Goal: Task Accomplishment & Management: Use online tool/utility

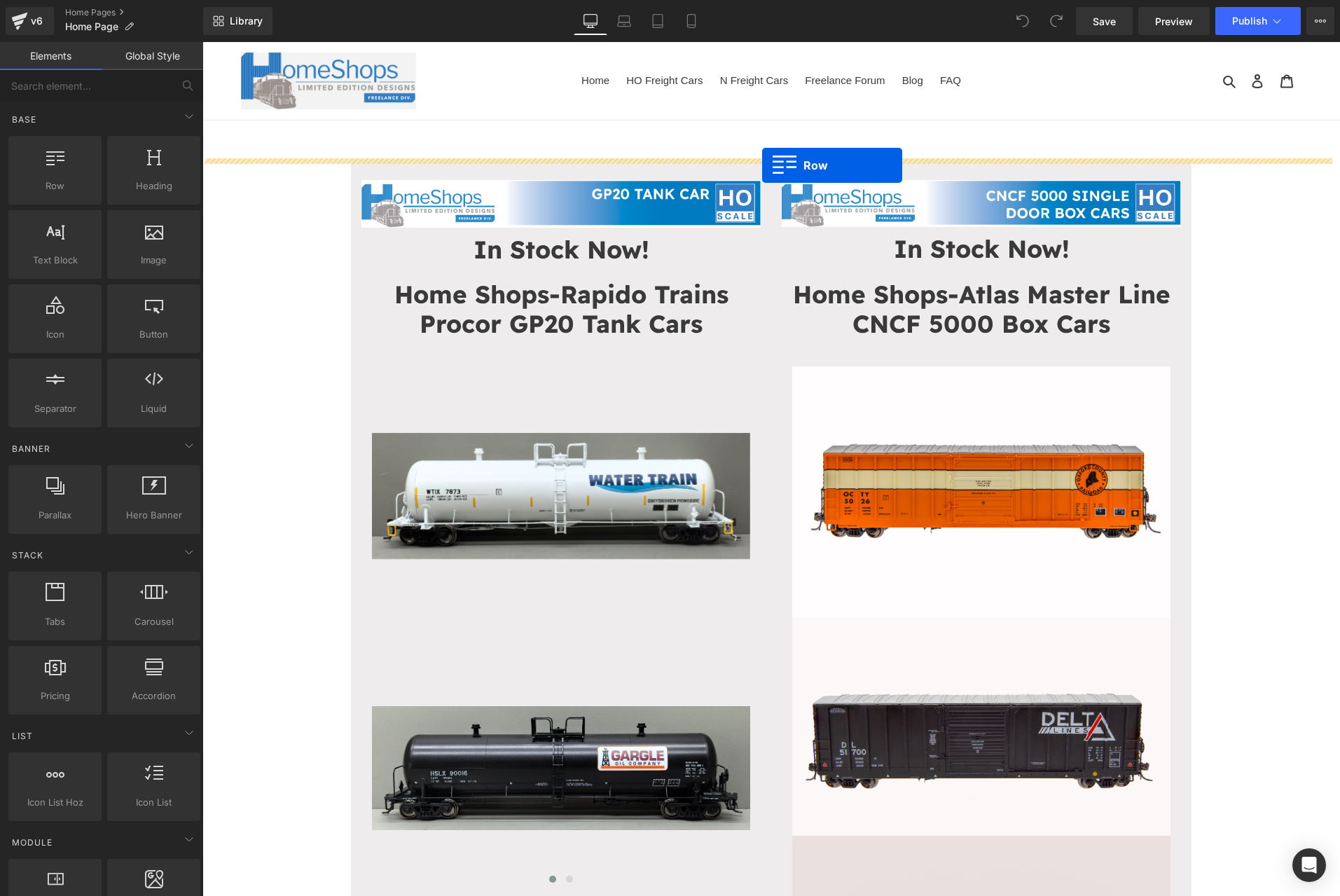
drag, startPoint x: 258, startPoint y: 228, endPoint x: 762, endPoint y: 165, distance: 507.9
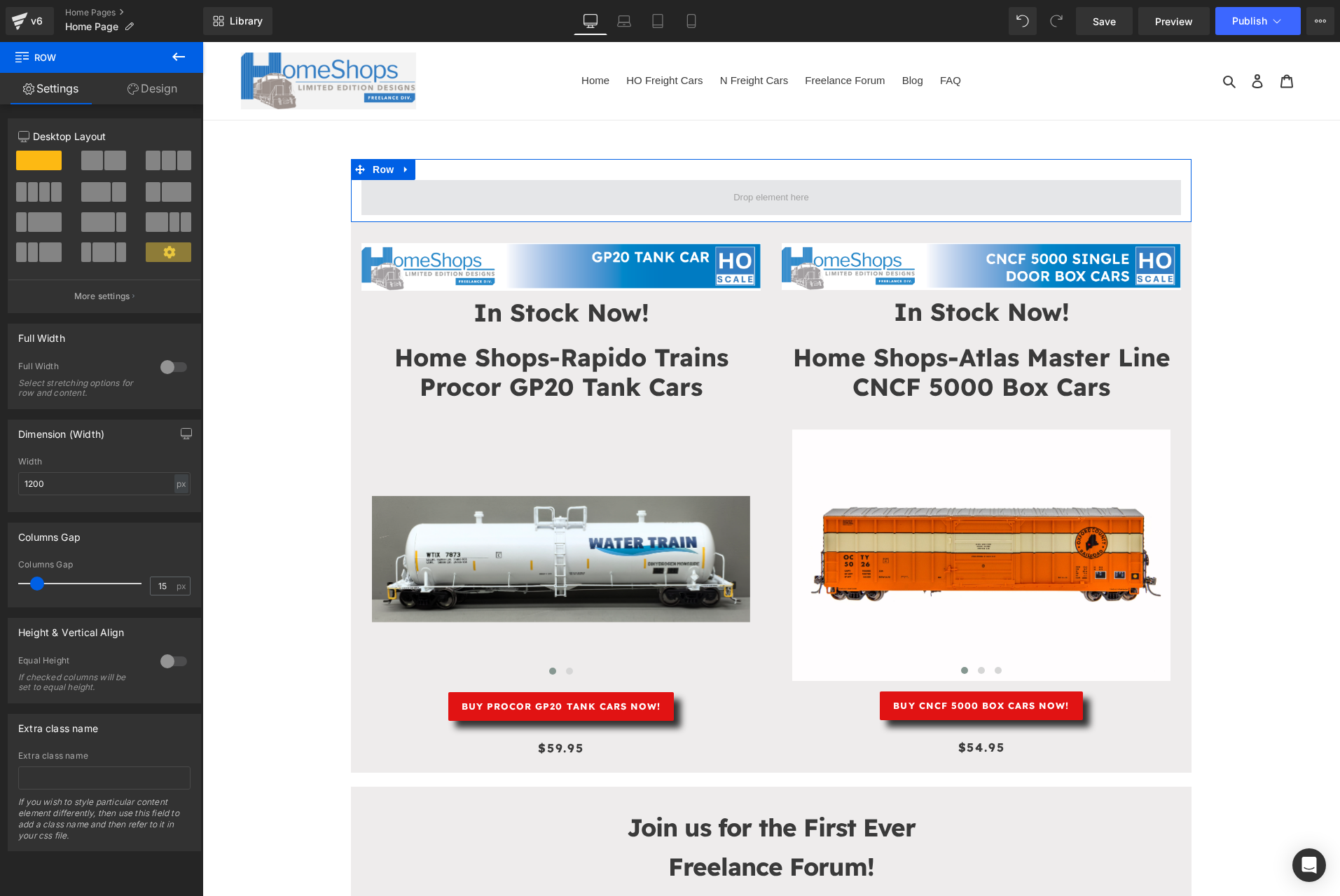
drag, startPoint x: 356, startPoint y: 231, endPoint x: 692, endPoint y: 195, distance: 337.9
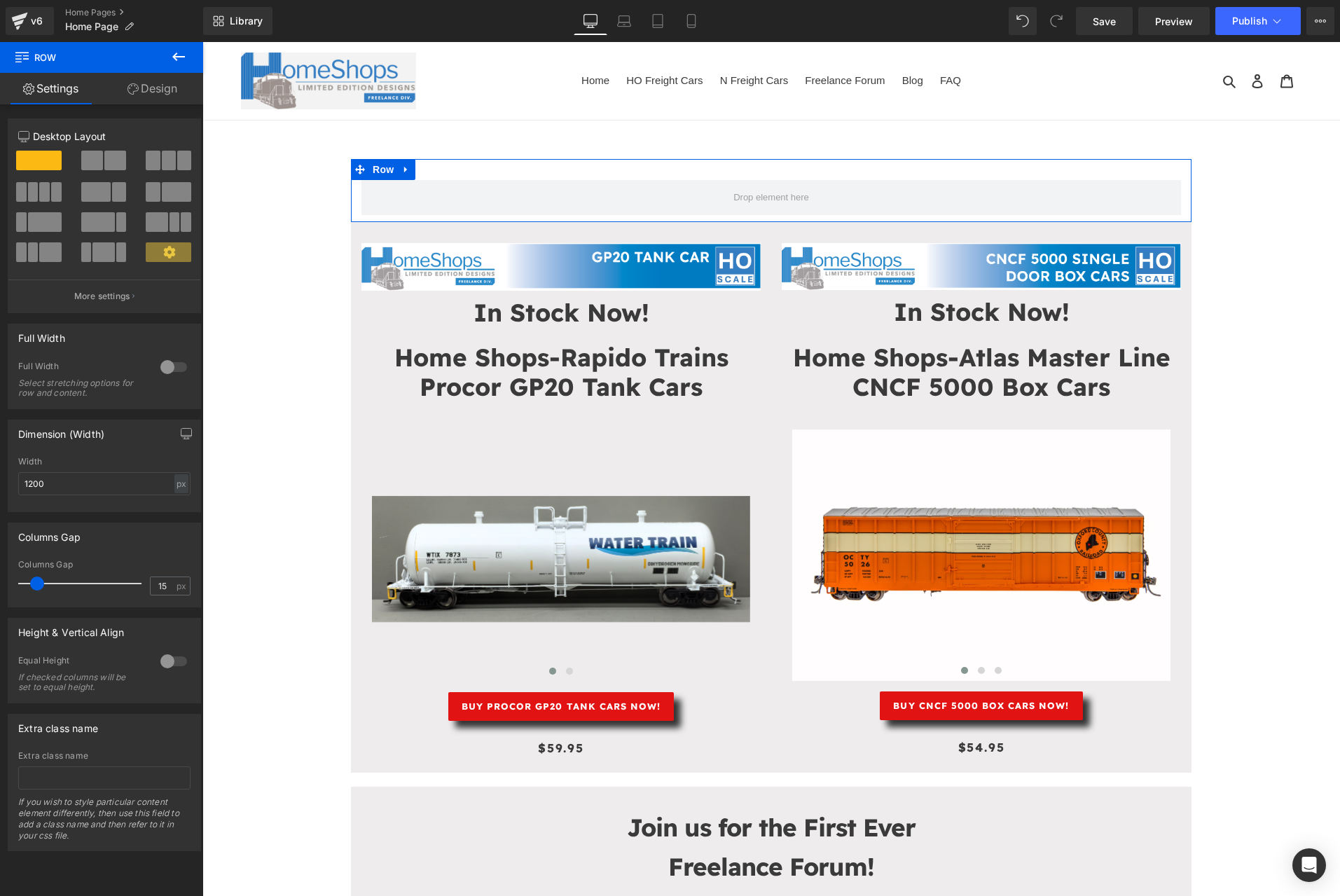
click at [162, 185] on span at bounding box center [176, 192] width 30 height 20
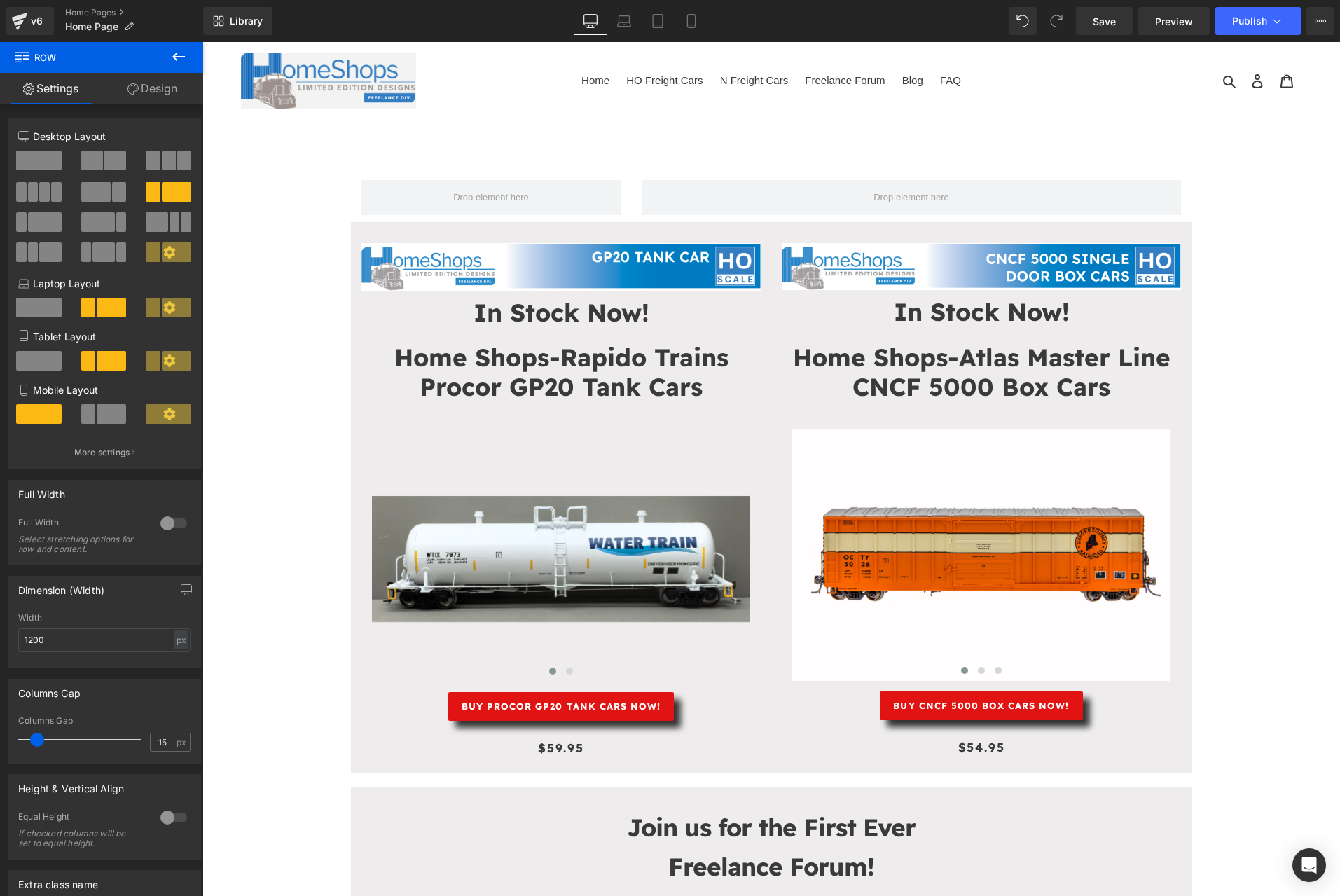
click at [178, 48] on button at bounding box center [178, 57] width 49 height 31
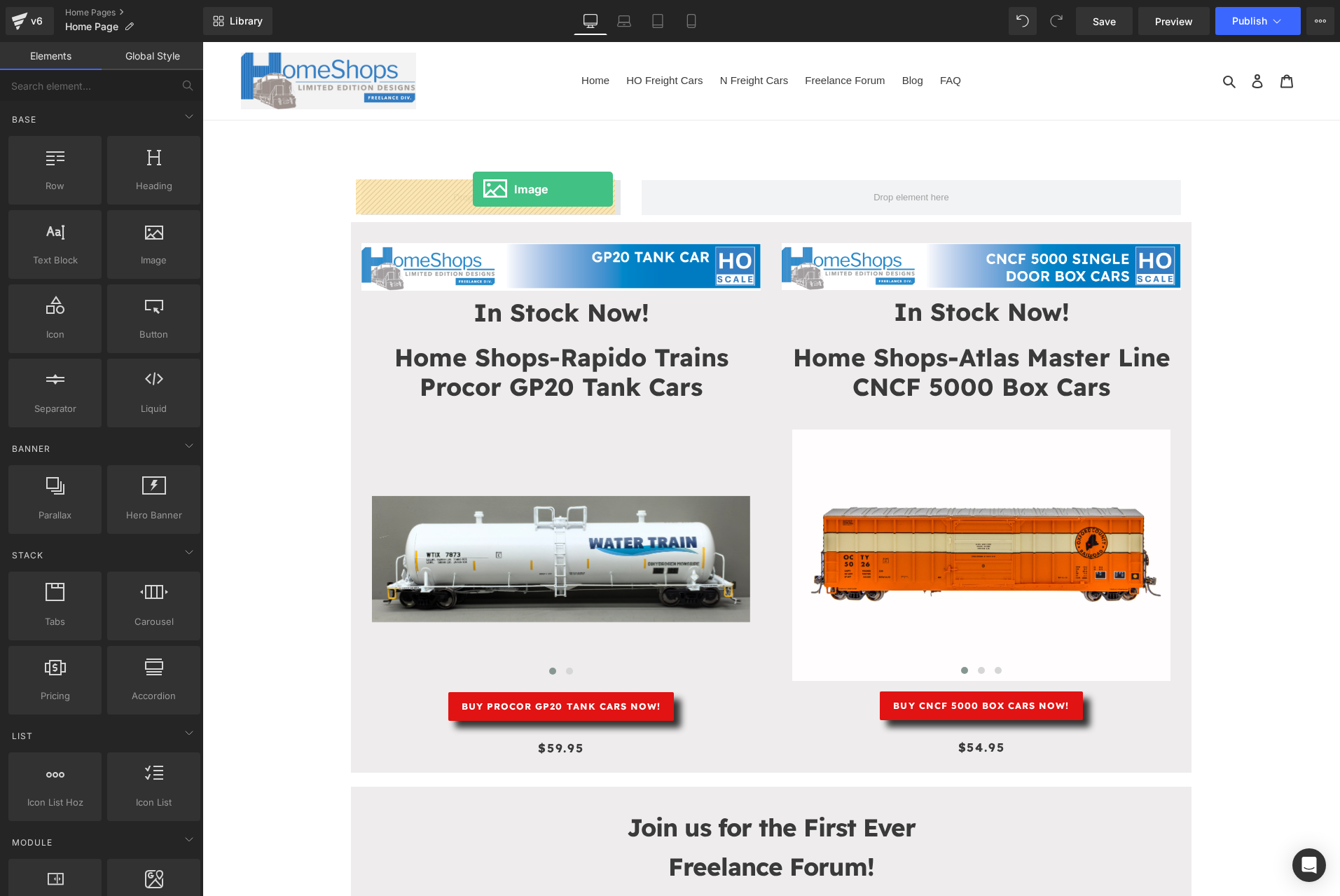
drag, startPoint x: 351, startPoint y: 289, endPoint x: 473, endPoint y: 189, distance: 157.7
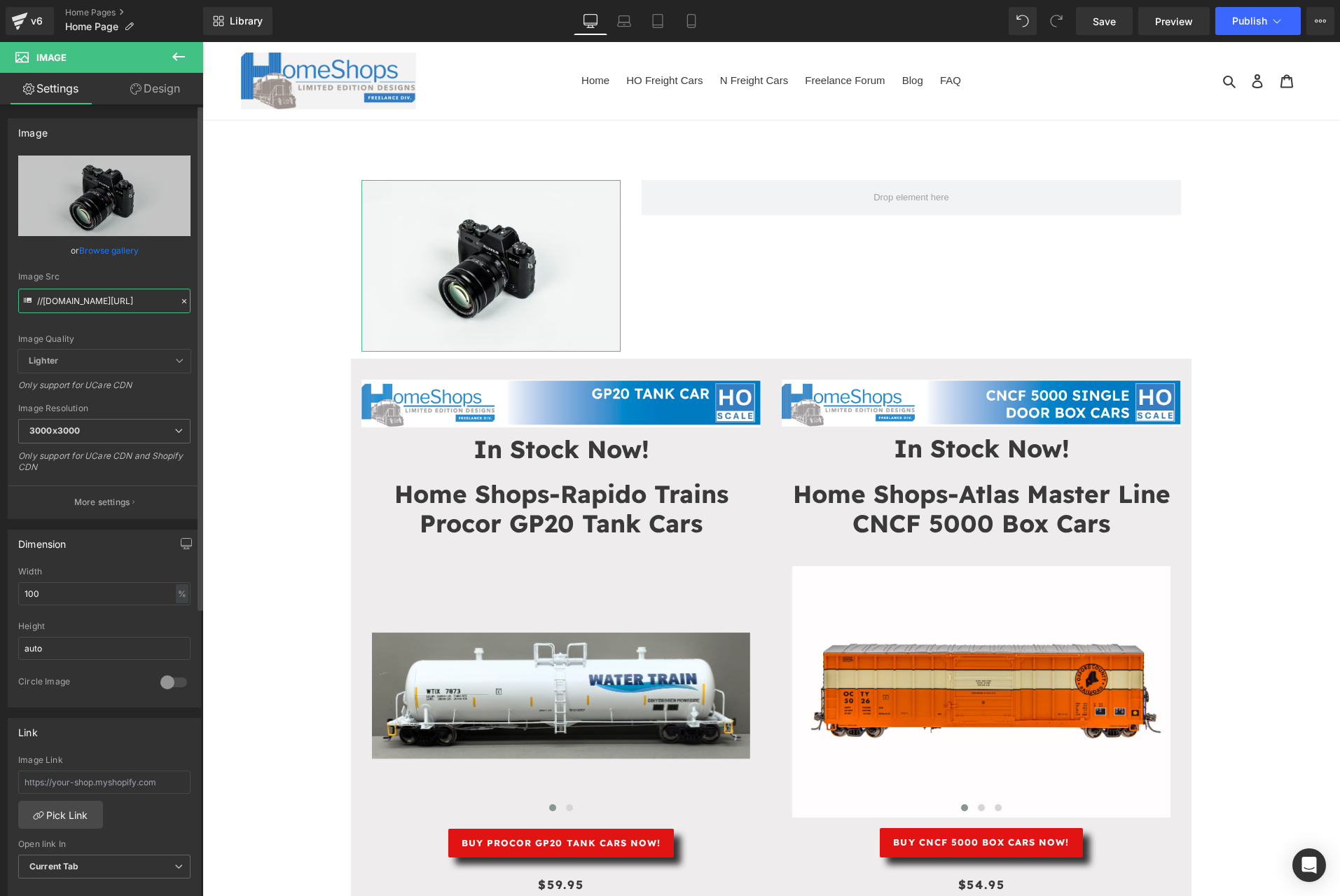
click at [91, 305] on input "//d1um8515vdn9kb.cloudfront.net/images/parallax.jpg" at bounding box center [105, 300] width 172 height 25
paste input "https://cdn.shopify.com/s/files/1/0552/5425/3750/files/Freelance_Forum.png?v=17…"
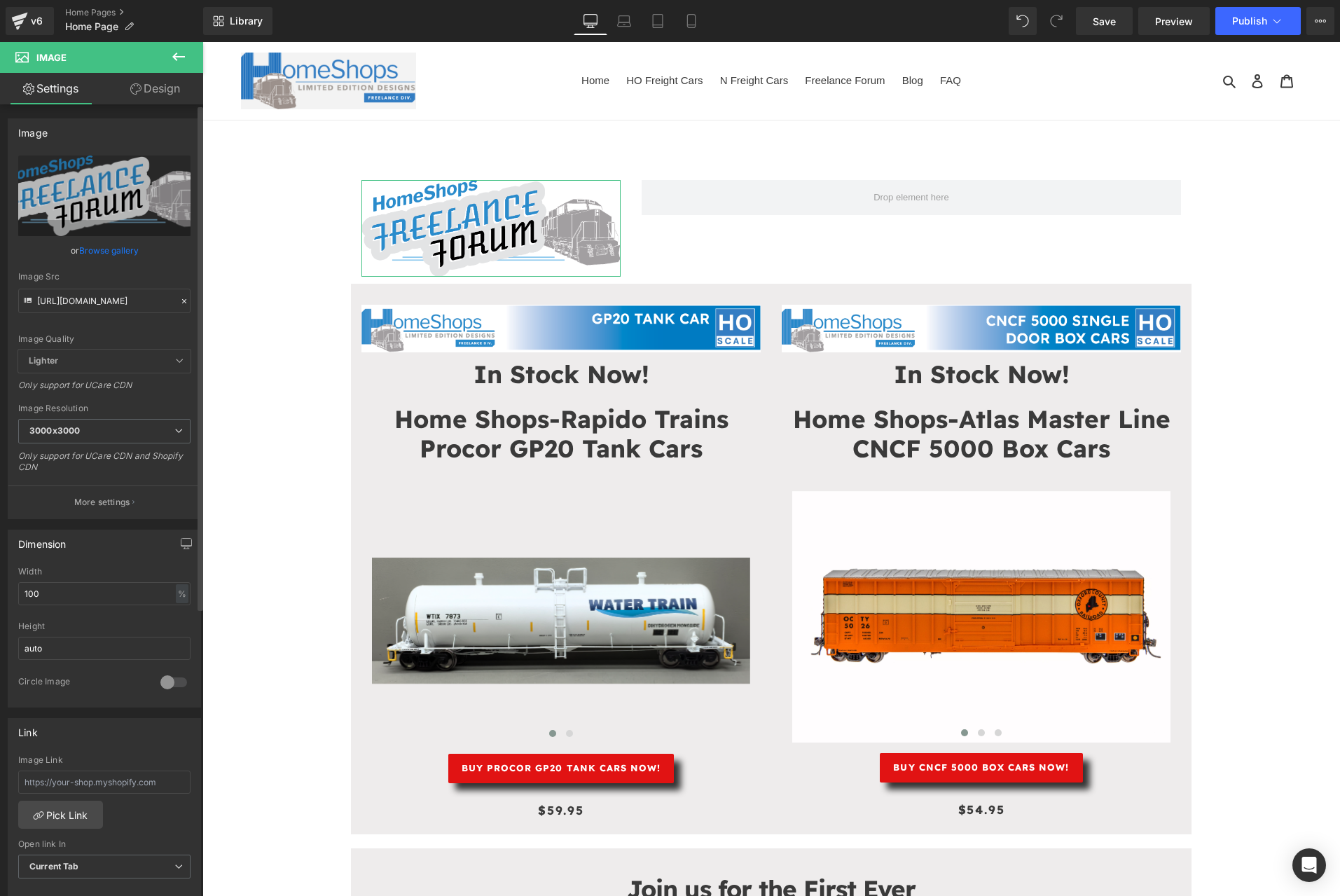
click at [160, 334] on div "Image Quality" at bounding box center [105, 339] width 172 height 10
type input "https://cdn.shopify.com/s/files/1/0552/5425/3750/files/Freelance_Forum_3000x300…"
click at [180, 50] on icon at bounding box center [178, 57] width 17 height 17
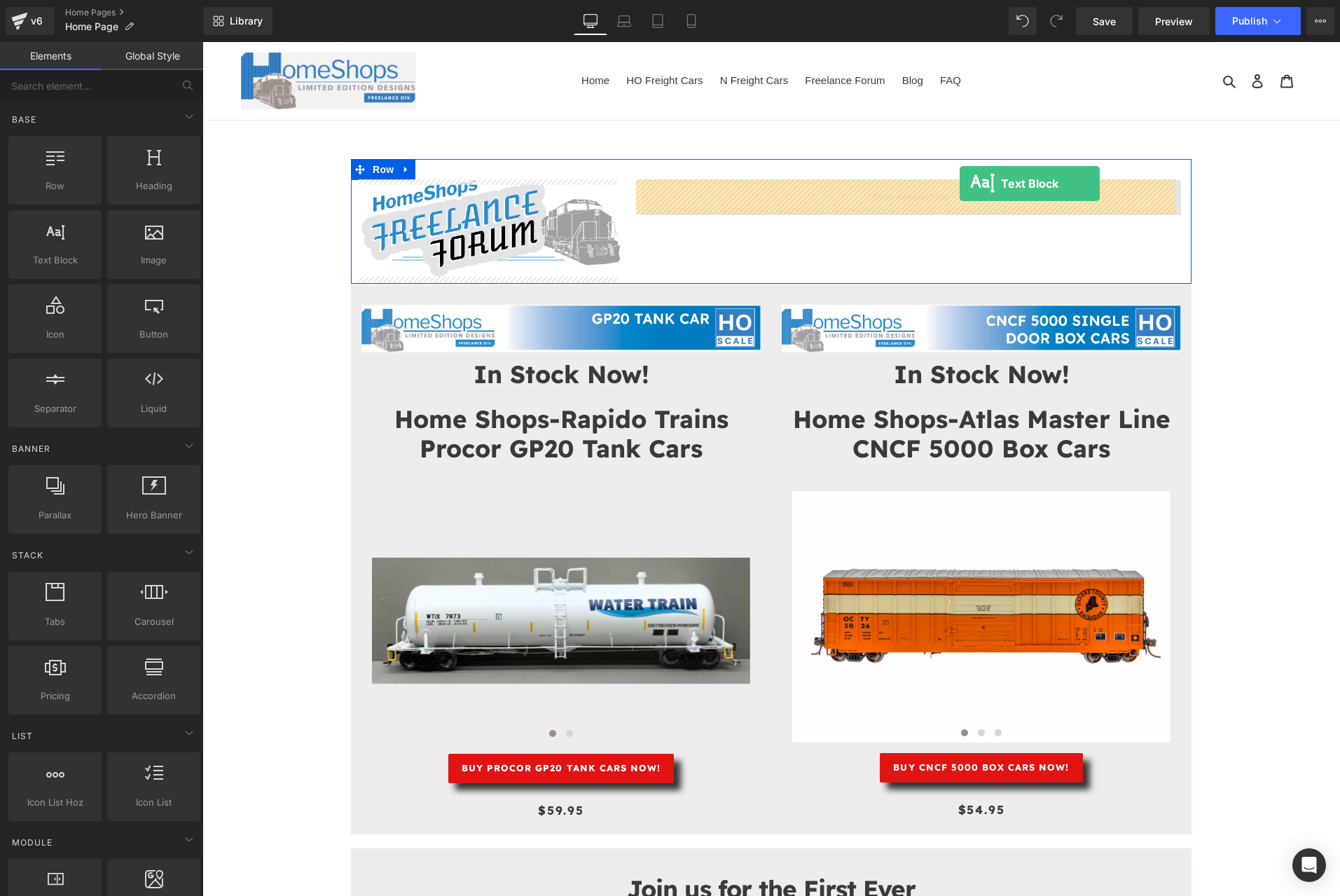
drag, startPoint x: 261, startPoint y: 284, endPoint x: 960, endPoint y: 184, distance: 706.1
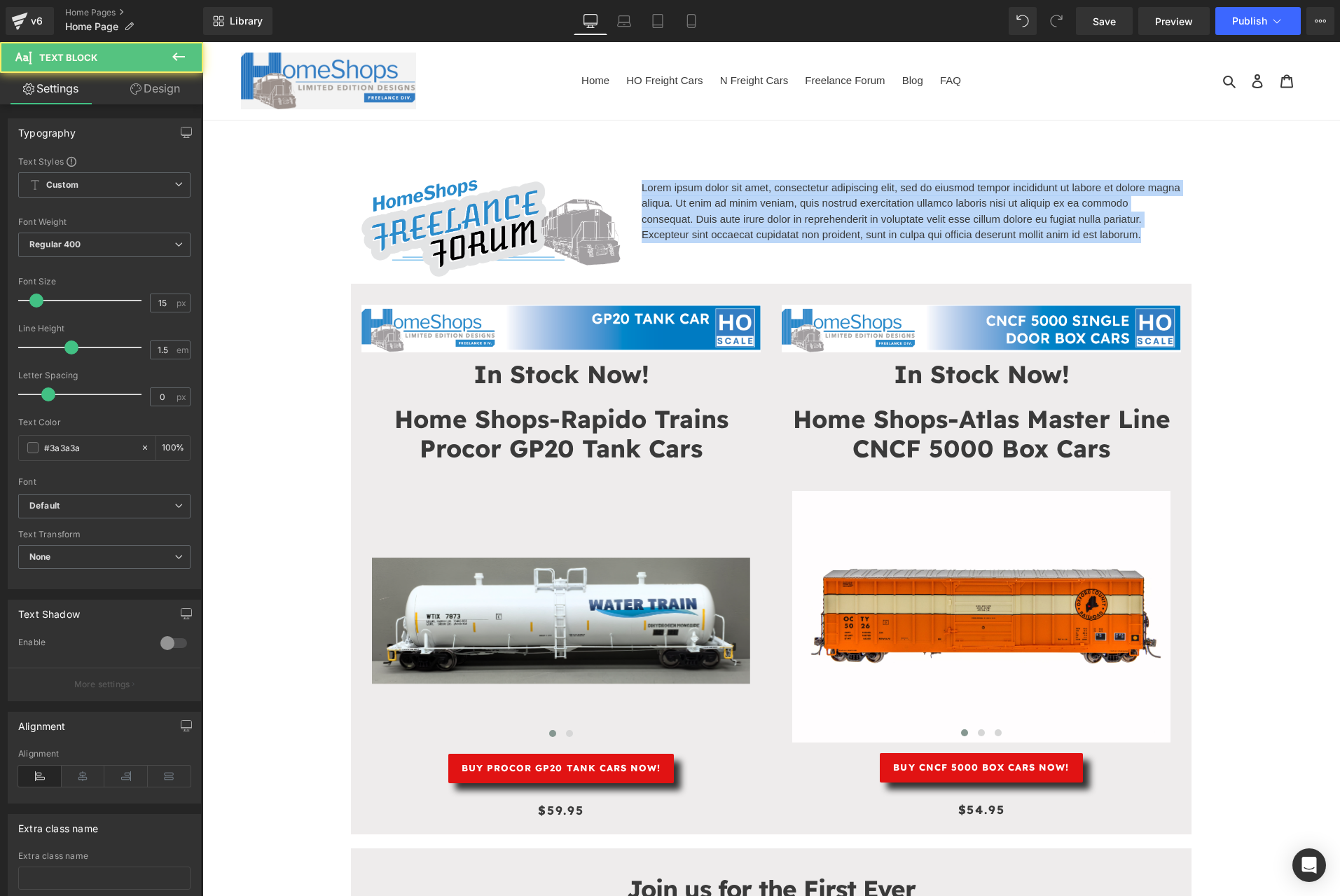
drag, startPoint x: 1147, startPoint y: 236, endPoint x: 616, endPoint y: 157, distance: 536.8
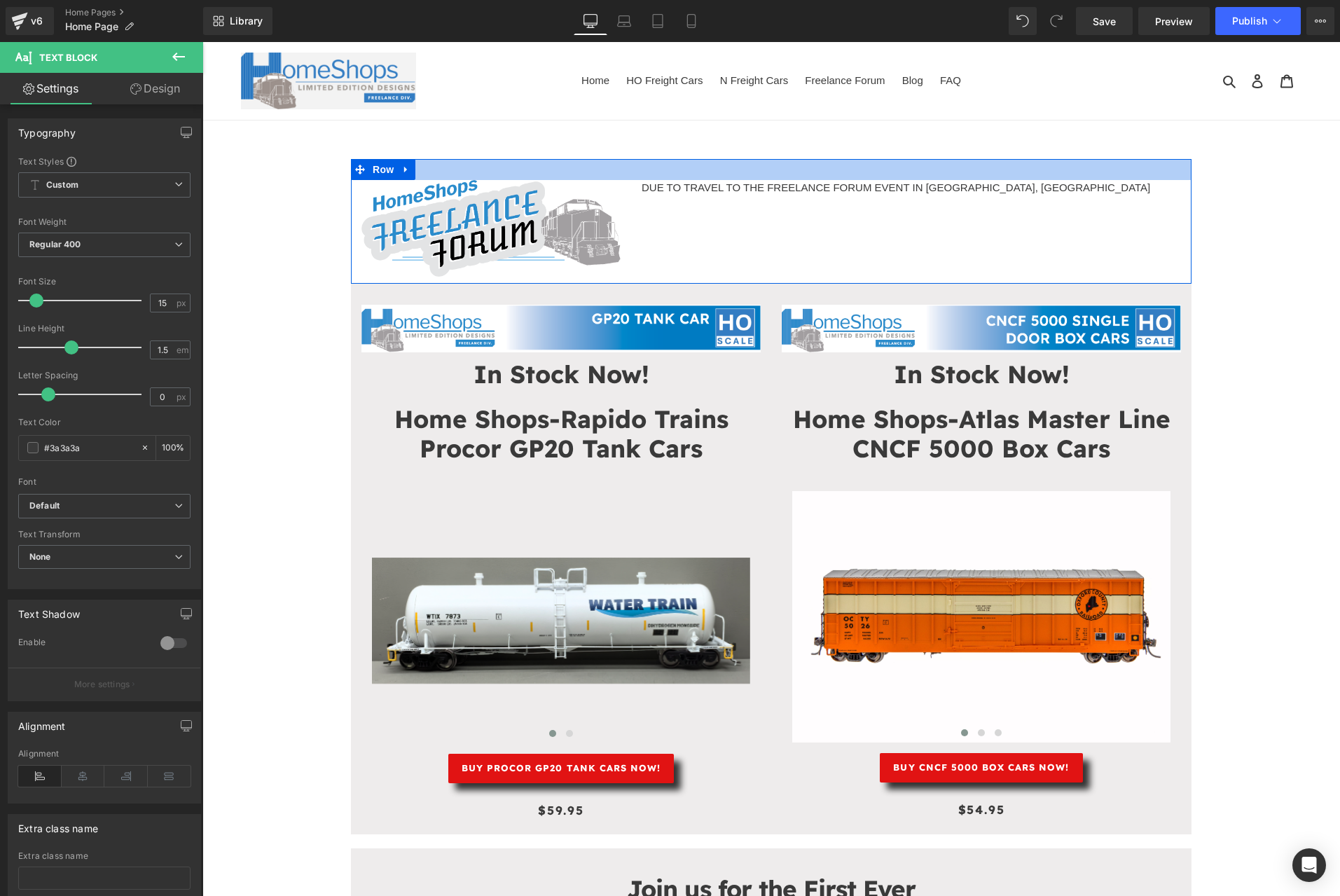
click at [996, 176] on div at bounding box center [771, 169] width 840 height 21
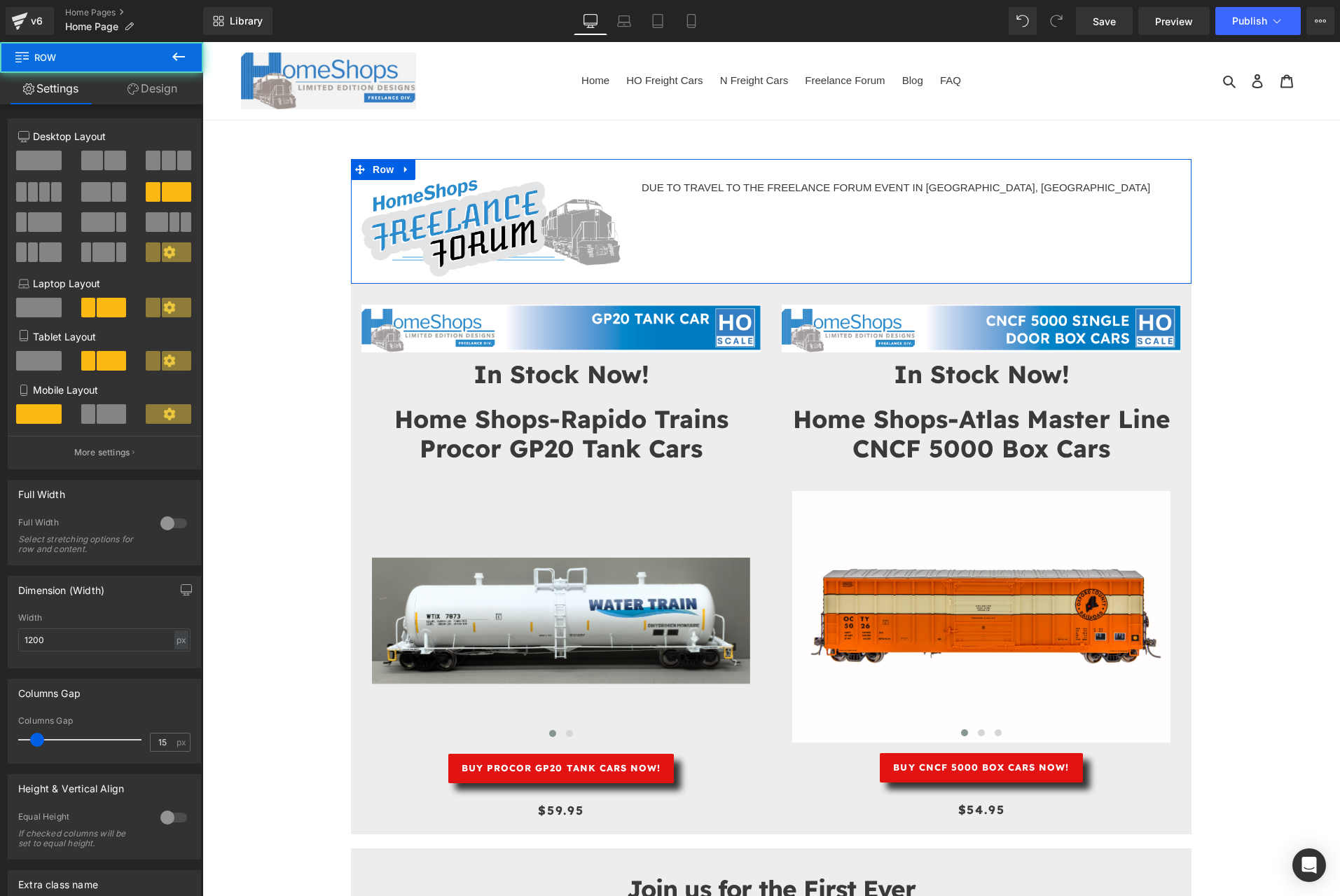
click at [202, 42] on div at bounding box center [202, 42] width 0 height 0
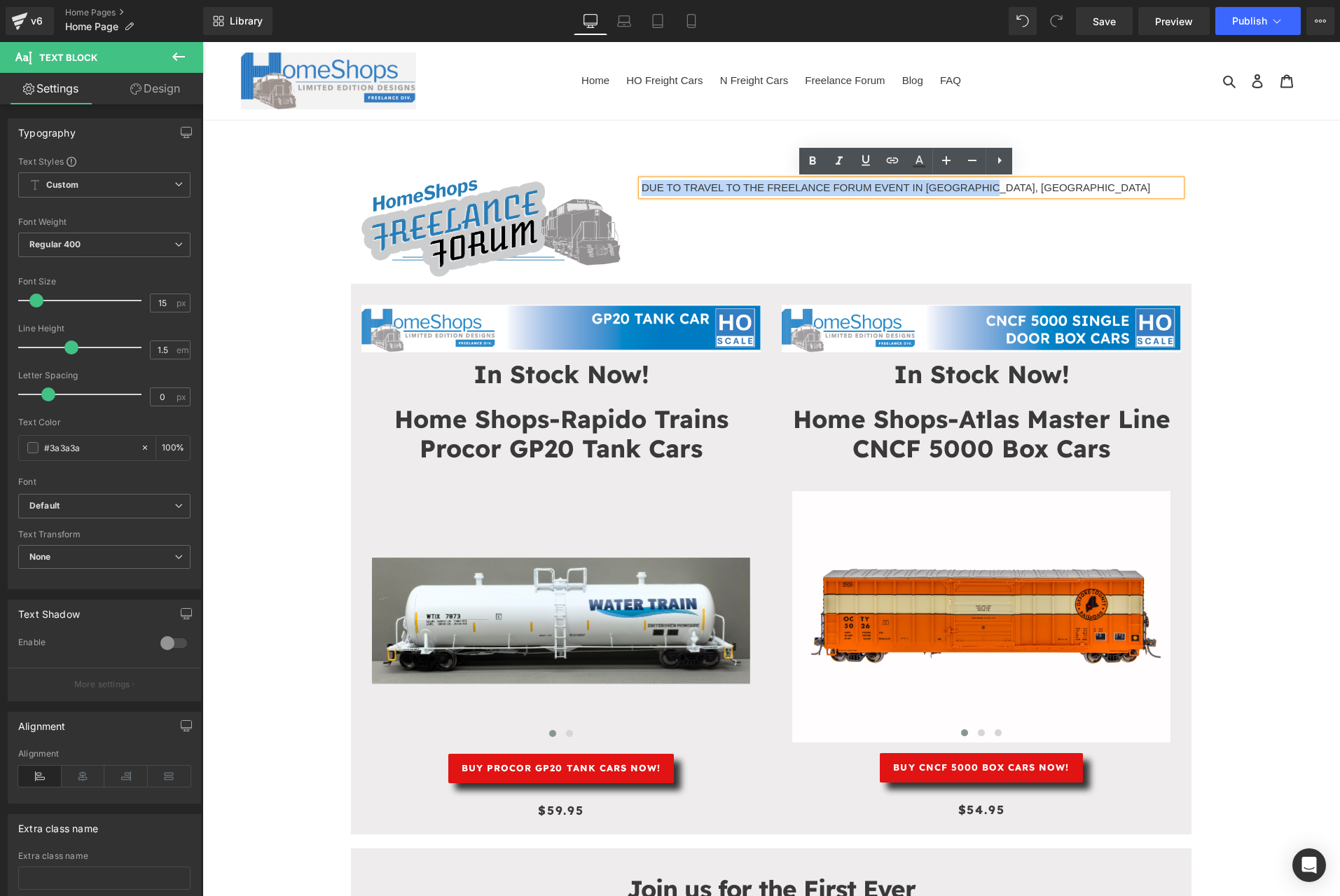
drag, startPoint x: 1005, startPoint y: 191, endPoint x: 577, endPoint y: 188, distance: 428.0
click at [584, 190] on div "Image DUE TO TRAVEL TO THE FREELANCE FORUM EVENT IN GREELEY, CO Text Block Row" at bounding box center [771, 221] width 840 height 125
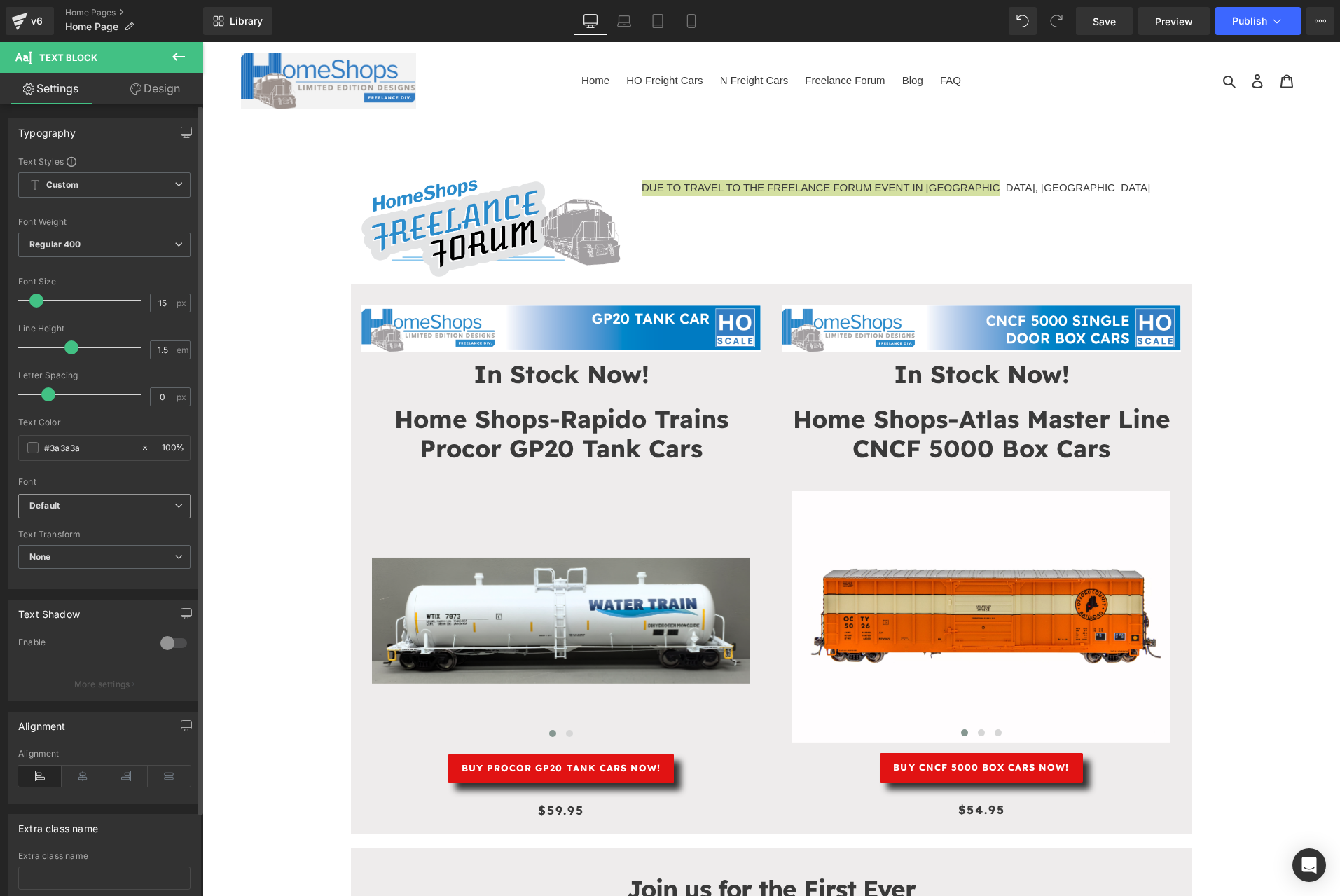
click at [155, 513] on span "Default" at bounding box center [105, 505] width 172 height 25
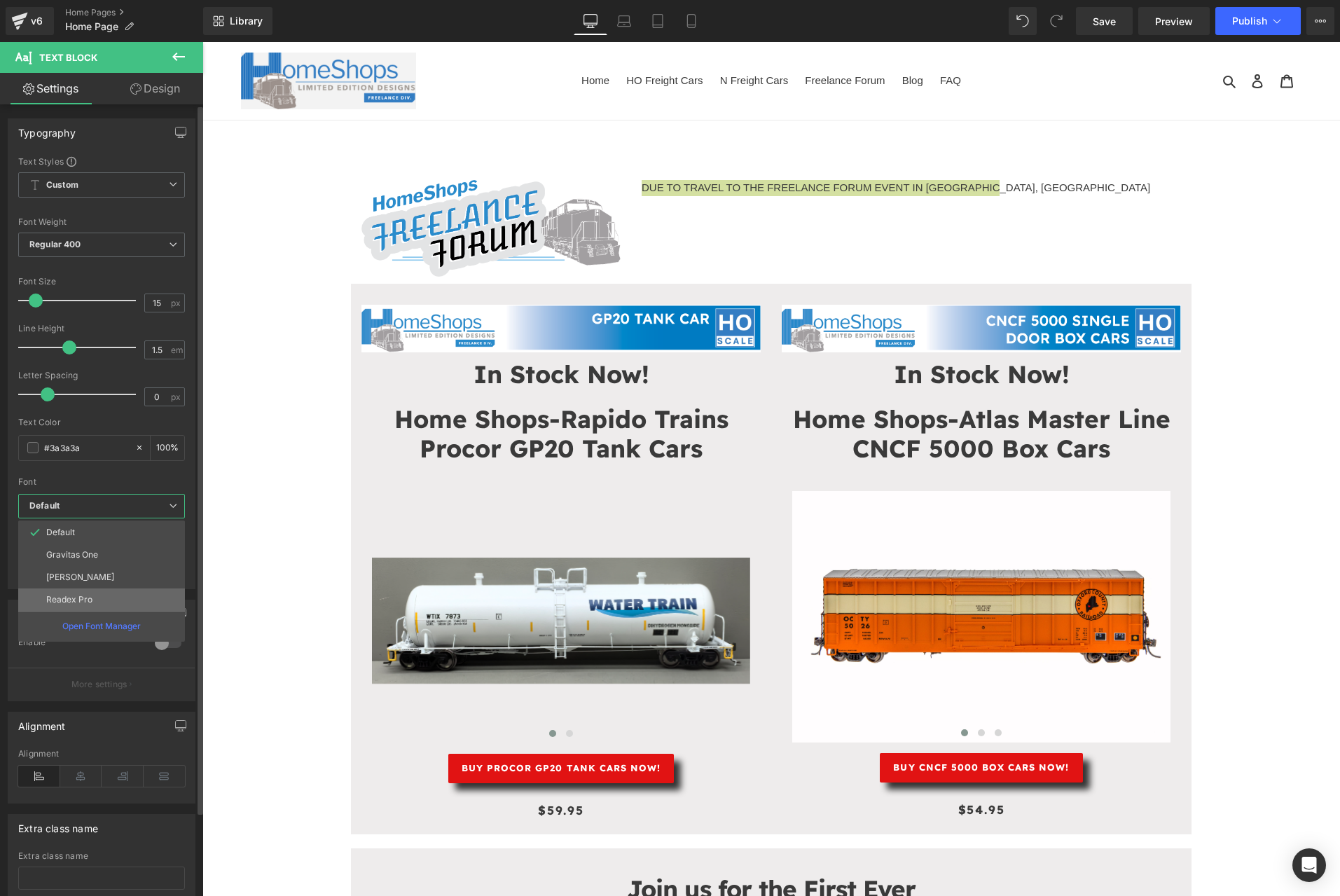
click at [105, 601] on li "Readex Pro" at bounding box center [101, 600] width 167 height 22
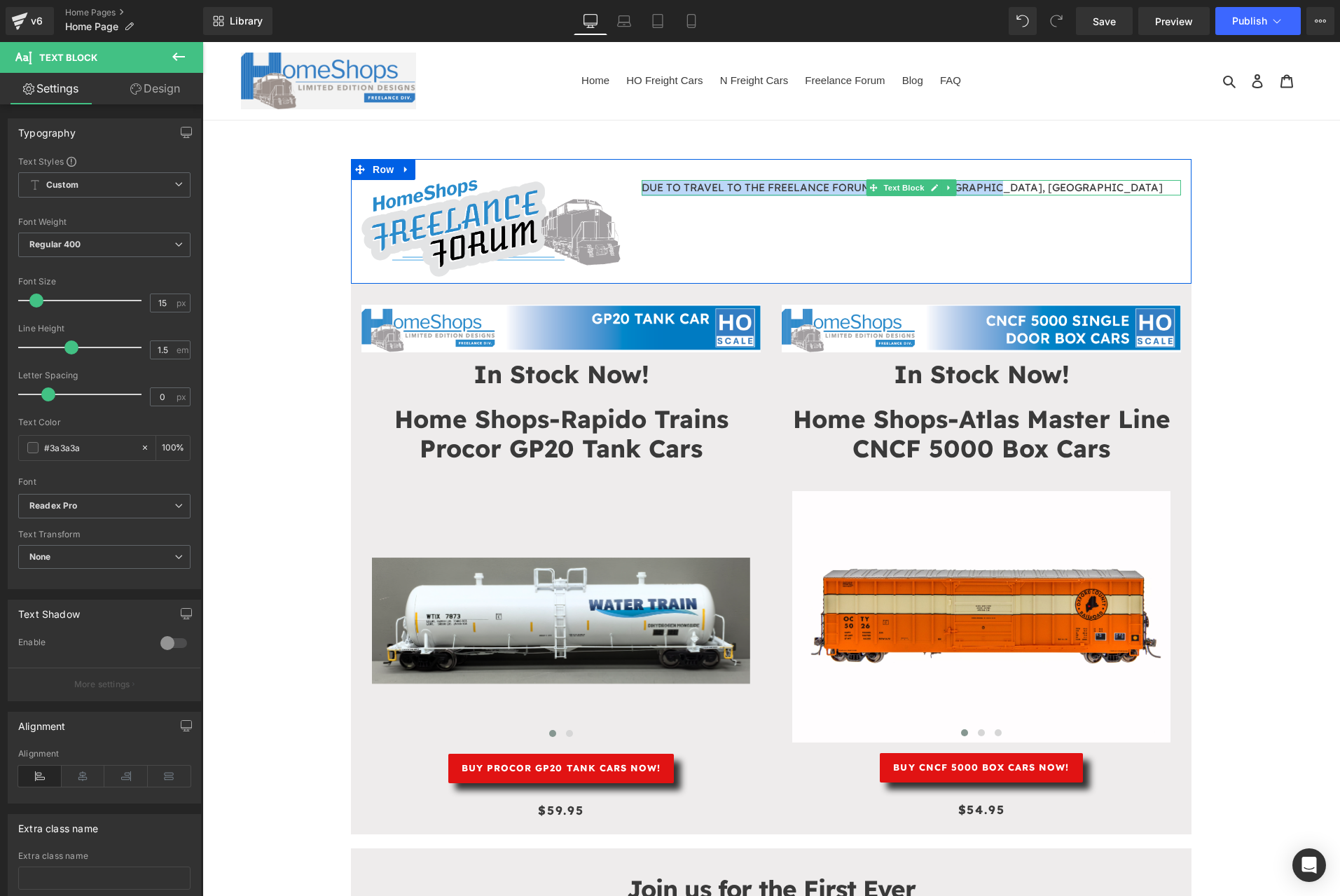
click at [930, 189] on icon at bounding box center [934, 188] width 8 height 9
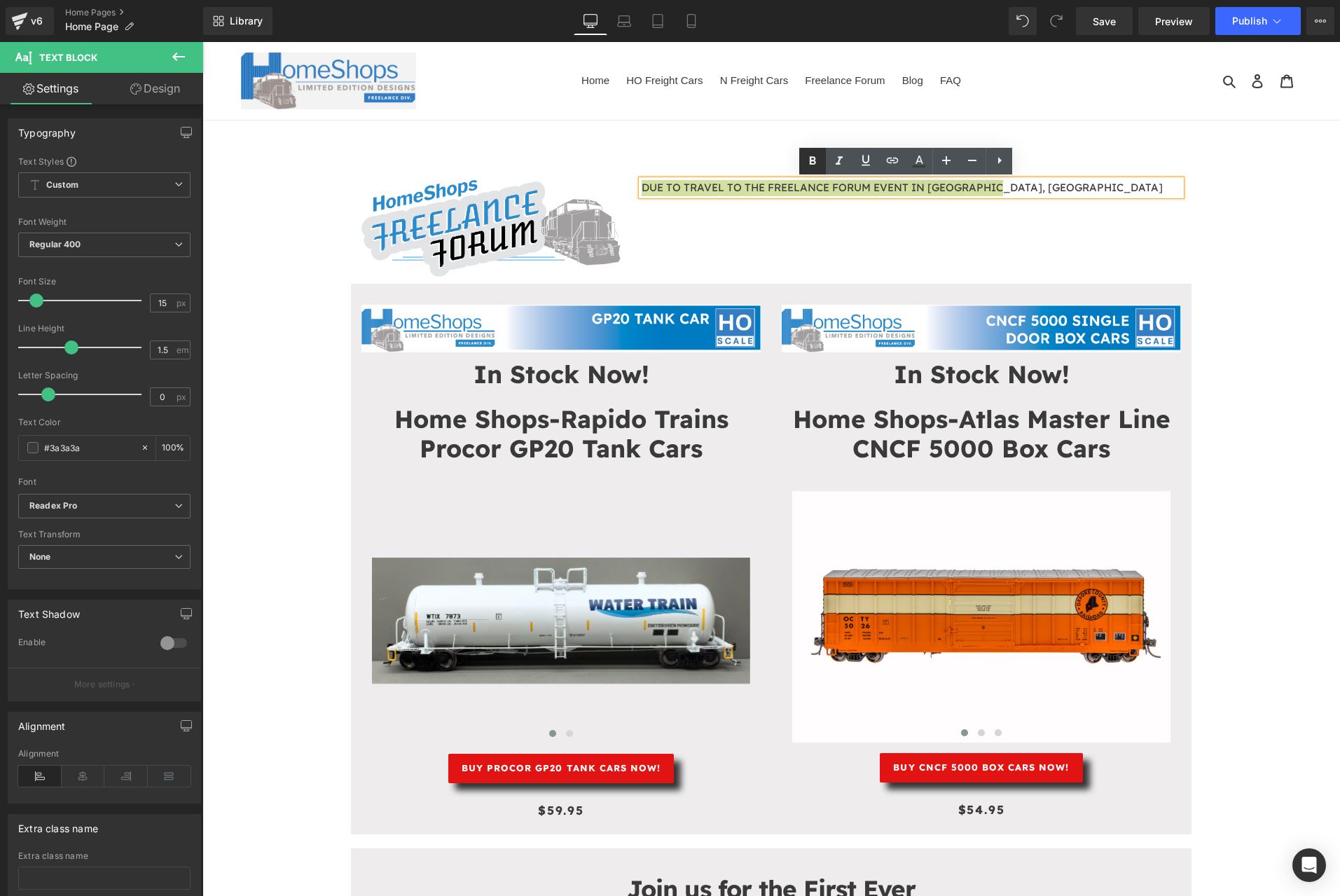
click at [808, 163] on icon at bounding box center [812, 161] width 17 height 17
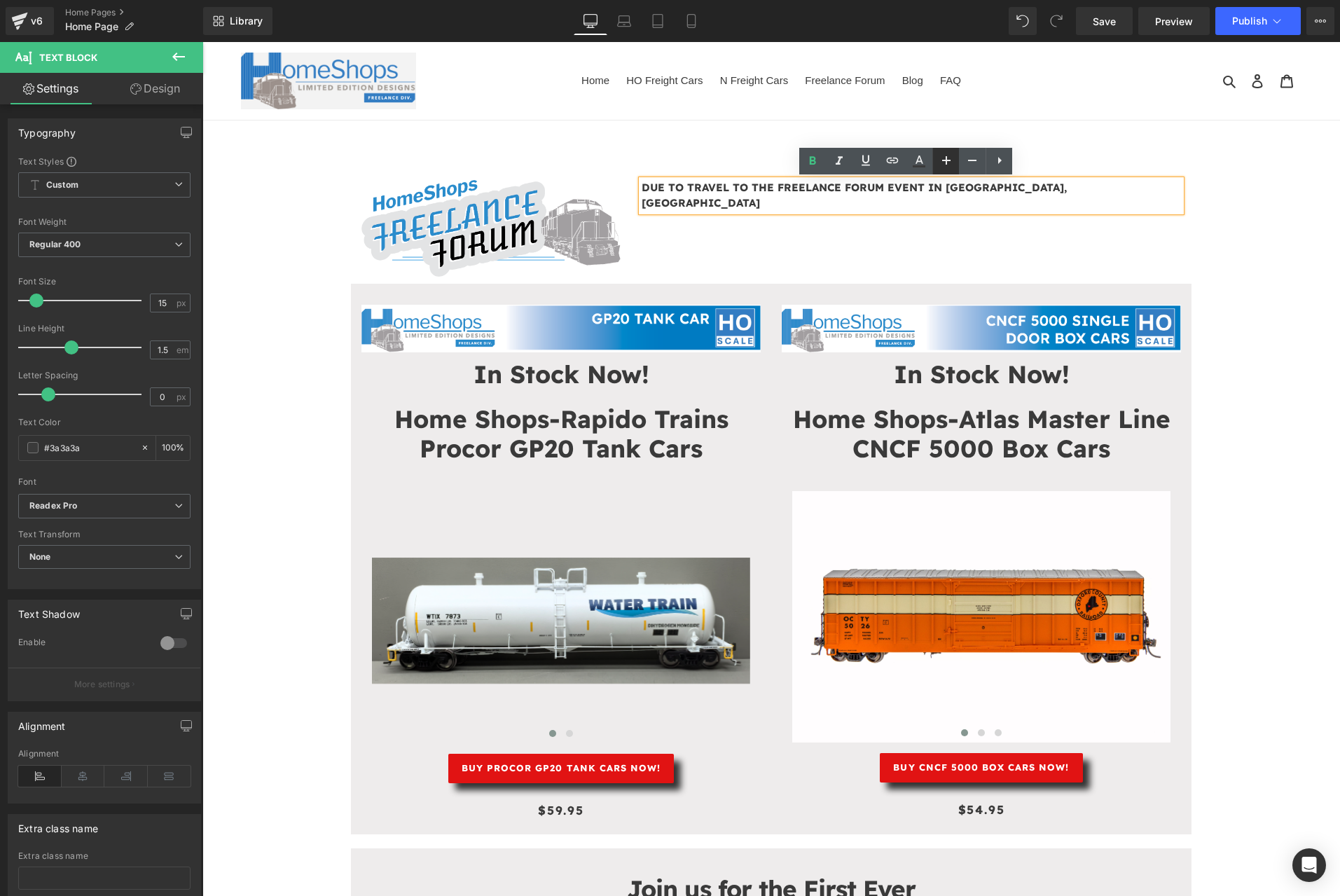
click at [945, 156] on icon at bounding box center [946, 160] width 17 height 17
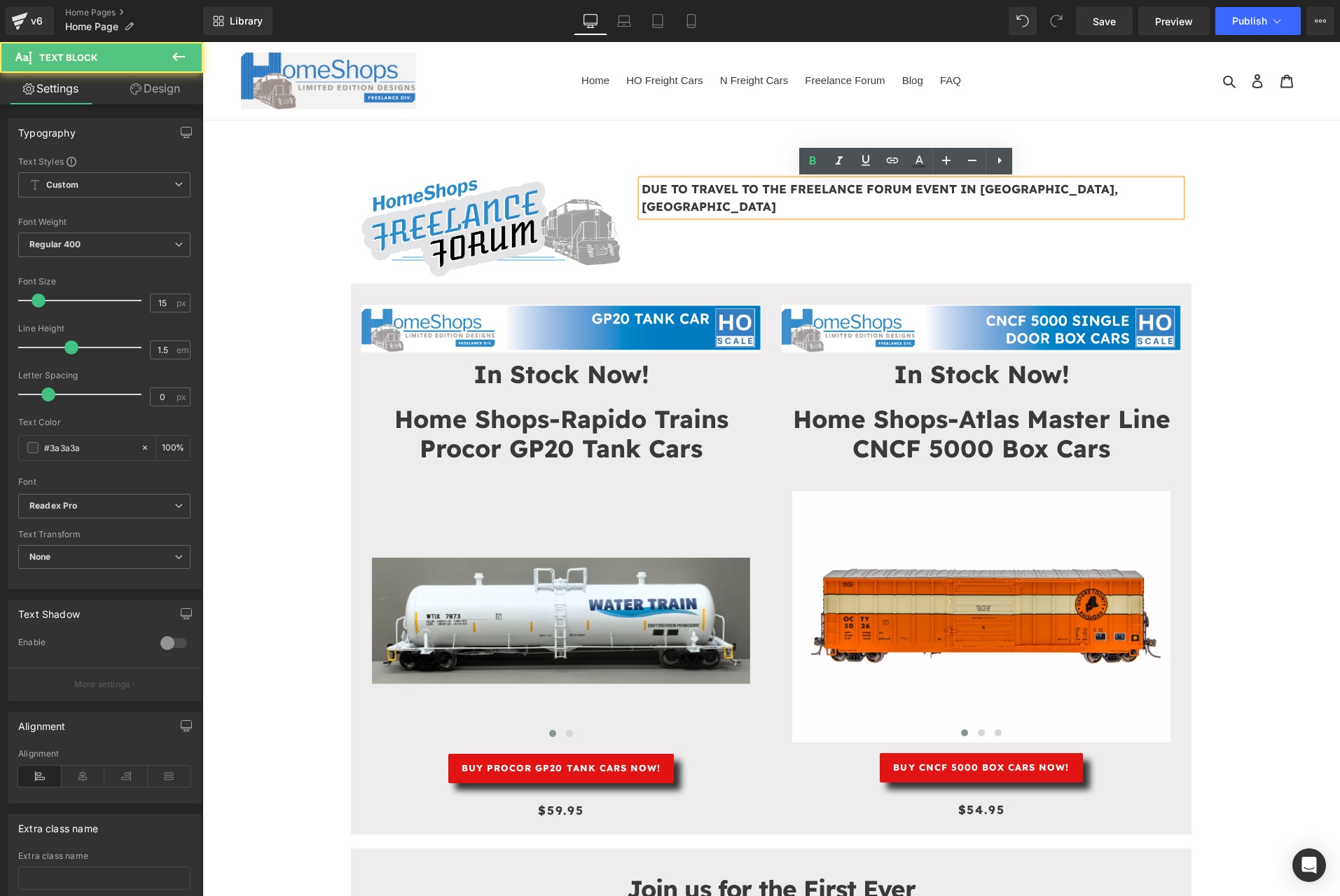
click at [1084, 192] on p "DUE TO TRAVEL TO THE FREELANCE FORUM EVENT IN GREELEY, CO" at bounding box center [910, 197] width 539 height 36
click at [1102, 200] on div "DUE TO TRAVEL TO THE FREELANCE FORUM EVENT IN GREELEY, CO" at bounding box center [910, 197] width 539 height 36
click at [1060, 240] on div "Image DUE TO TRAVEL TO THE FREELANCE FORUM EVENT IN GREELEY, CO Text Block Row" at bounding box center [771, 221] width 840 height 125
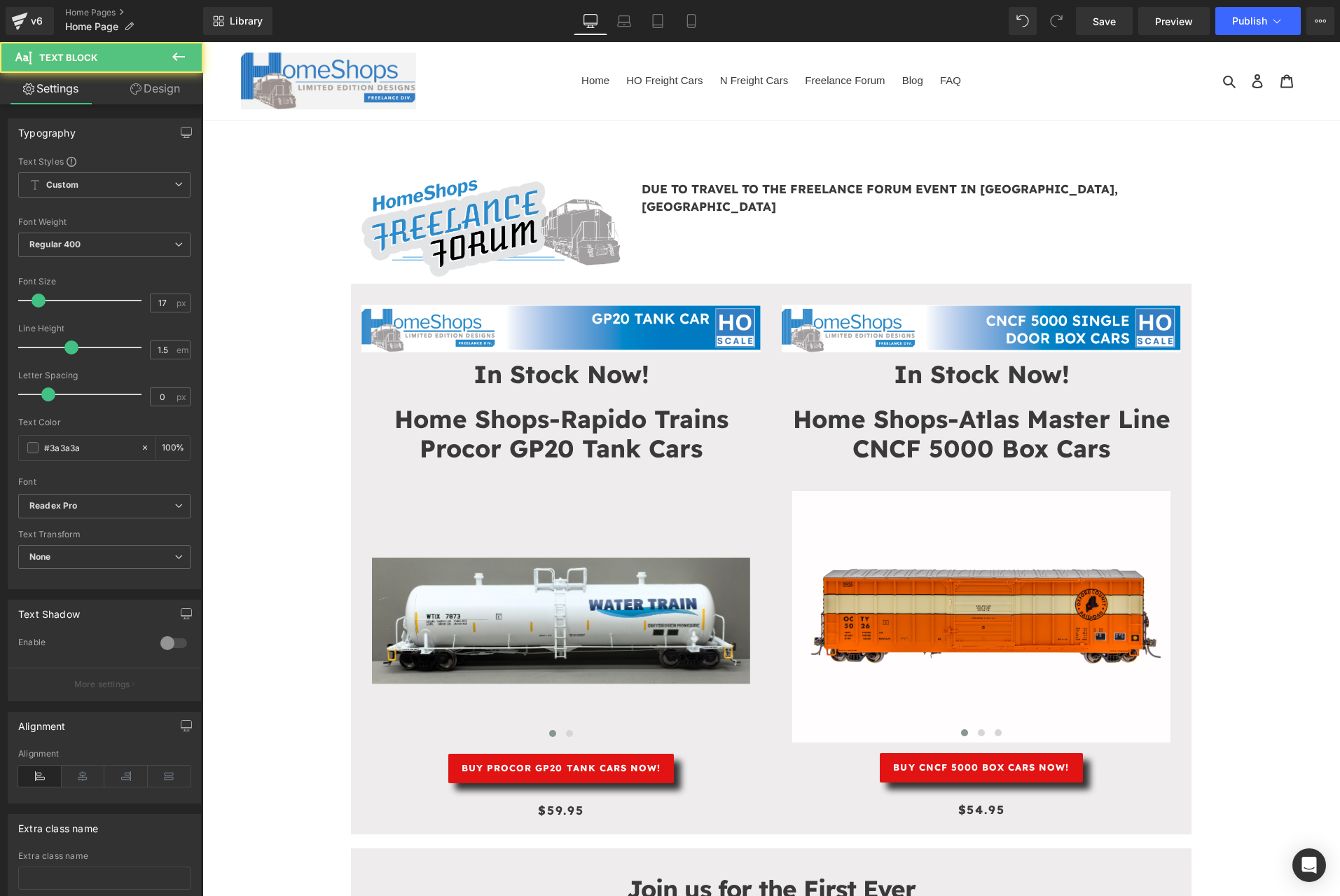
click at [202, 42] on div at bounding box center [202, 42] width 0 height 0
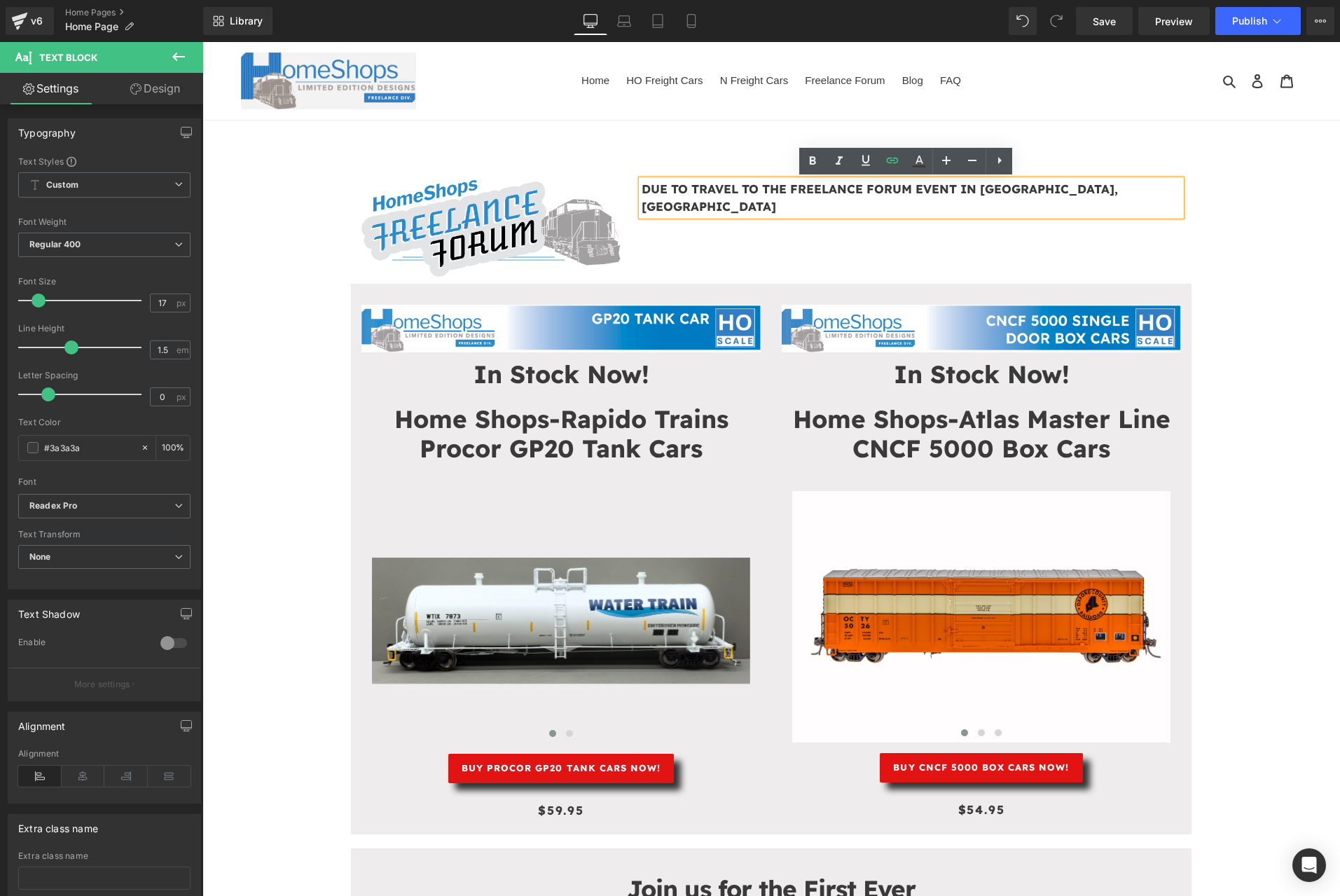
click at [1068, 193] on p "DUE TO TRAVEL TO THE FREELANCE FORUM EVENT IN GREELEY, CO" at bounding box center [910, 197] width 539 height 36
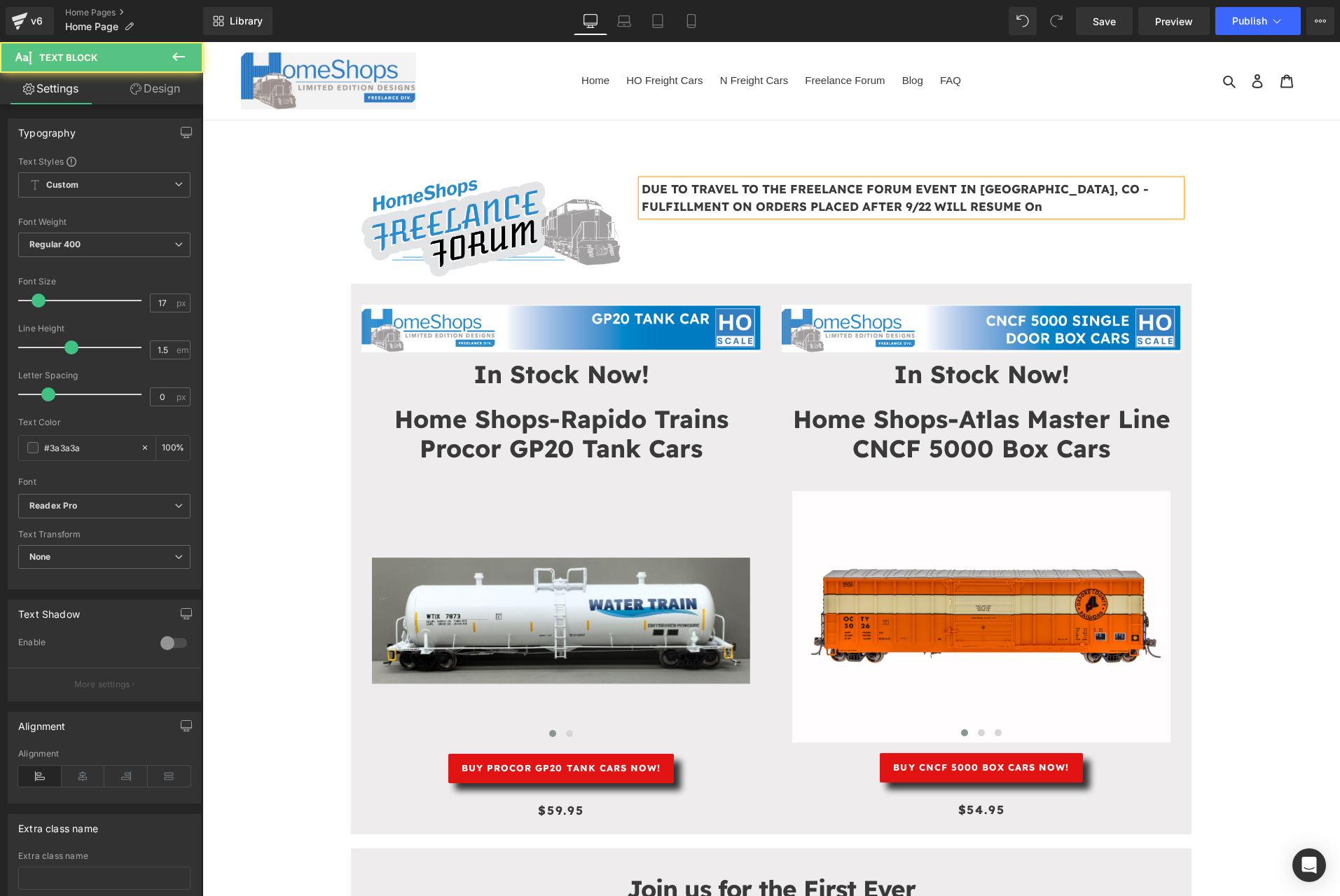
click at [949, 210] on strong "DUE TO TRAVEL TO THE FREELANCE FORUM EVENT IN GREELEY, CO - FULFILLMENT ON ORDE…" at bounding box center [894, 197] width 507 height 33
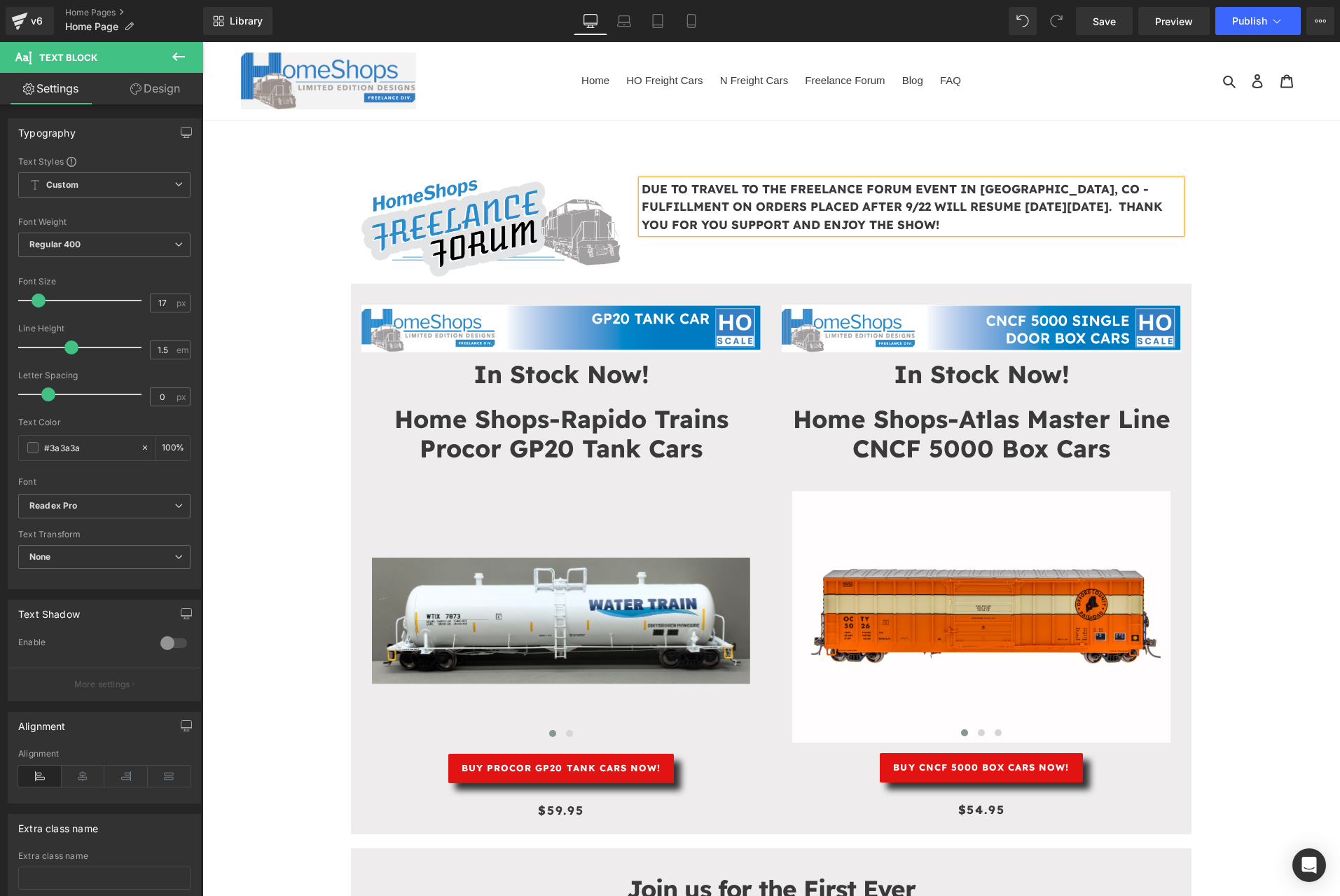
click at [918, 220] on p "DUE TO TRAVEL TO THE FREELANCE FORUM EVENT IN GREELEY, CO - FULFILLMENT ON ORDE…" at bounding box center [910, 207] width 539 height 54
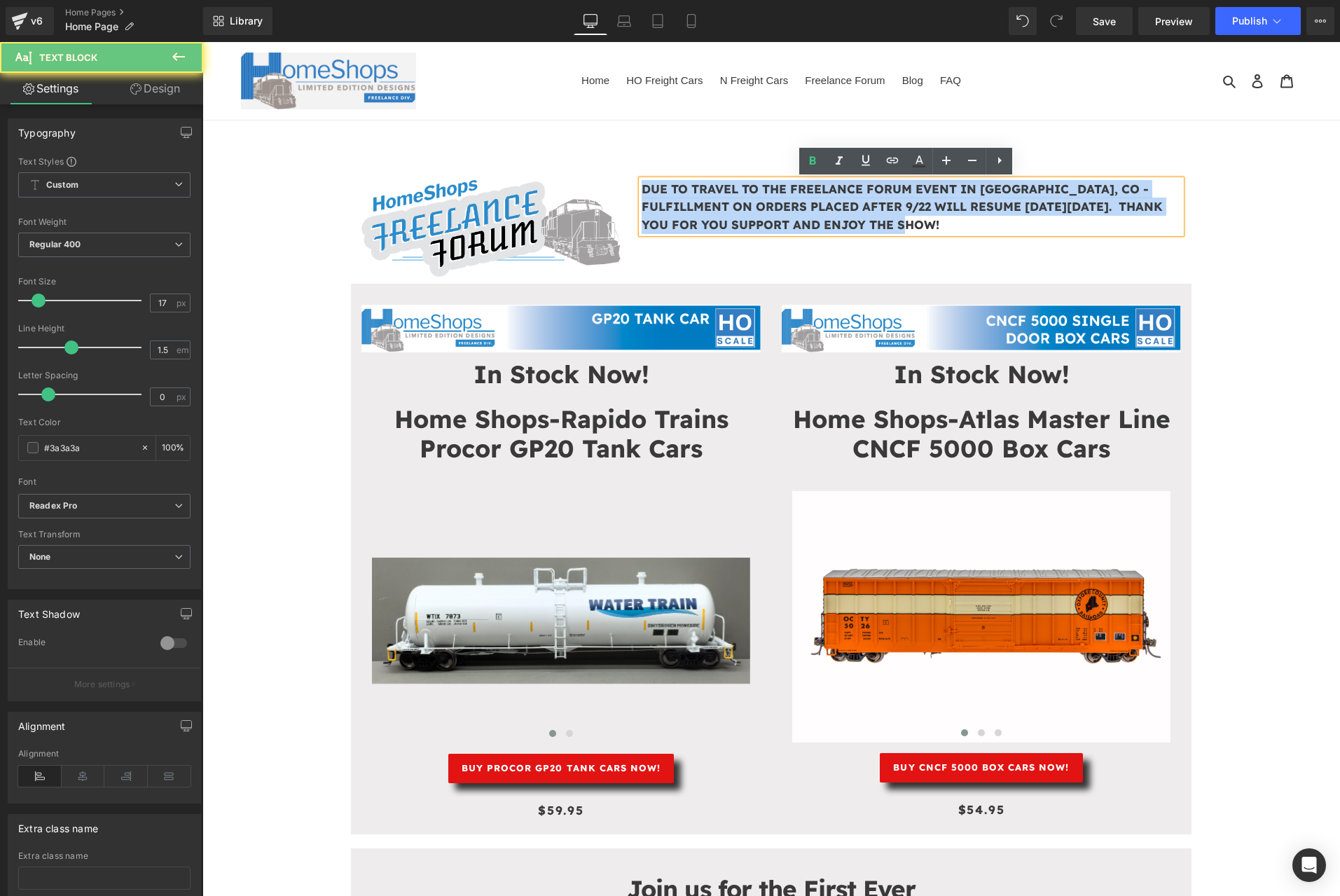
drag, startPoint x: 918, startPoint y: 220, endPoint x: 563, endPoint y: 164, distance: 359.4
click at [567, 168] on div "Image DUE TO TRAVEL TO THE FREELANCE FORUM EVENT IN GREELEY, CO - FULFILLMENT O…" at bounding box center [771, 221] width 840 height 125
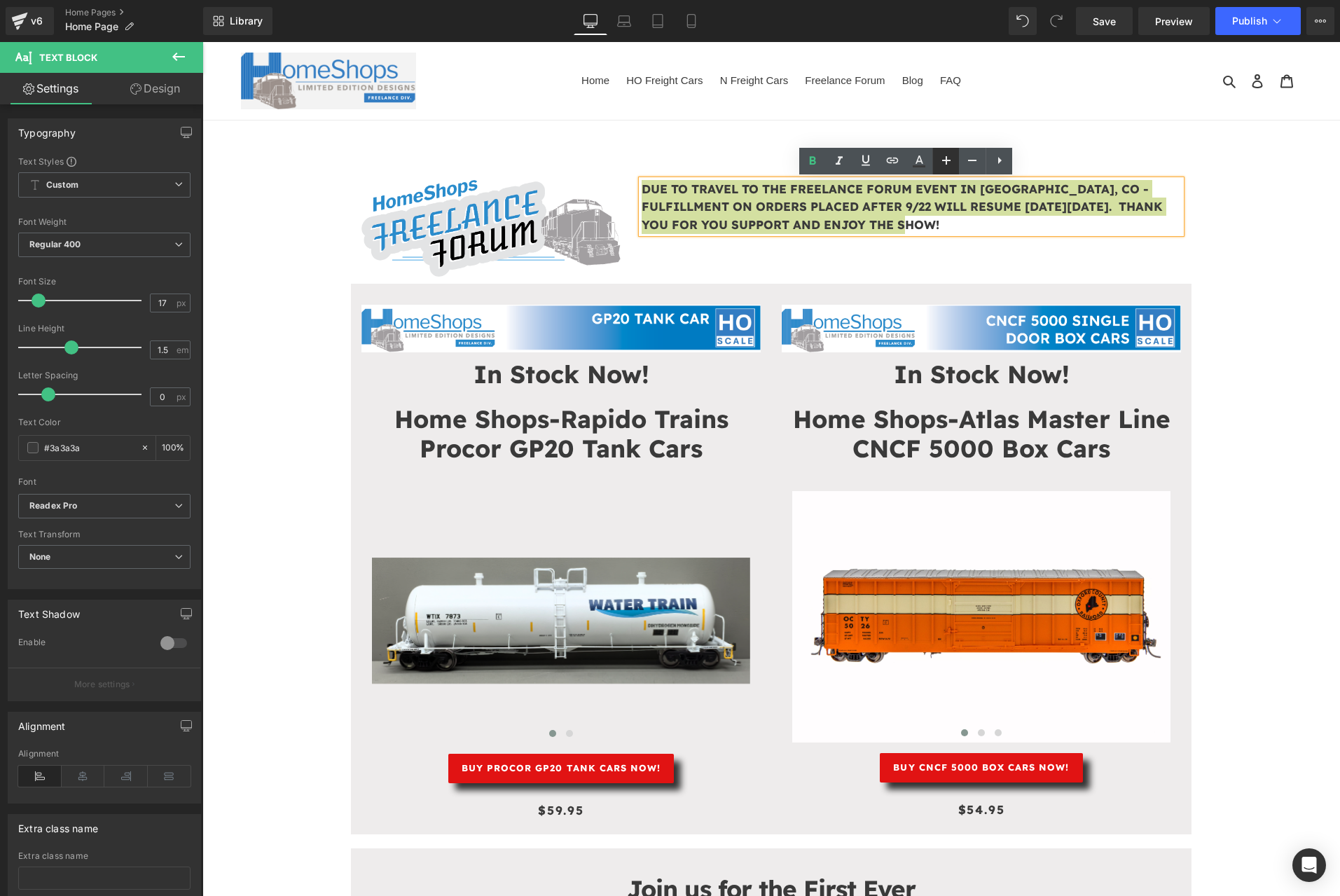
click at [946, 161] on icon at bounding box center [946, 161] width 9 height 9
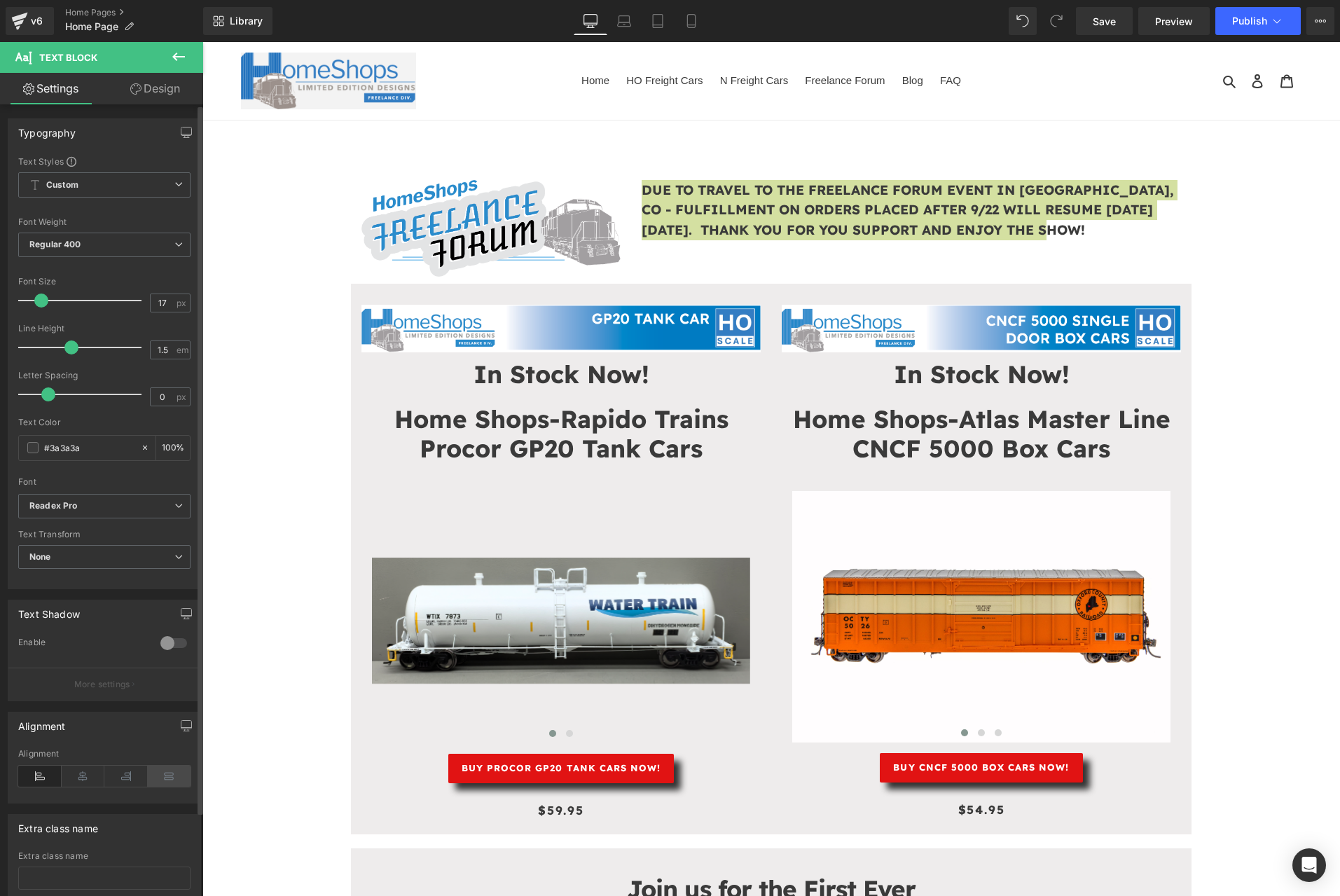
click at [154, 772] on icon at bounding box center [169, 776] width 43 height 21
click at [97, 772] on icon at bounding box center [83, 776] width 43 height 21
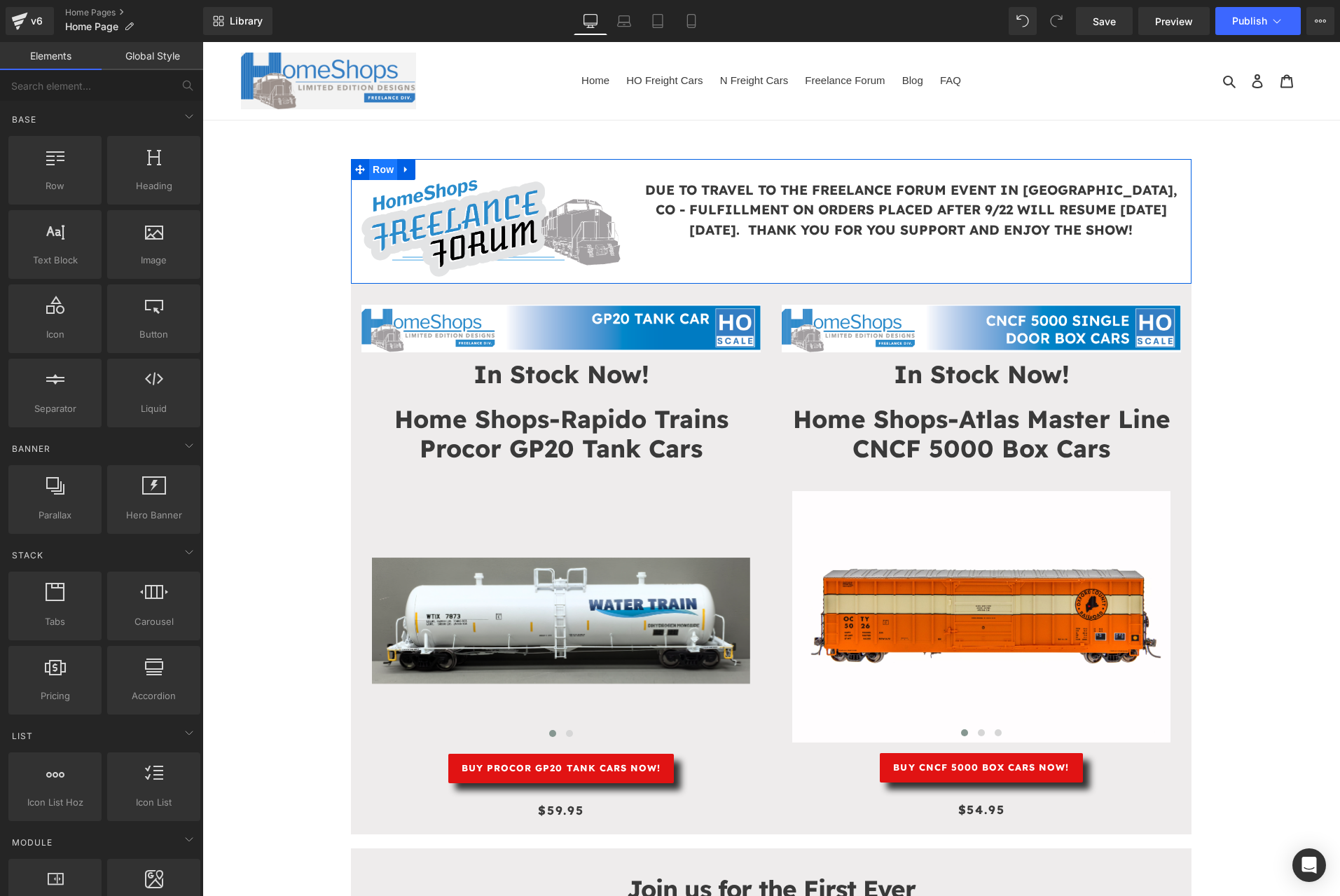
click at [370, 166] on span "Row" at bounding box center [383, 169] width 28 height 21
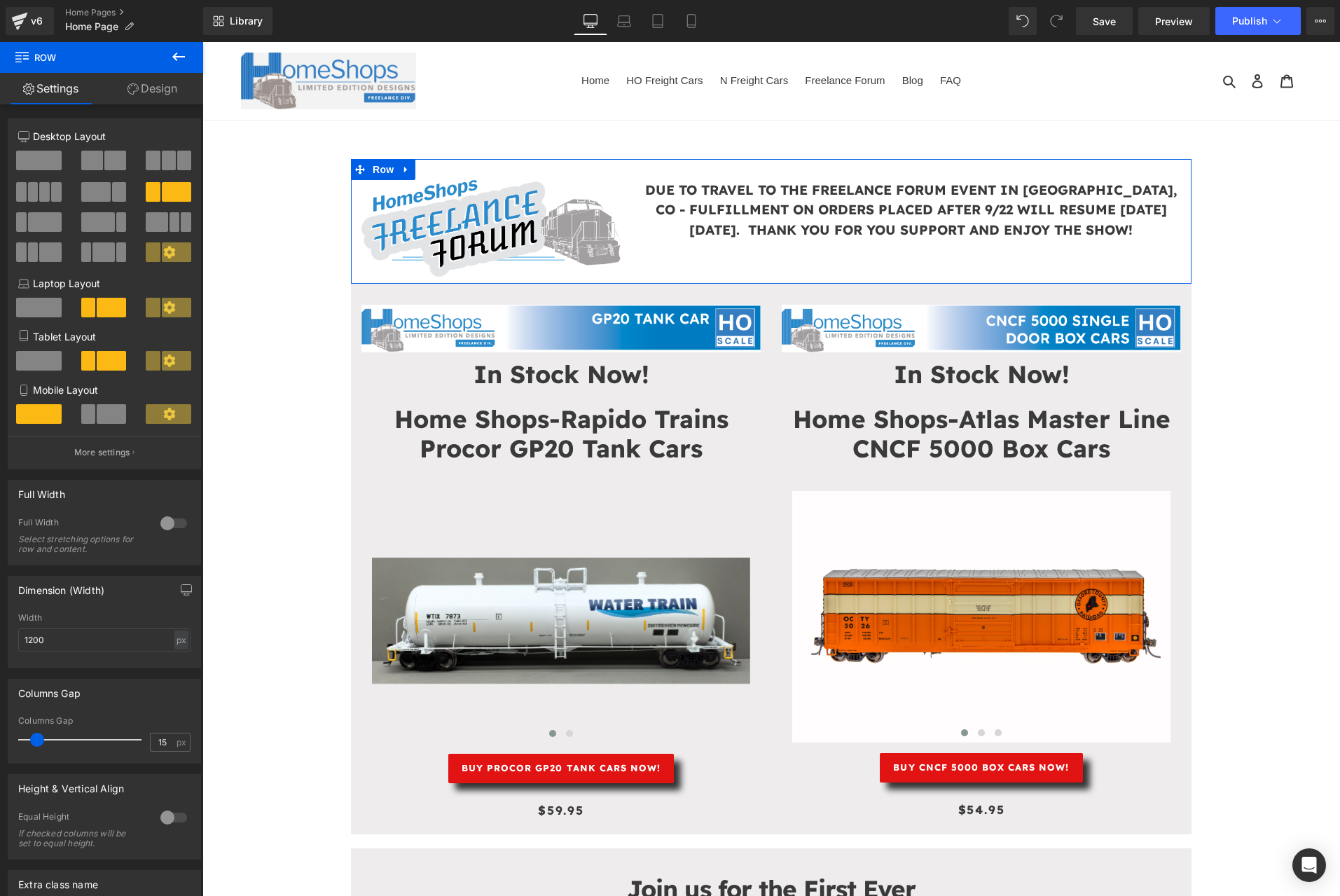
click at [161, 82] on link "Design" at bounding box center [152, 88] width 101 height 31
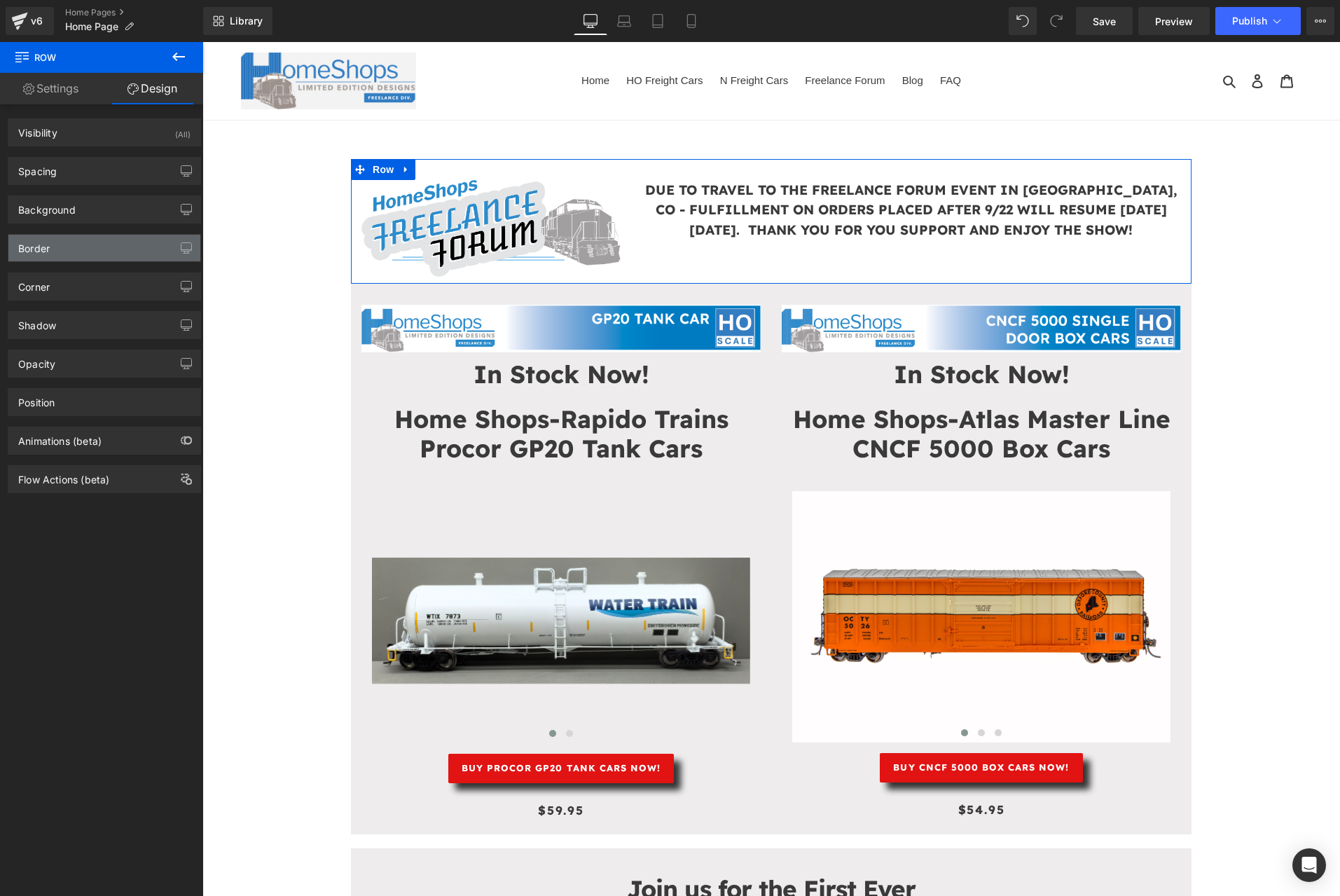
click at [42, 248] on div "Border" at bounding box center [34, 244] width 31 height 20
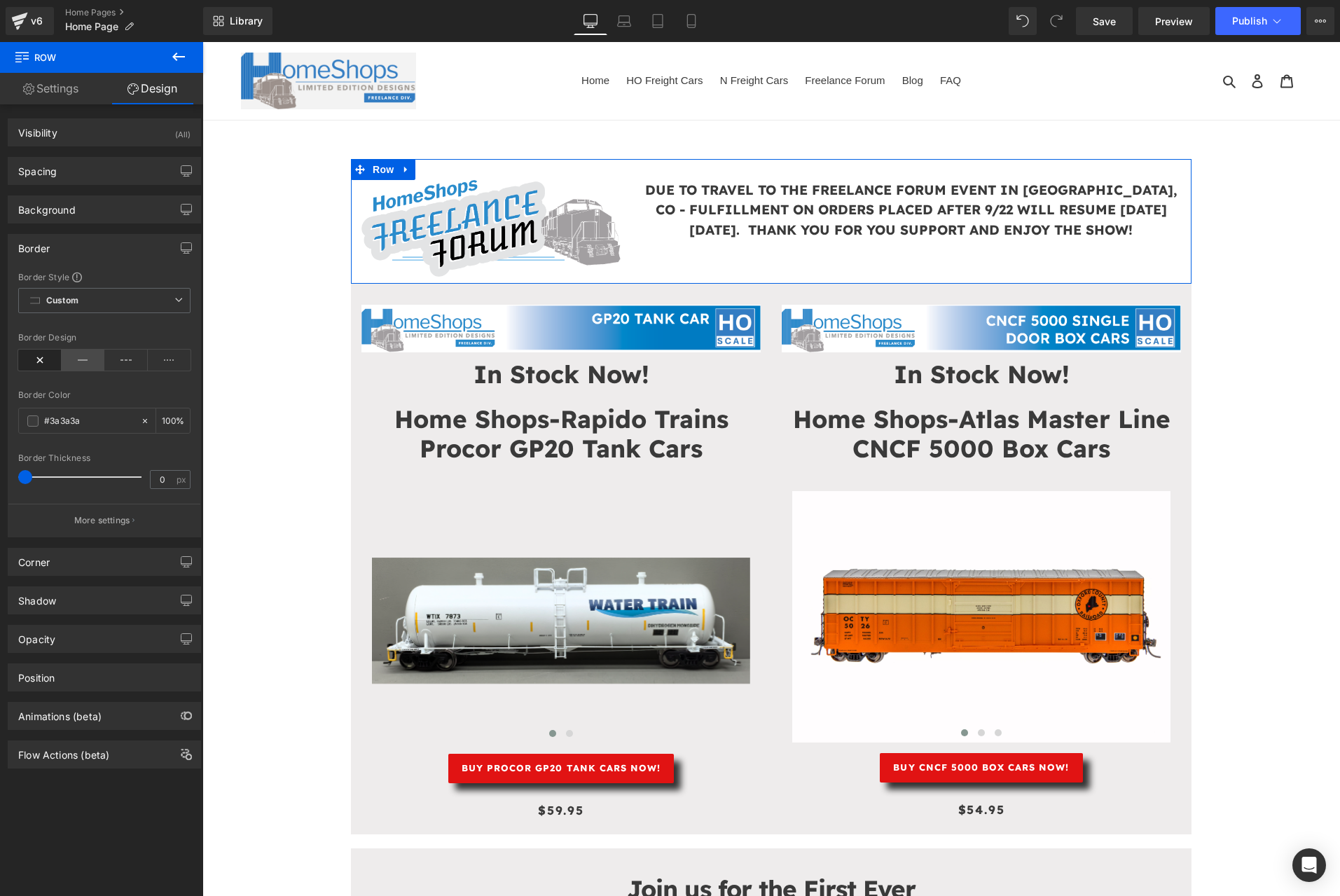
click at [73, 358] on icon at bounding box center [83, 360] width 43 height 21
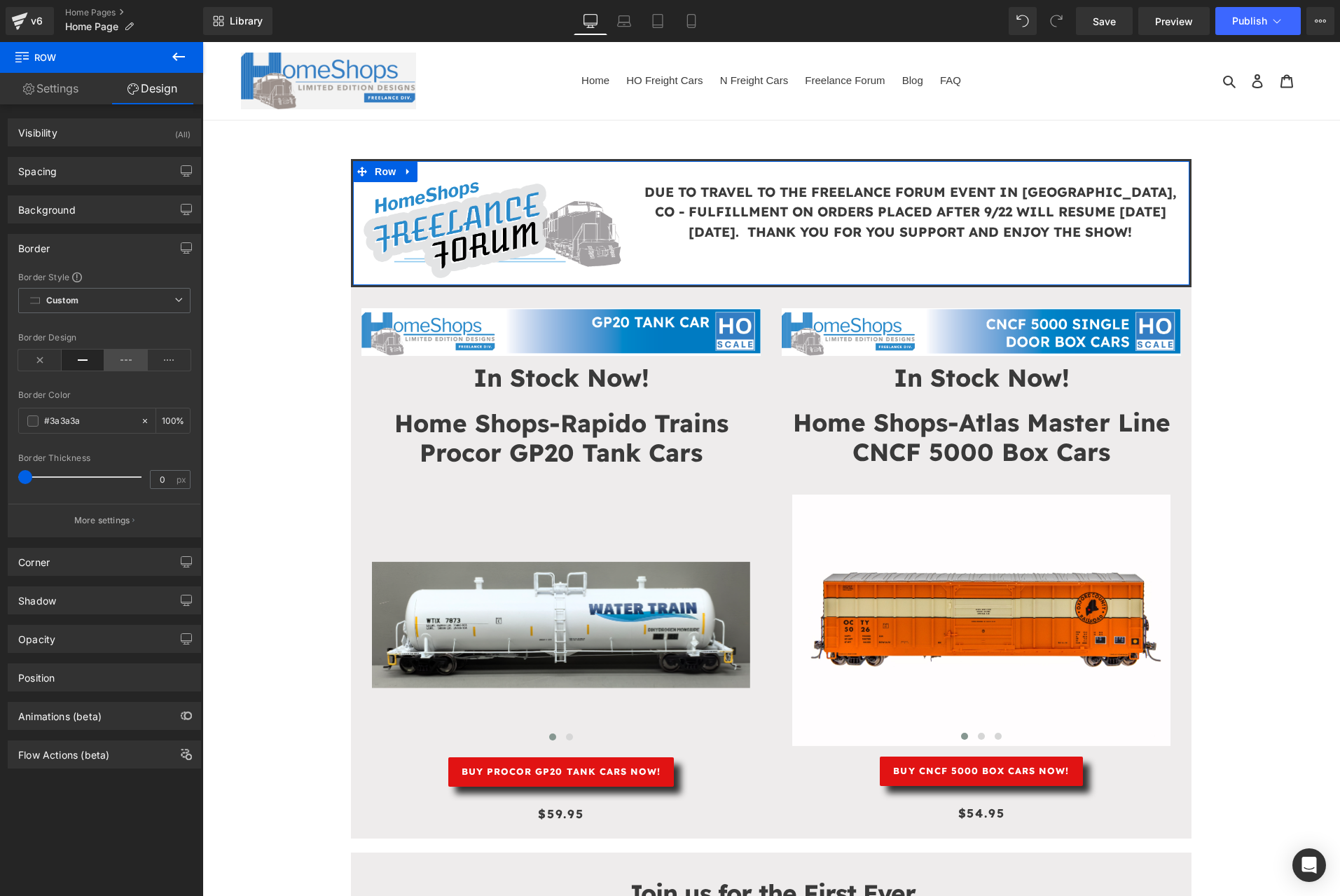
click at [116, 366] on icon at bounding box center [126, 360] width 43 height 21
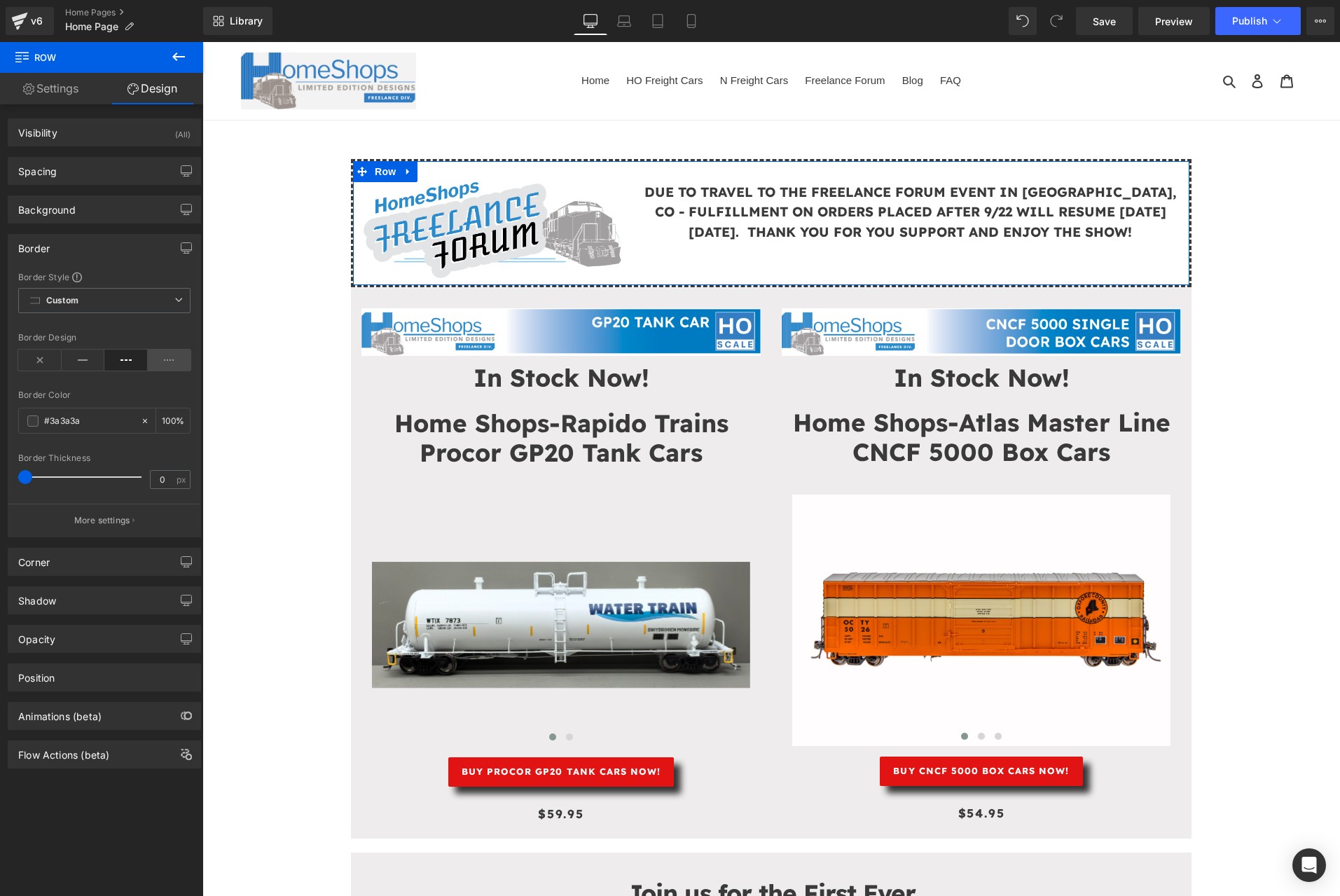
click at [164, 354] on icon at bounding box center [169, 360] width 43 height 21
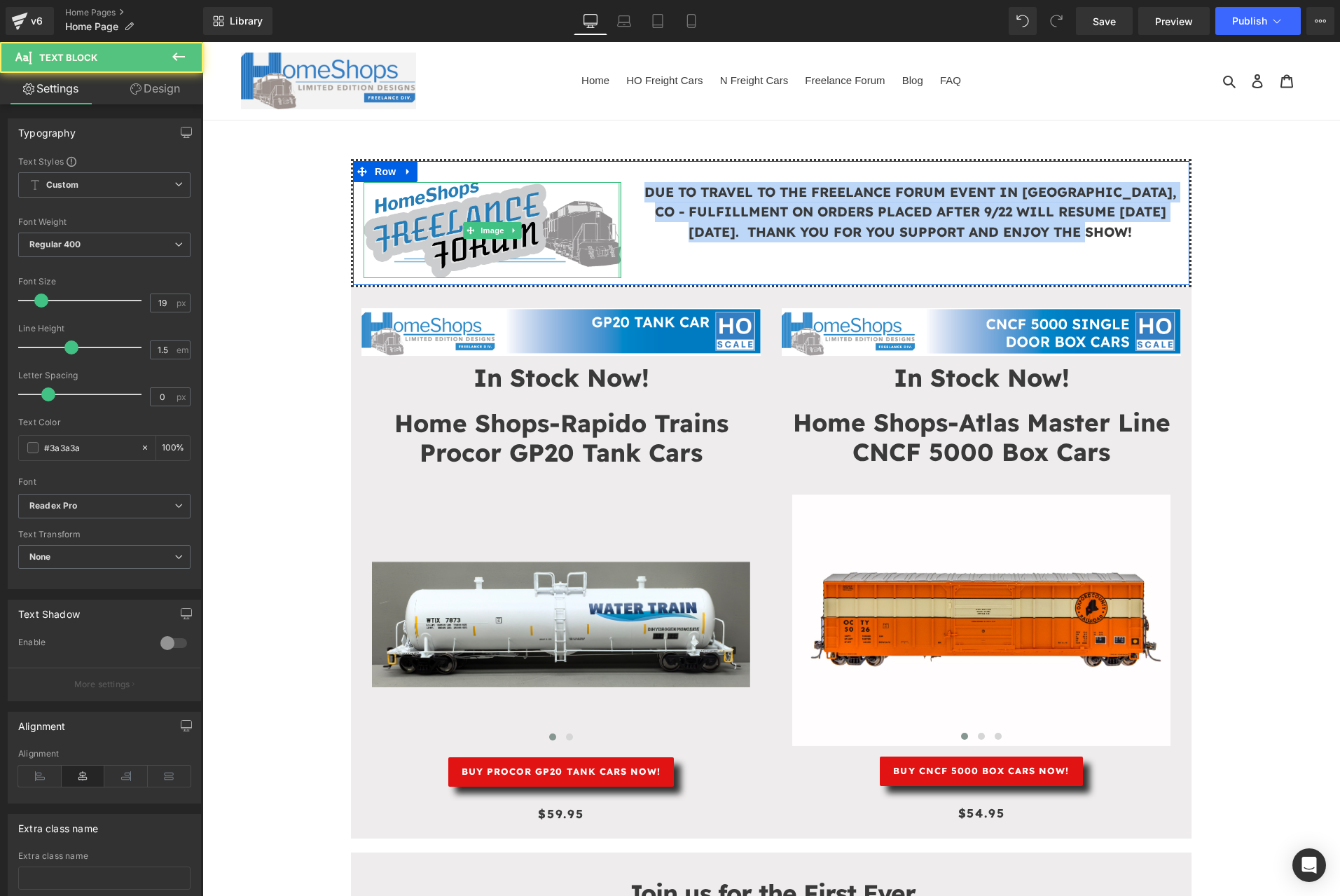
drag, startPoint x: 1163, startPoint y: 230, endPoint x: 614, endPoint y: 184, distance: 550.9
click at [614, 184] on div "Image DUE TO TRAVEL TO THE FREELANCE FORUM EVENT IN GREELEY, CO - FULFILLMENT O…" at bounding box center [771, 223] width 840 height 128
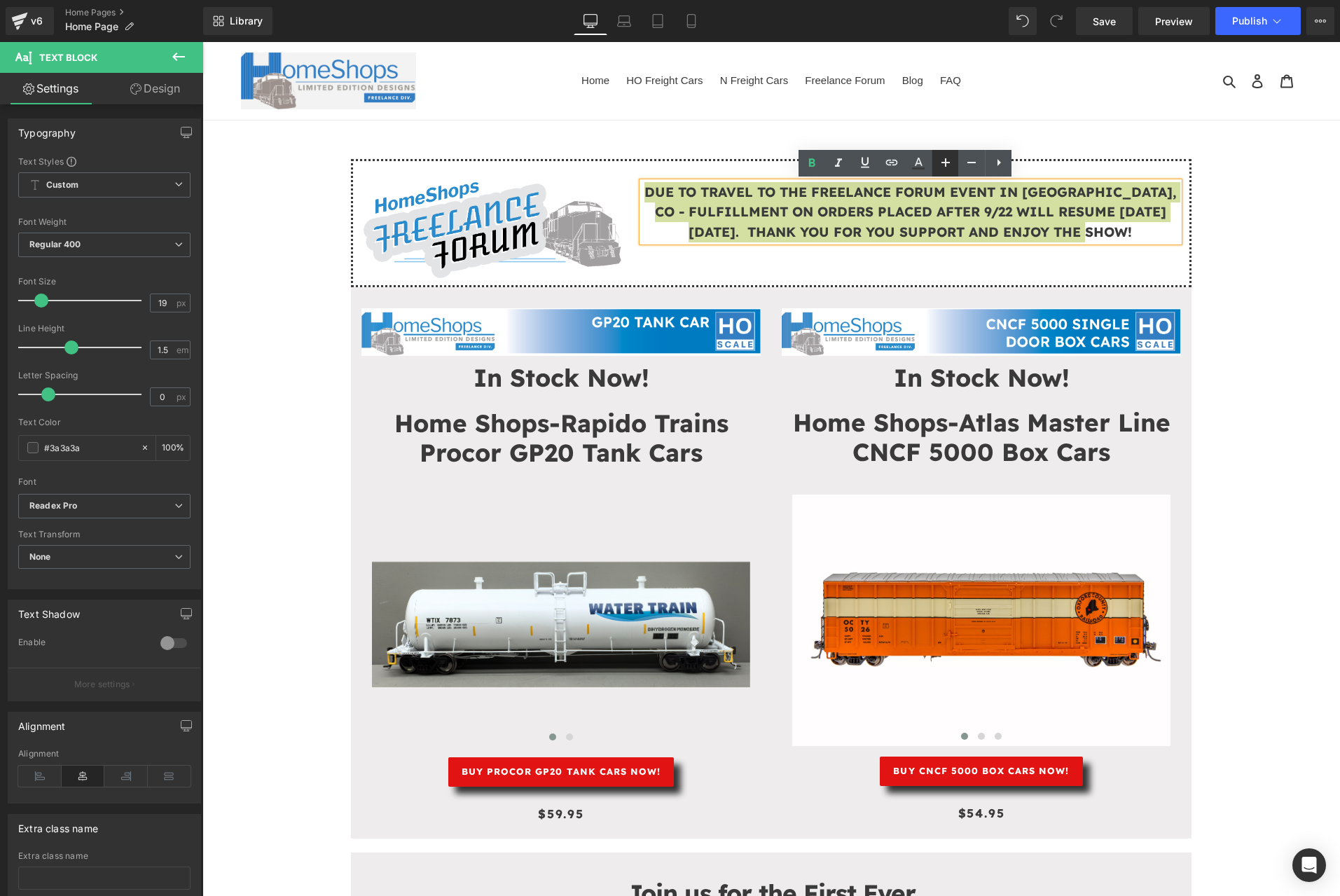
click at [942, 165] on icon at bounding box center [945, 162] width 17 height 17
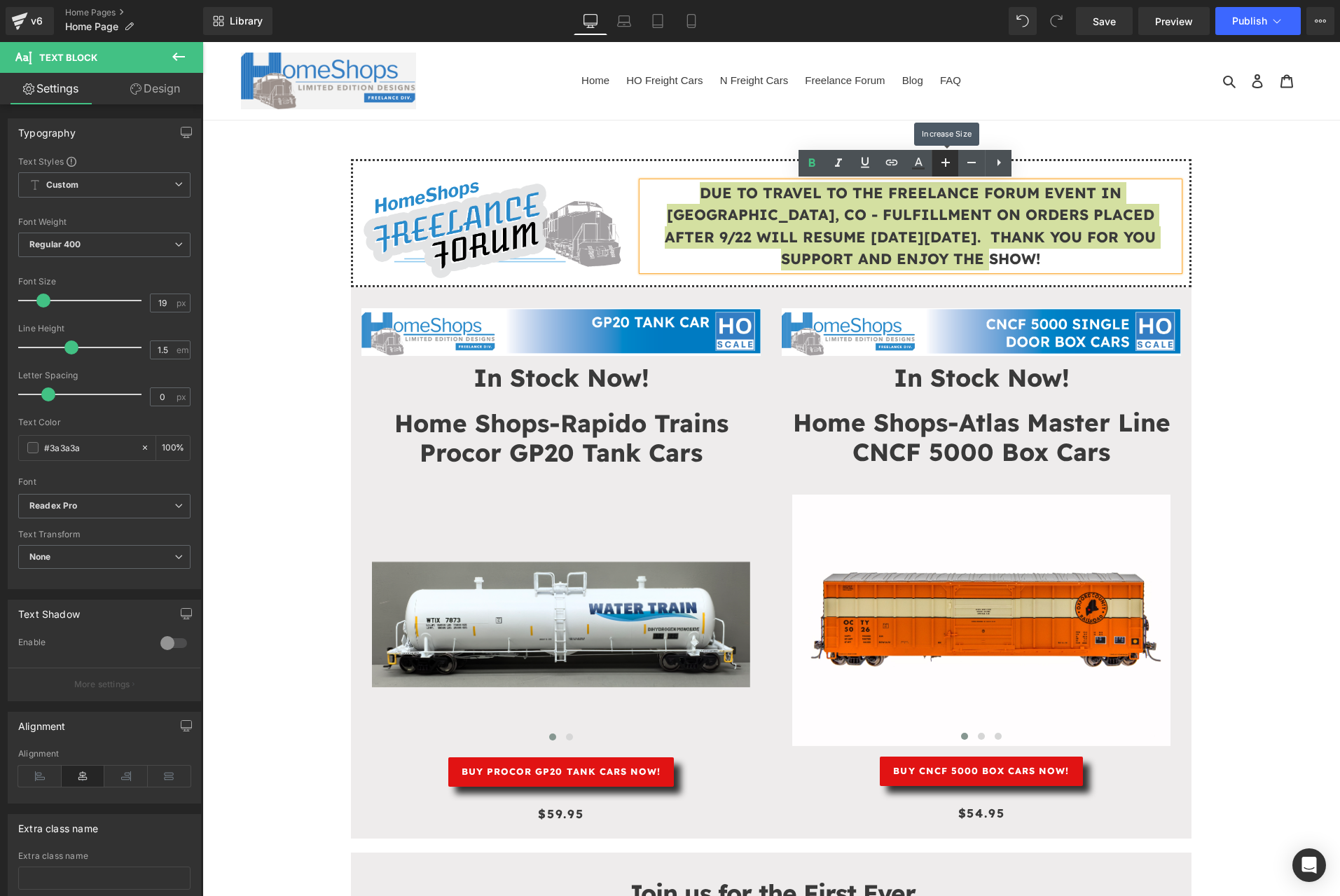
click at [942, 165] on icon at bounding box center [945, 162] width 17 height 17
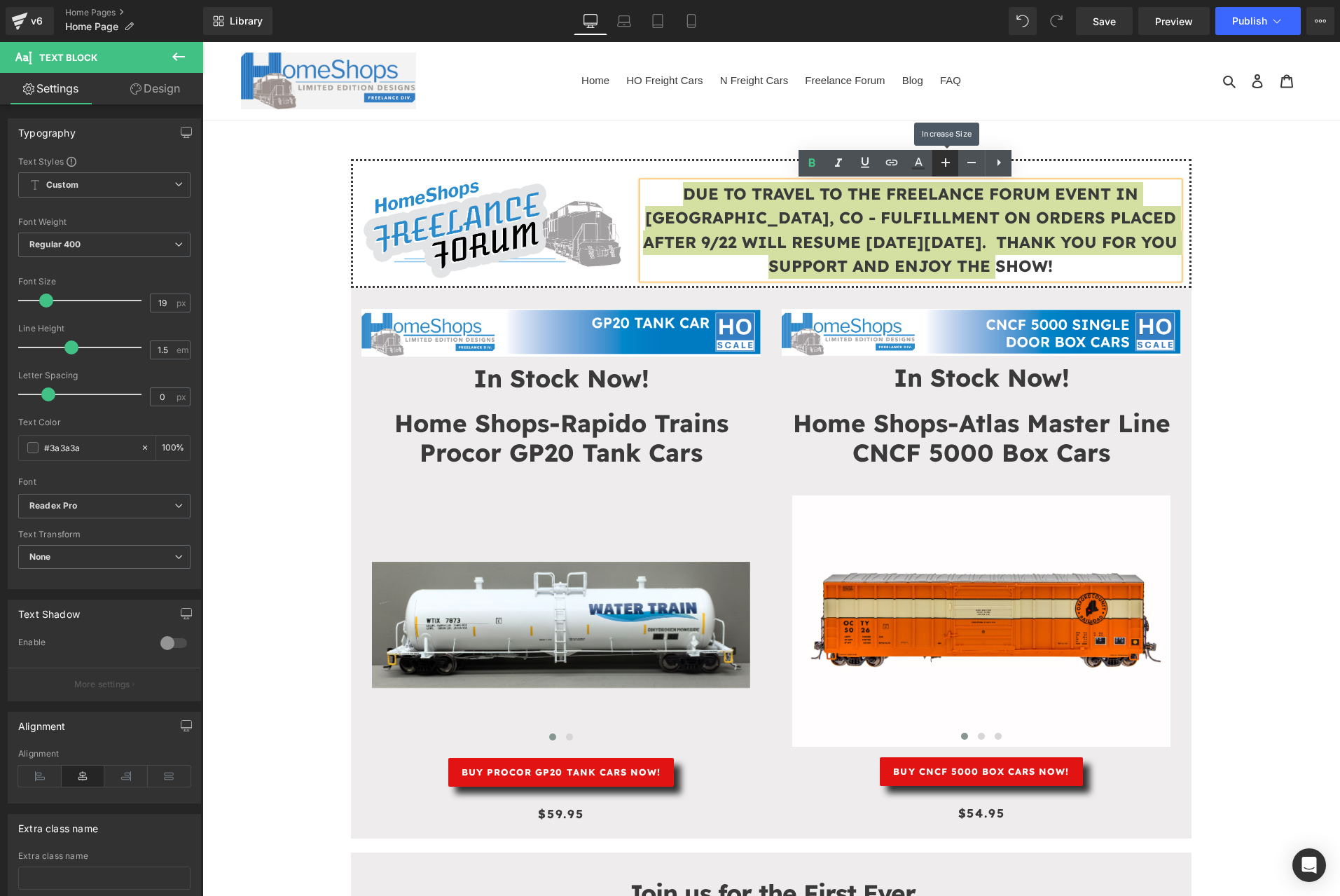
click at [942, 165] on icon at bounding box center [945, 162] width 17 height 17
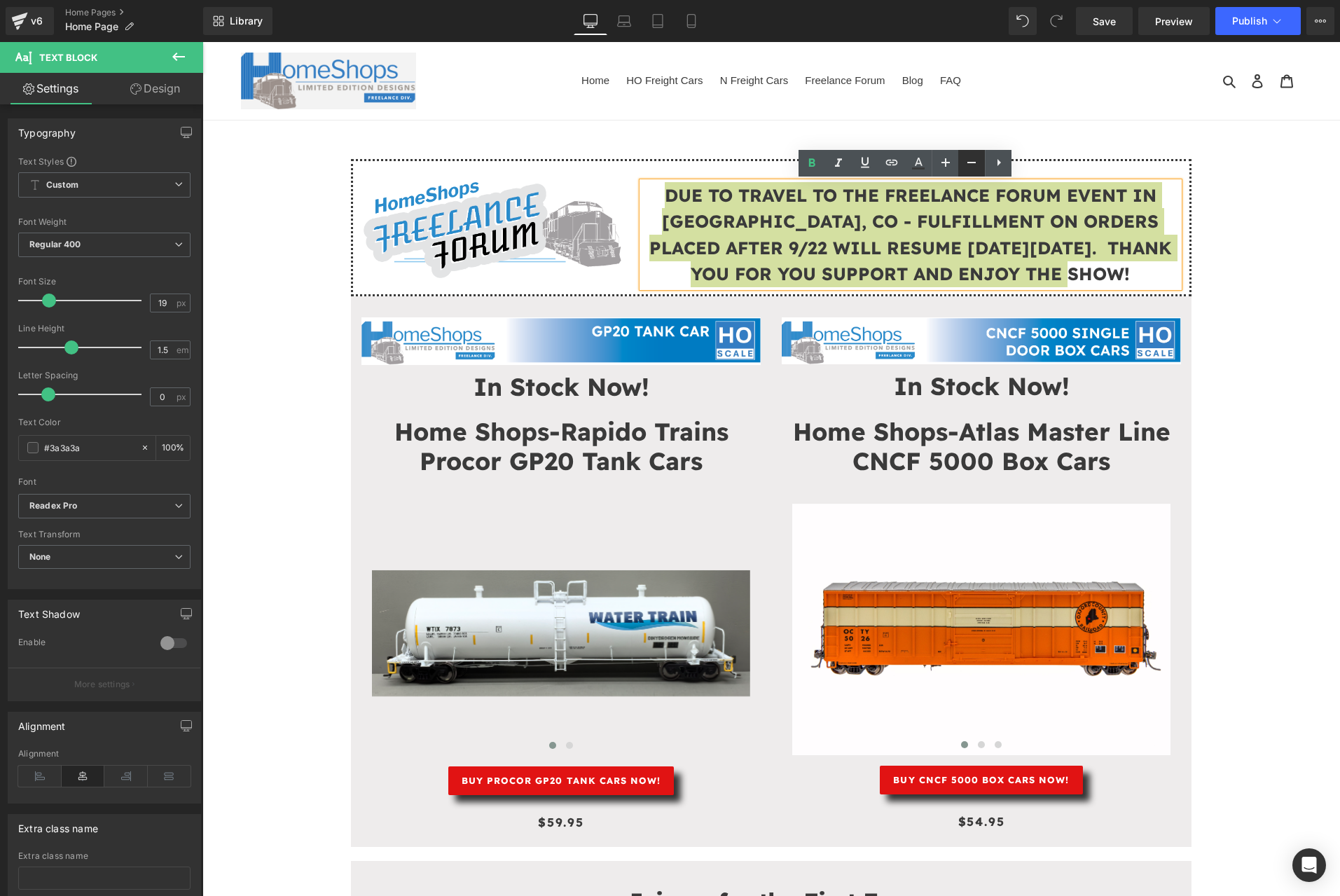
click at [972, 165] on icon at bounding box center [971, 162] width 17 height 17
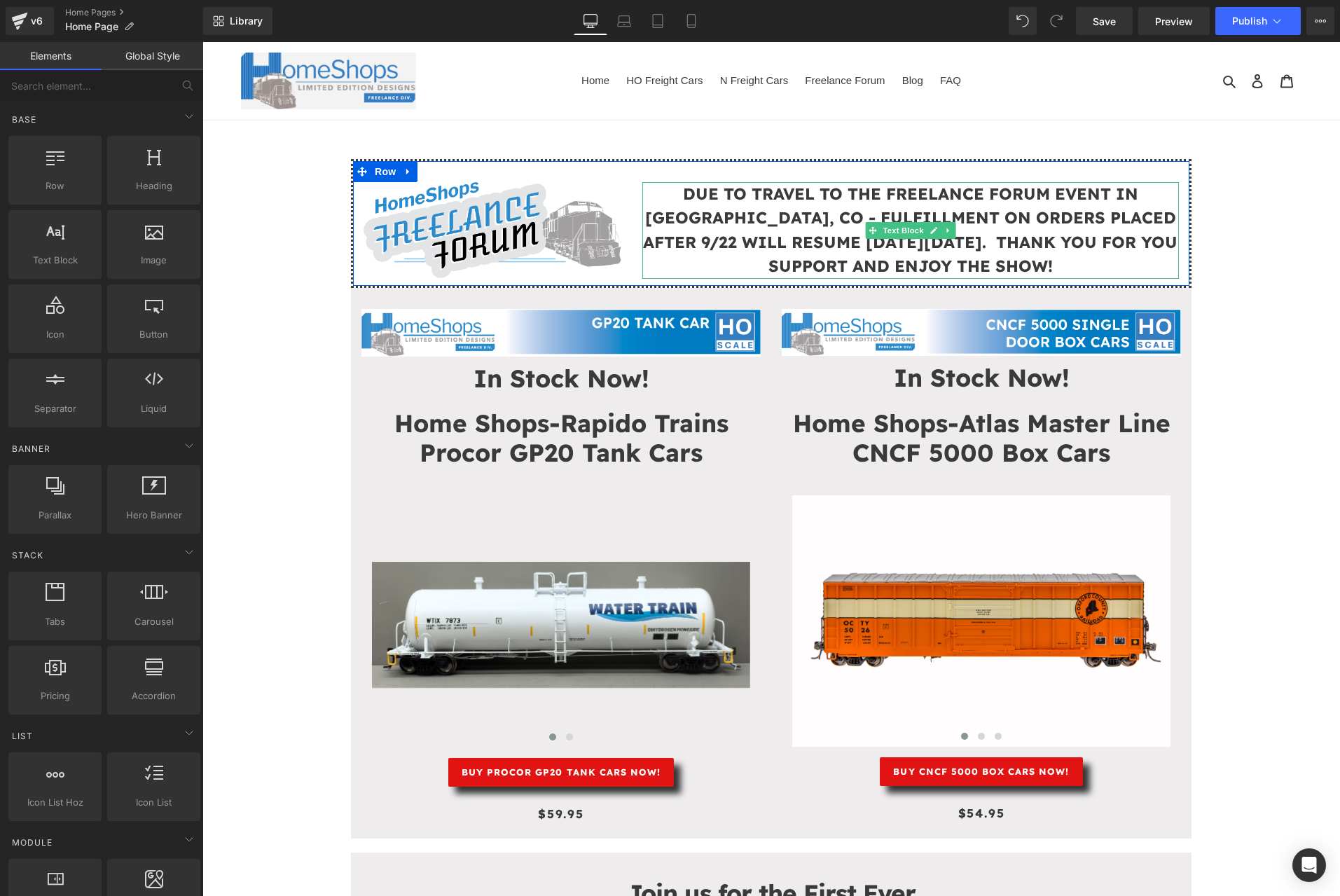
click at [1082, 253] on p "DUE TO TRAVEL TO THE FREELANCE FORUM EVENT IN GREELEY, CO - FULFILLMENT ON ORDE…" at bounding box center [910, 230] width 537 height 97
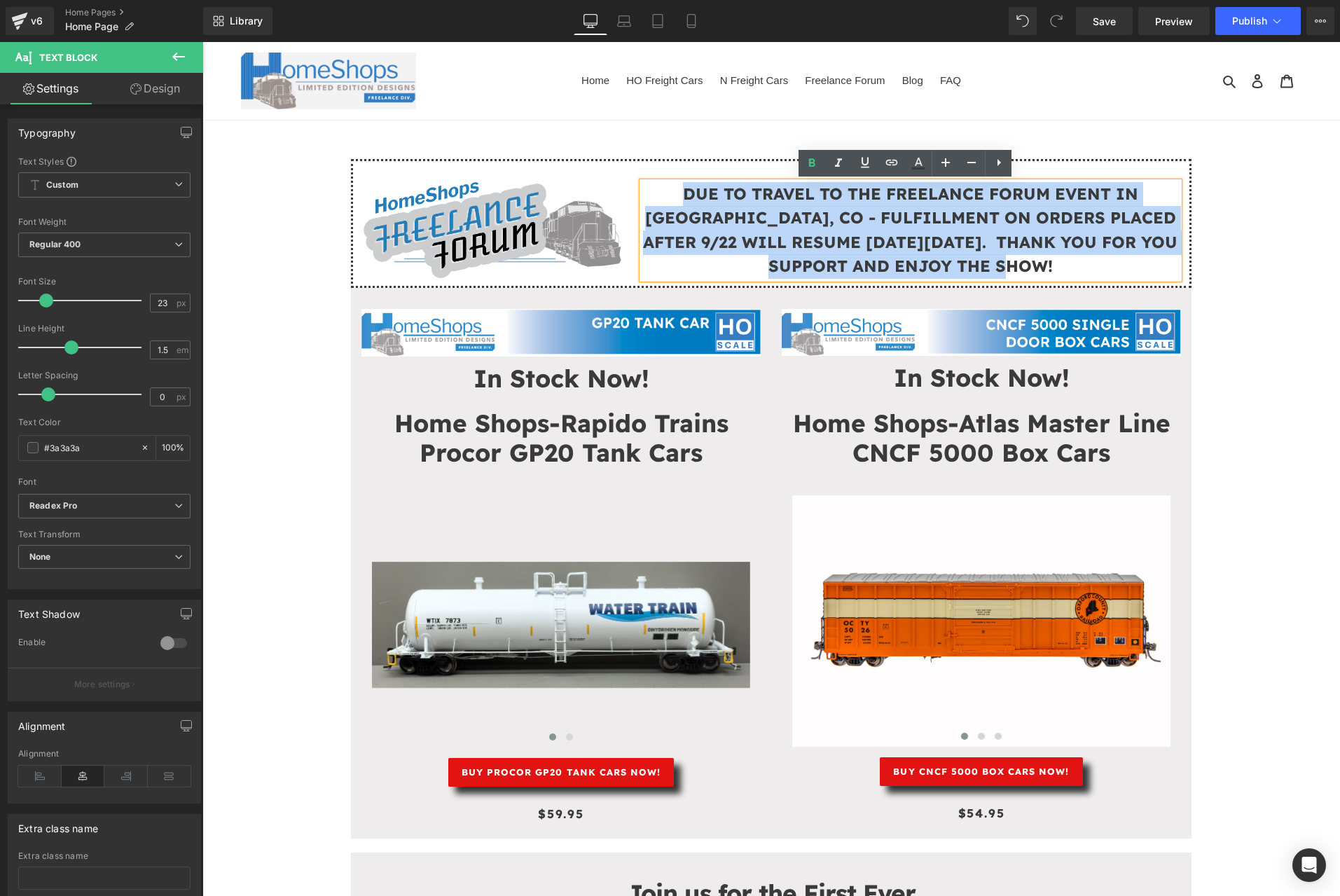
drag, startPoint x: 1084, startPoint y: 268, endPoint x: 589, endPoint y: 204, distance: 499.1
click at [589, 205] on div "Image DUE TO TRAVEL TO THE FREELANCE FORUM EVENT IN GREELEY, CO - FULFILLMENT O…" at bounding box center [771, 223] width 840 height 129
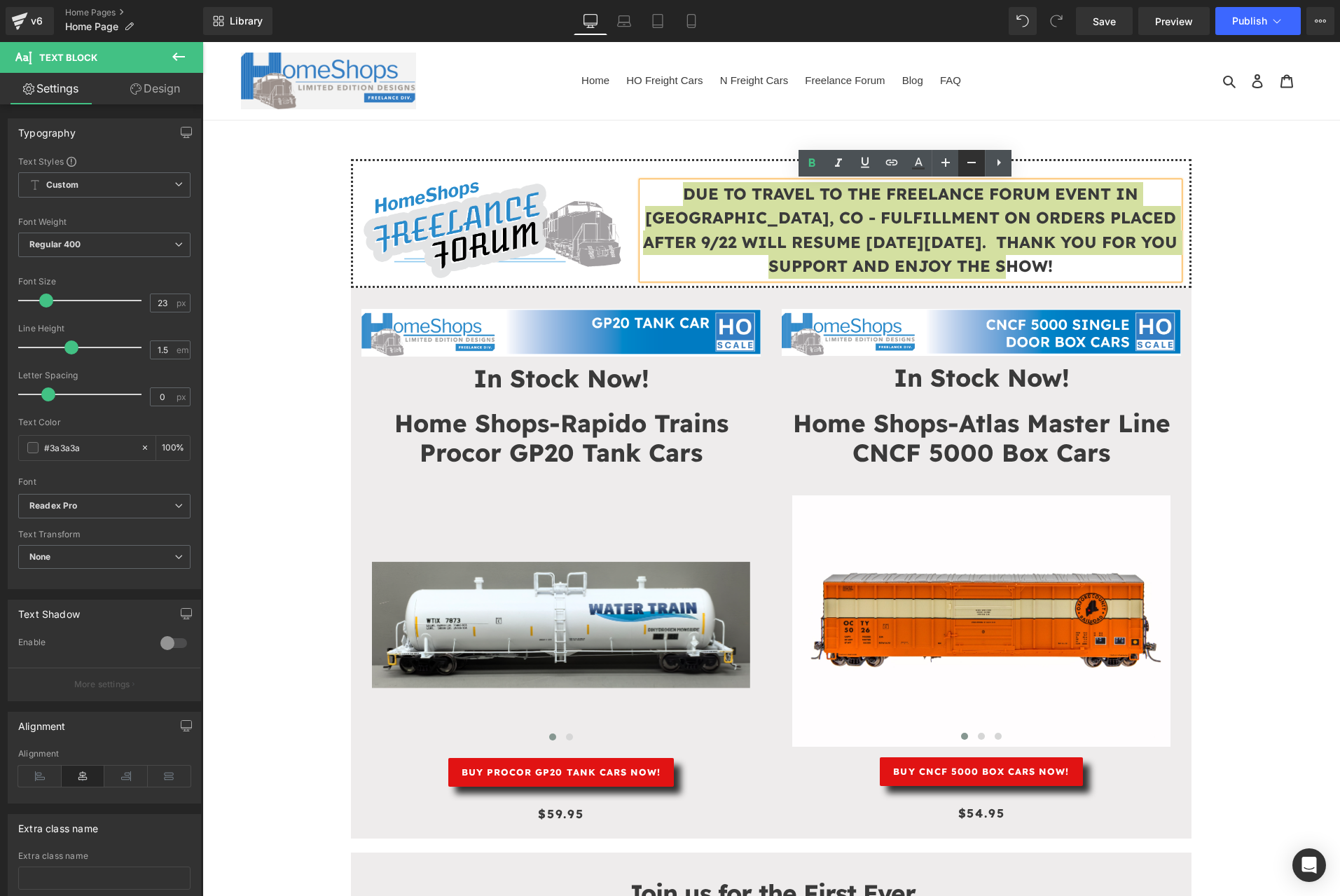
click at [977, 171] on link at bounding box center [971, 163] width 26 height 26
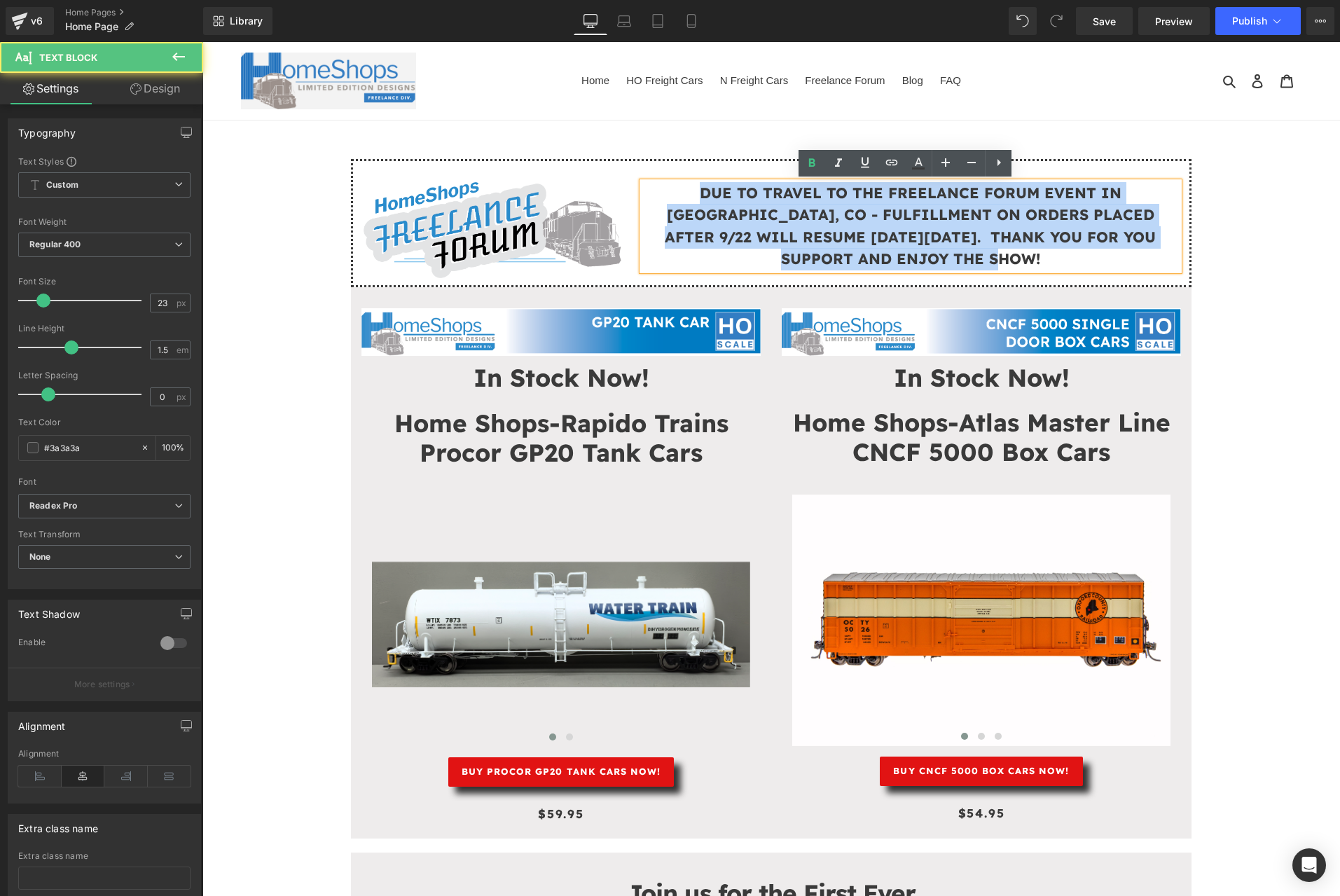
click at [799, 236] on strong "DUE TO TRAVEL TO THE FREELANCE FORUM EVENT IN GREELEY, CO - FULFILLMENT ON ORDE…" at bounding box center [910, 226] width 491 height 85
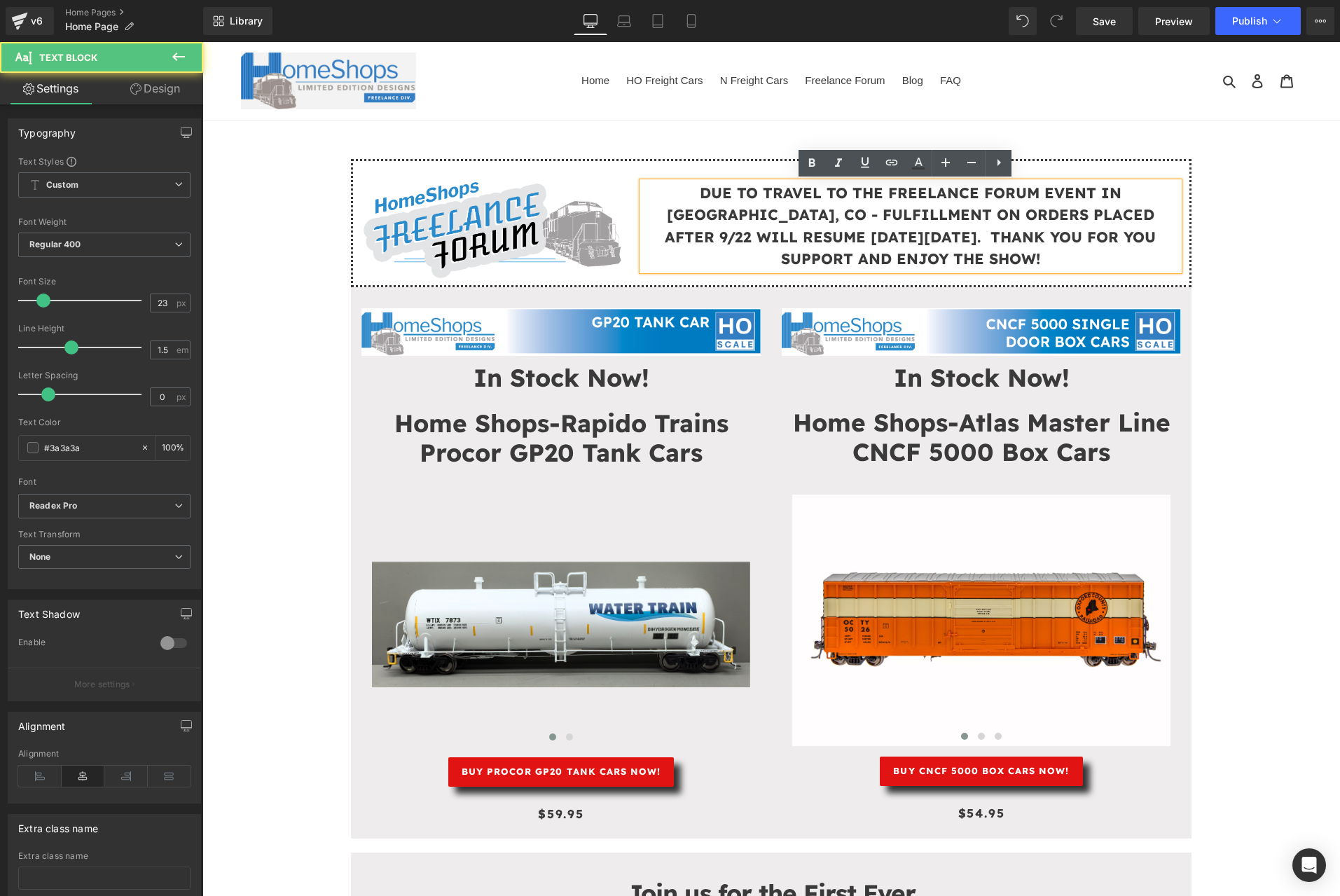
click at [788, 239] on strong "DUE TO TRAVEL TO THE FREELANCE FORUM EVENT IN GREELEY, CO - FULFILLMENT ON ORDE…" at bounding box center [910, 226] width 491 height 85
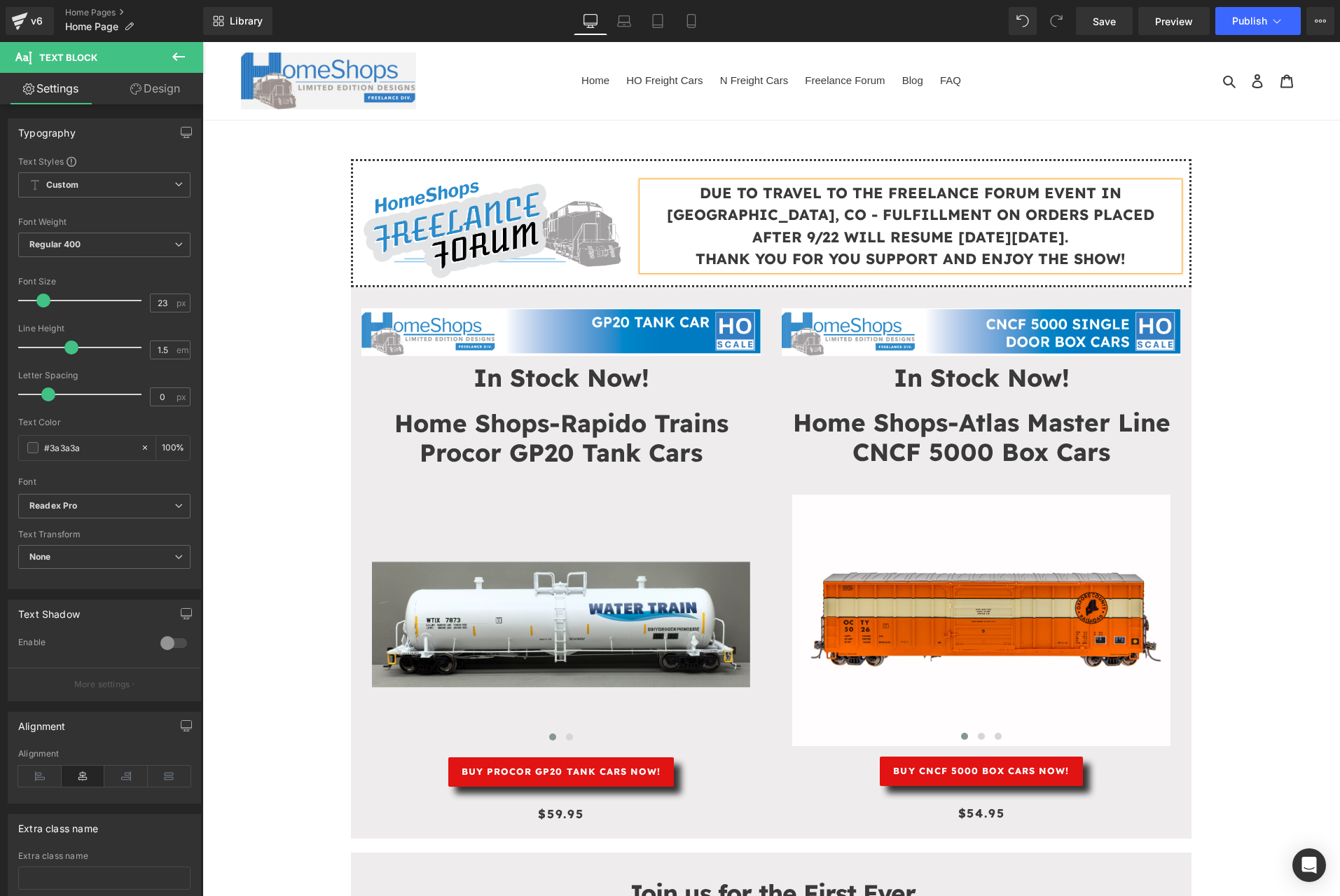
click at [1171, 187] on p "DUE TO TRAVEL TO THE FREELANCE FORUM EVENT IN GREELEY, CO - FULFILLMENT ON ORDE…" at bounding box center [910, 215] width 537 height 66
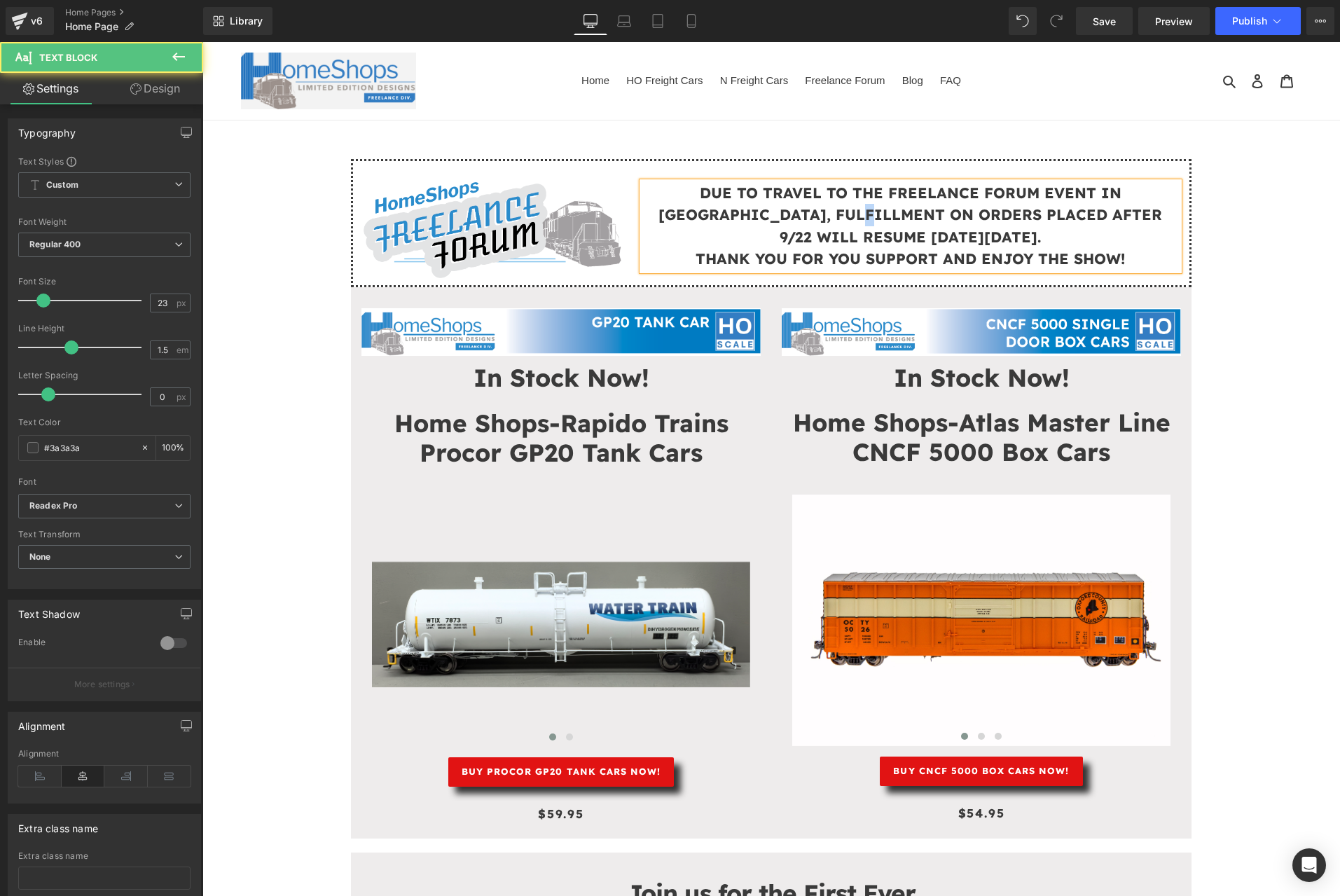
drag, startPoint x: 788, startPoint y: 219, endPoint x: 779, endPoint y: 219, distance: 9.0
click at [779, 219] on strong "DUE TO TRAVEL TO THE FREELANCE FORUM EVENT IN GREELEY, FULFILLMENT ON ORDERS PL…" at bounding box center [910, 215] width 504 height 62
click at [767, 217] on strong "DUE TO TRAVEL TO THE FREELANCE FORUM EVENT IN GREELEY, FULFILLMENT ON ORDERS PL…" at bounding box center [910, 215] width 504 height 62
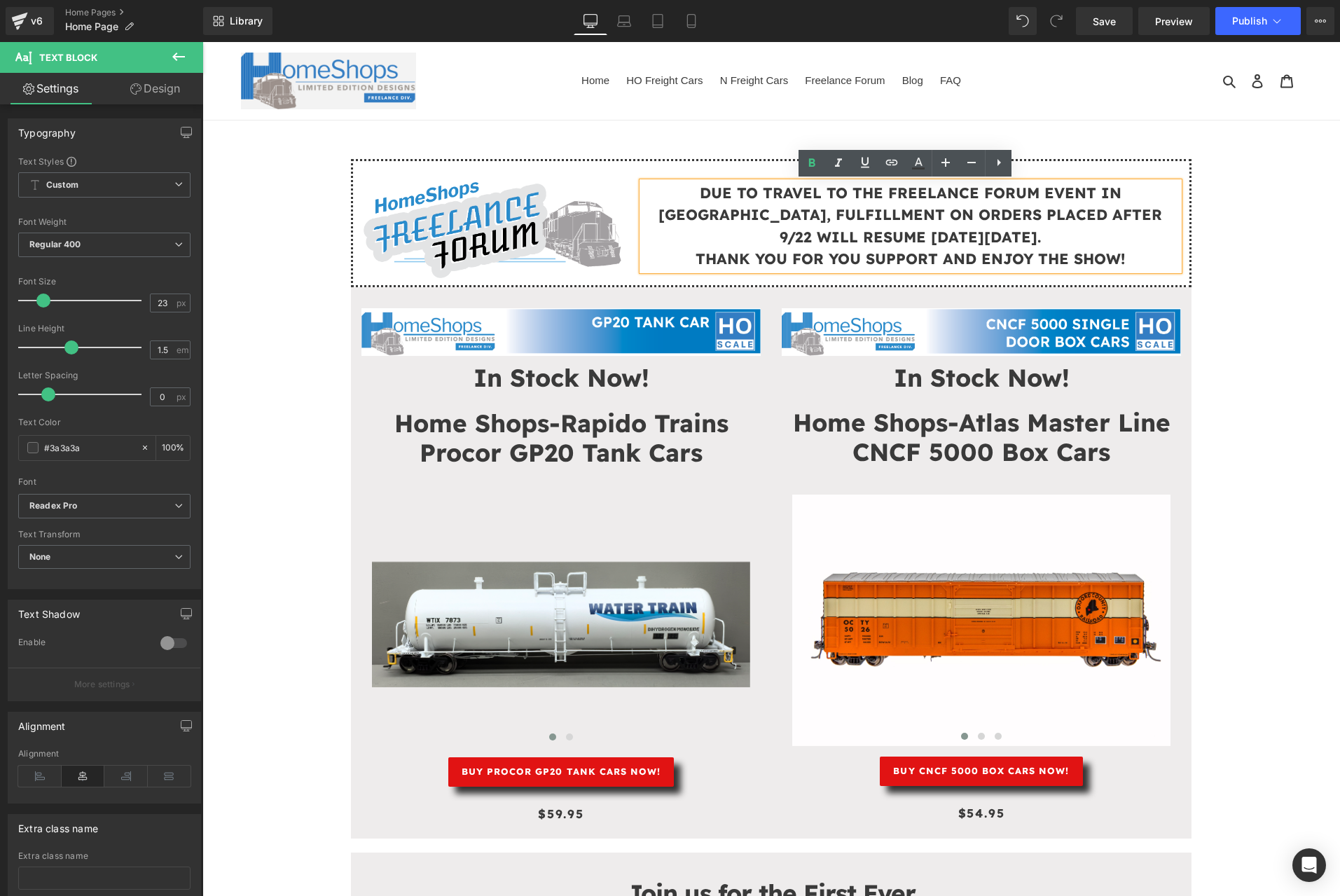
click at [768, 212] on strong "DUE TO TRAVEL TO THE FREELANCE FORUM EVENT IN GREELEY, FULFILLMENT ON ORDERS PL…" at bounding box center [910, 215] width 504 height 62
drag, startPoint x: 782, startPoint y: 213, endPoint x: 818, endPoint y: 212, distance: 36.0
click at [791, 213] on strong "DUE TO TRAVEL TO THE FREELANCE FORUM EVENT IN GREELEY, FULFILLMENT ON ORDERS PL…" at bounding box center [910, 215] width 504 height 62
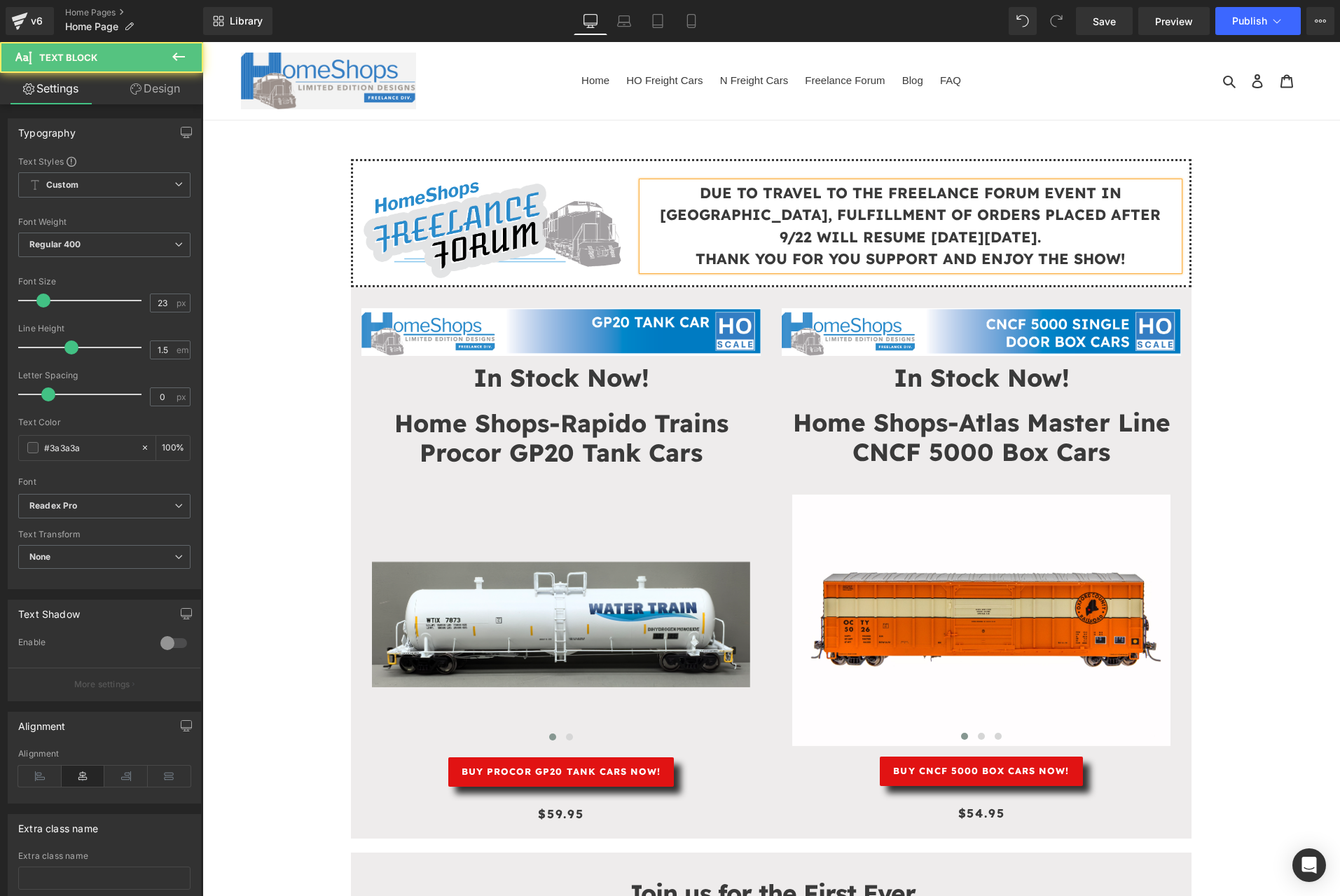
click at [1070, 219] on strong "DUE TO TRAVEL TO THE FREELANCE FORUM EVENT IN GREELEY, FULFILLMENT OF ORDERS PL…" at bounding box center [910, 215] width 501 height 62
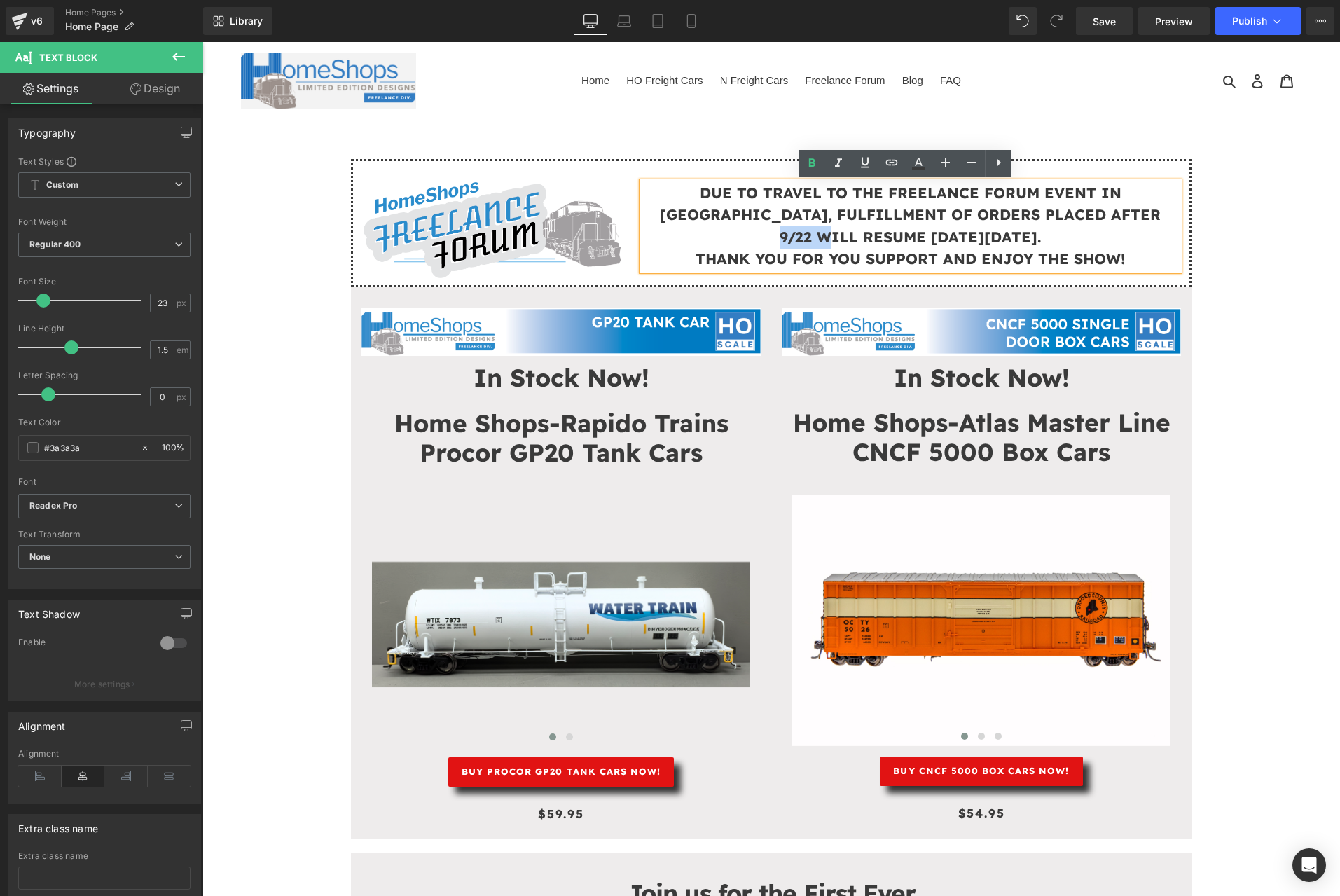
drag, startPoint x: 1068, startPoint y: 218, endPoint x: 1124, endPoint y: 213, distance: 56.2
click at [1124, 213] on strong "DUE TO TRAVEL TO THE FREELANCE FORUM EVENT IN GREELEY, FULFILLMENT OF ORDERS PL…" at bounding box center [910, 215] width 501 height 62
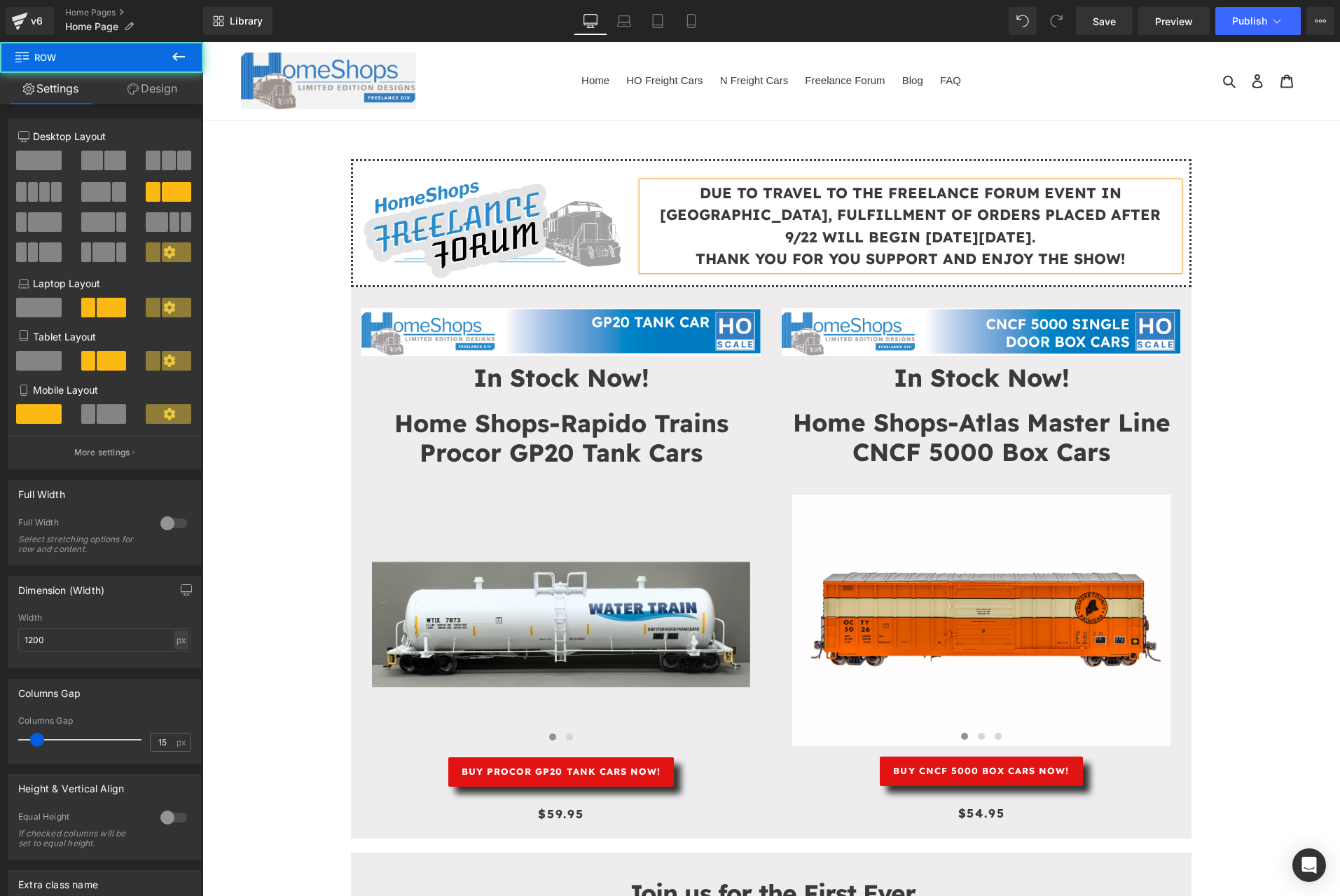
click at [619, 273] on div "Image" at bounding box center [492, 230] width 279 height 96
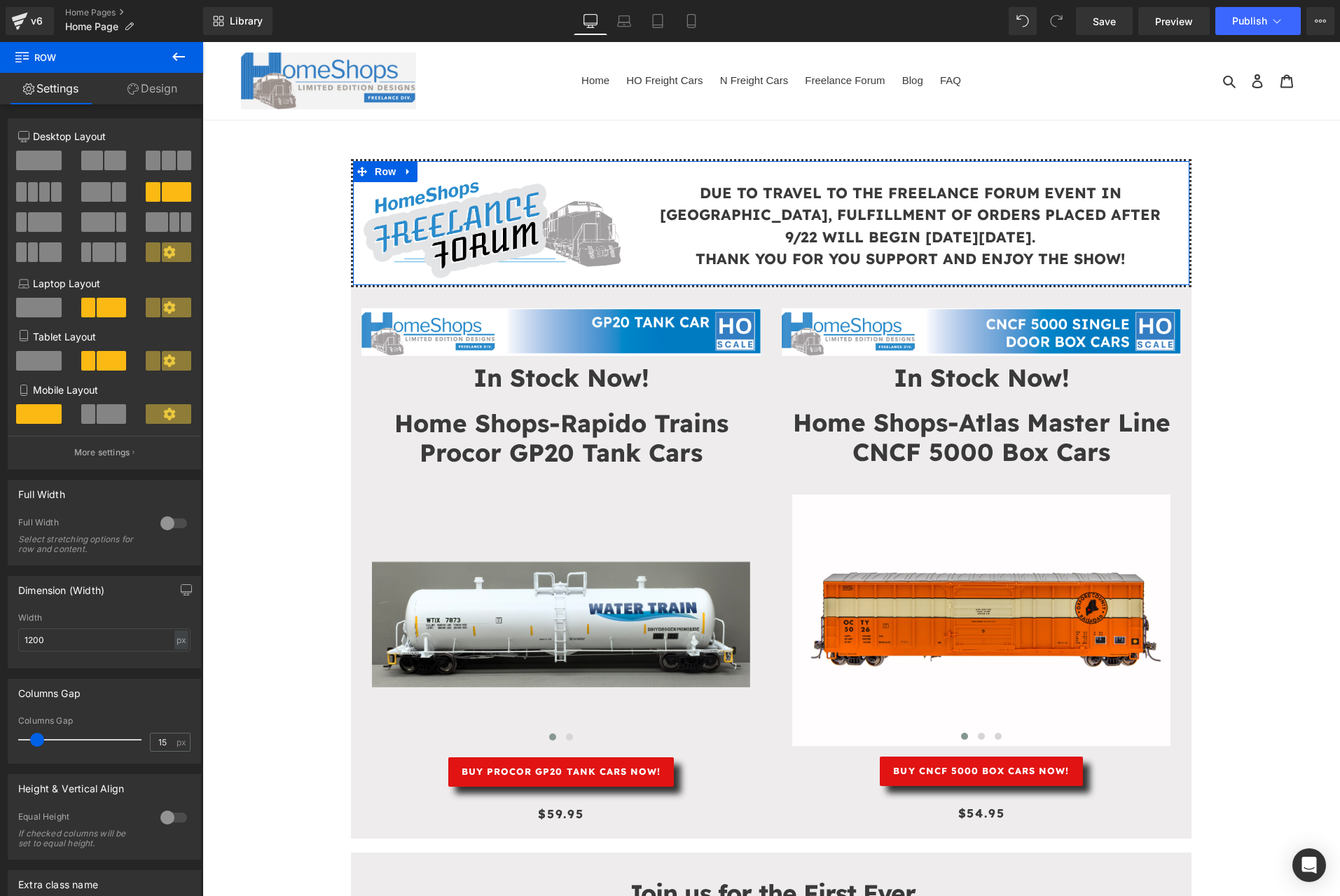
click at [160, 77] on link "Design" at bounding box center [152, 88] width 101 height 31
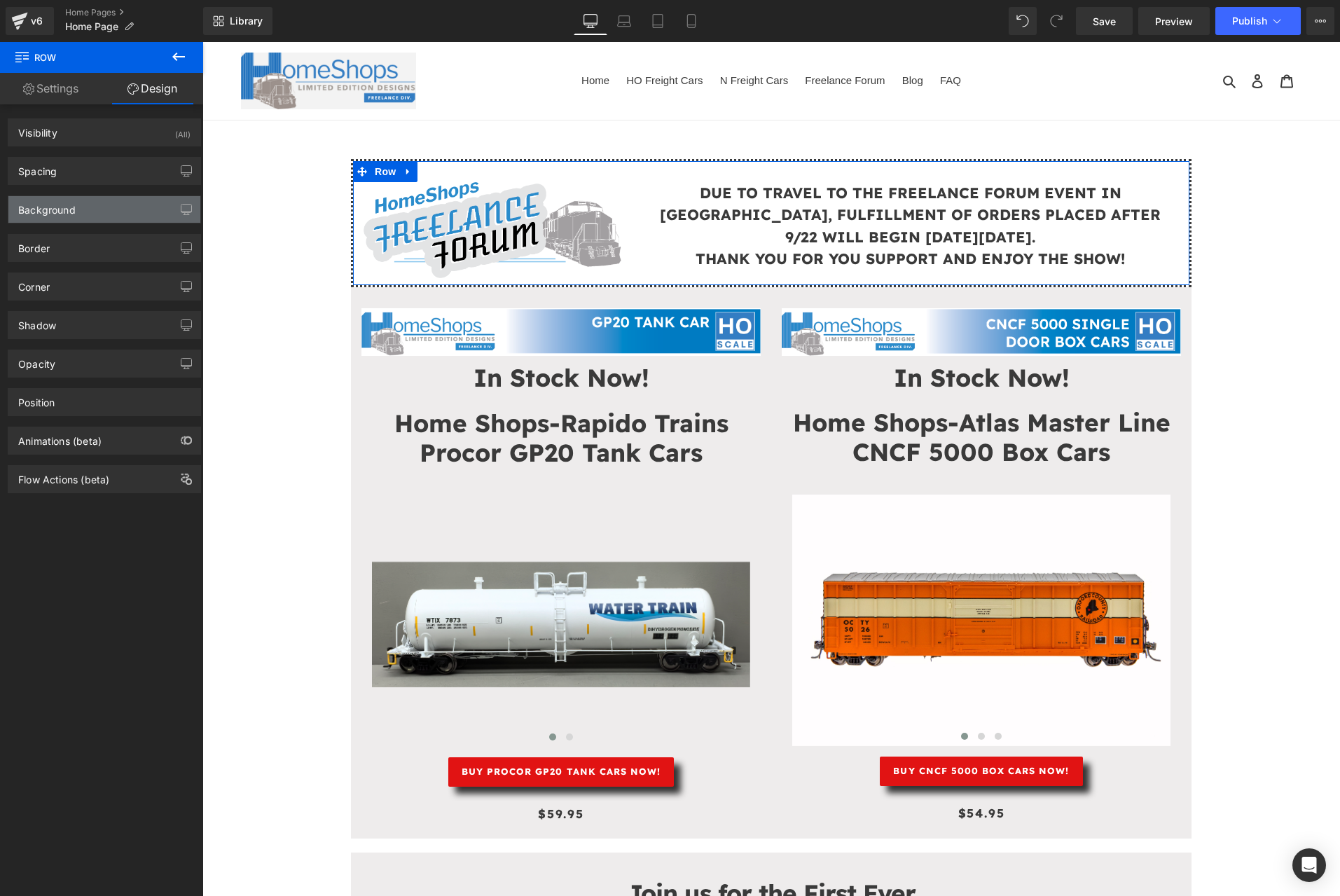
drag, startPoint x: 77, startPoint y: 213, endPoint x: 81, endPoint y: 200, distance: 13.6
click at [77, 213] on div "Background" at bounding box center [105, 209] width 192 height 26
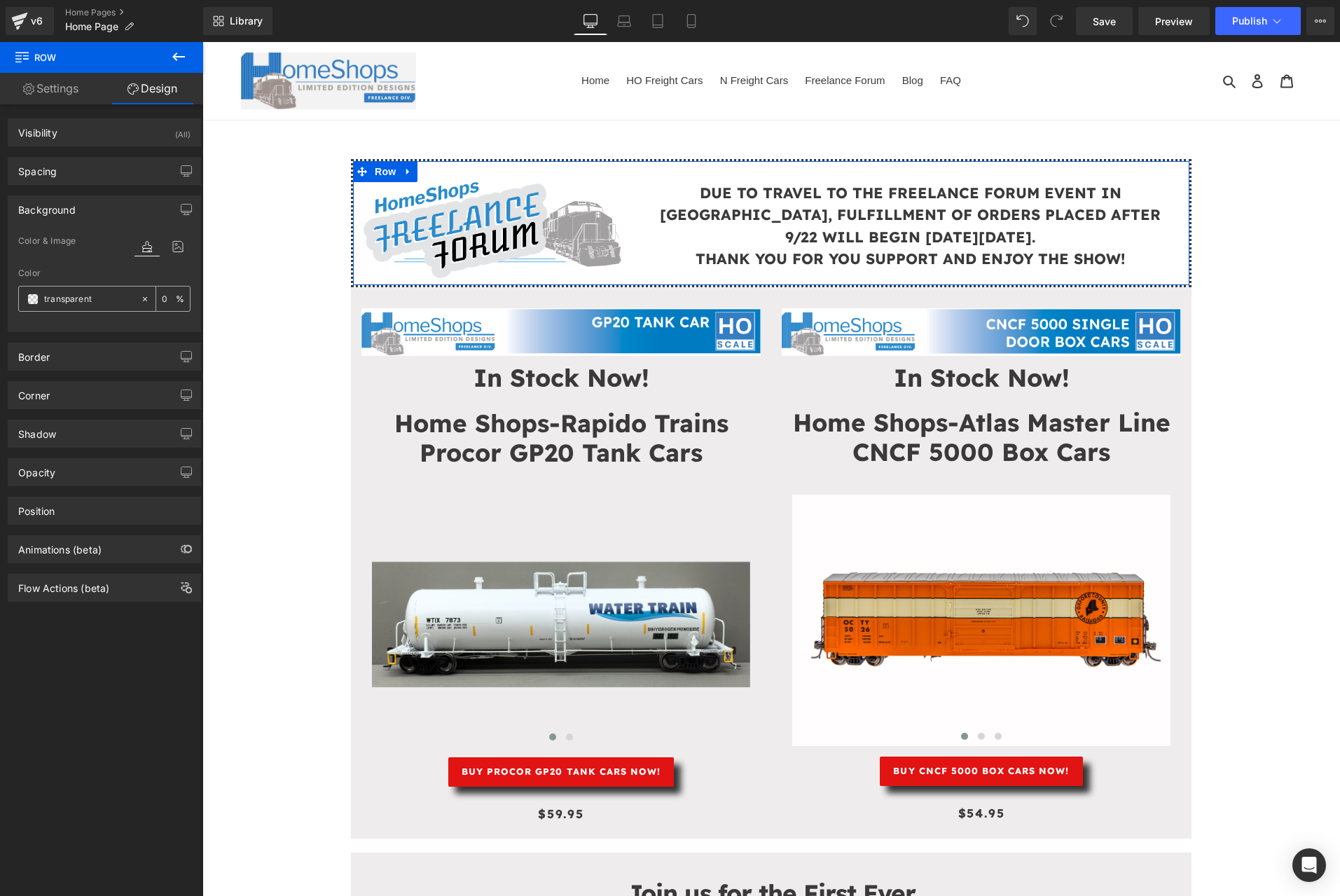
click at [35, 296] on span at bounding box center [33, 299] width 11 height 11
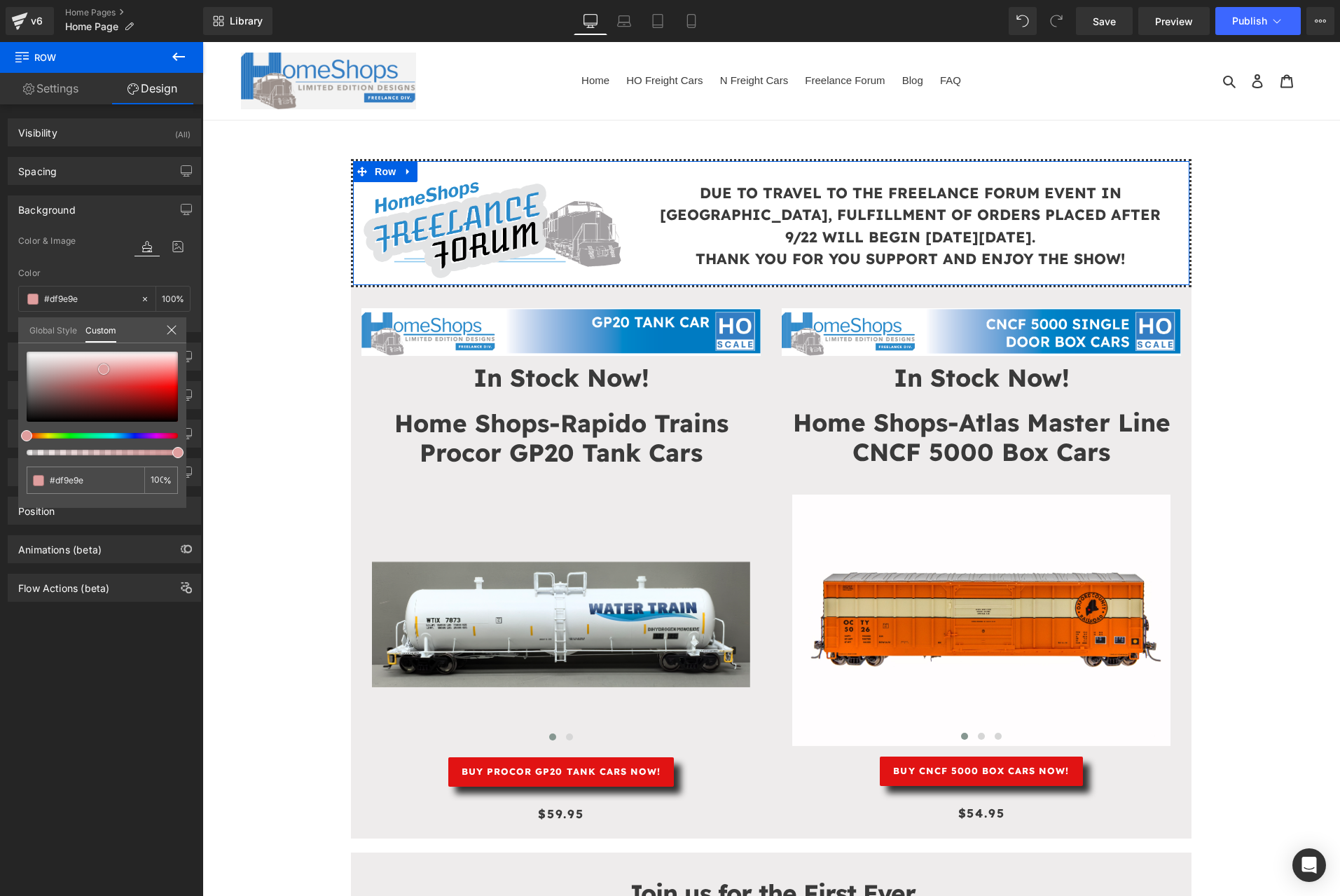
click at [104, 369] on div at bounding box center [101, 387] width 151 height 70
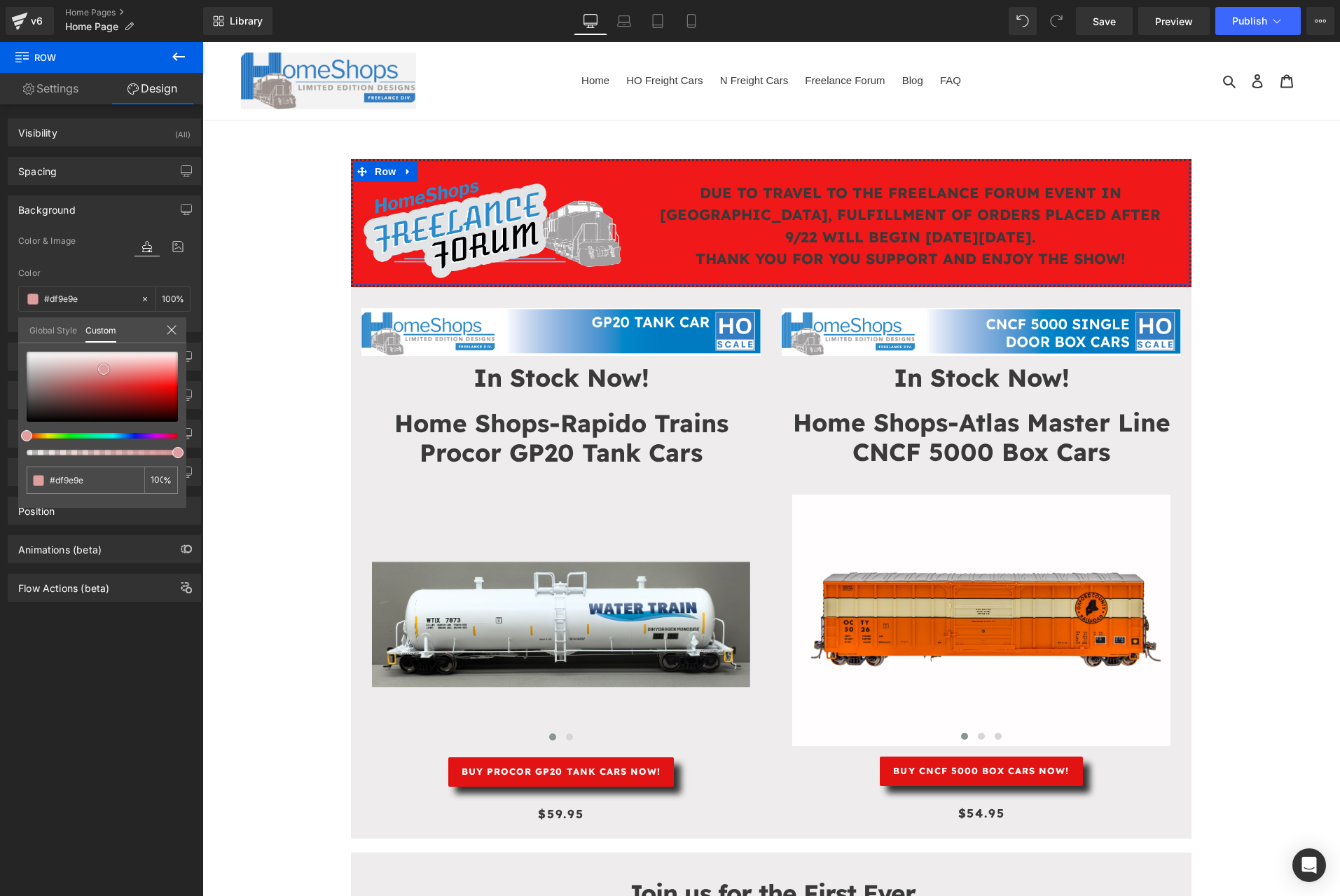
click at [160, 385] on div at bounding box center [101, 387] width 151 height 70
click at [167, 368] on div at bounding box center [101, 387] width 151 height 70
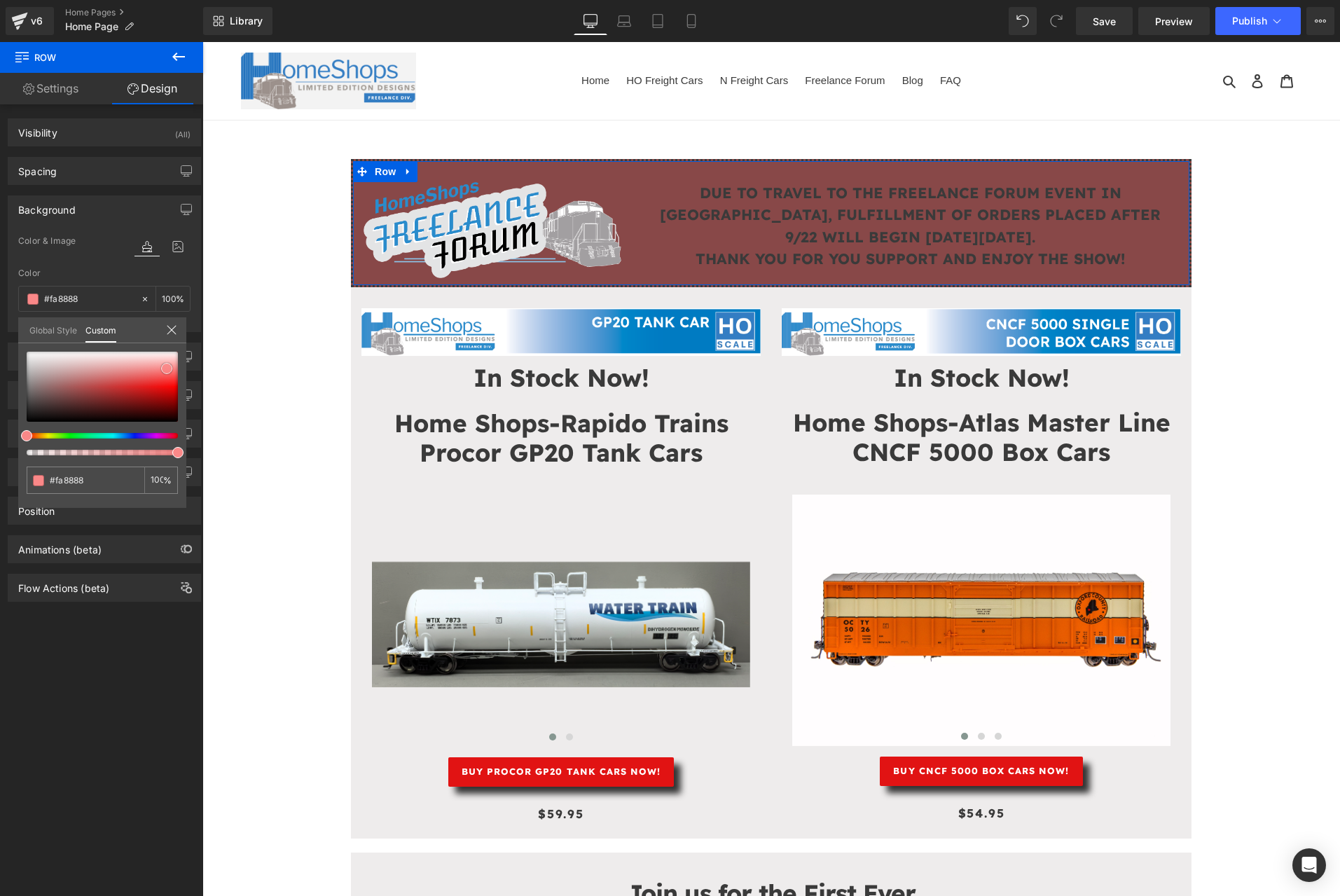
click at [73, 393] on div at bounding box center [101, 387] width 151 height 70
click at [71, 379] on div at bounding box center [101, 387] width 151 height 70
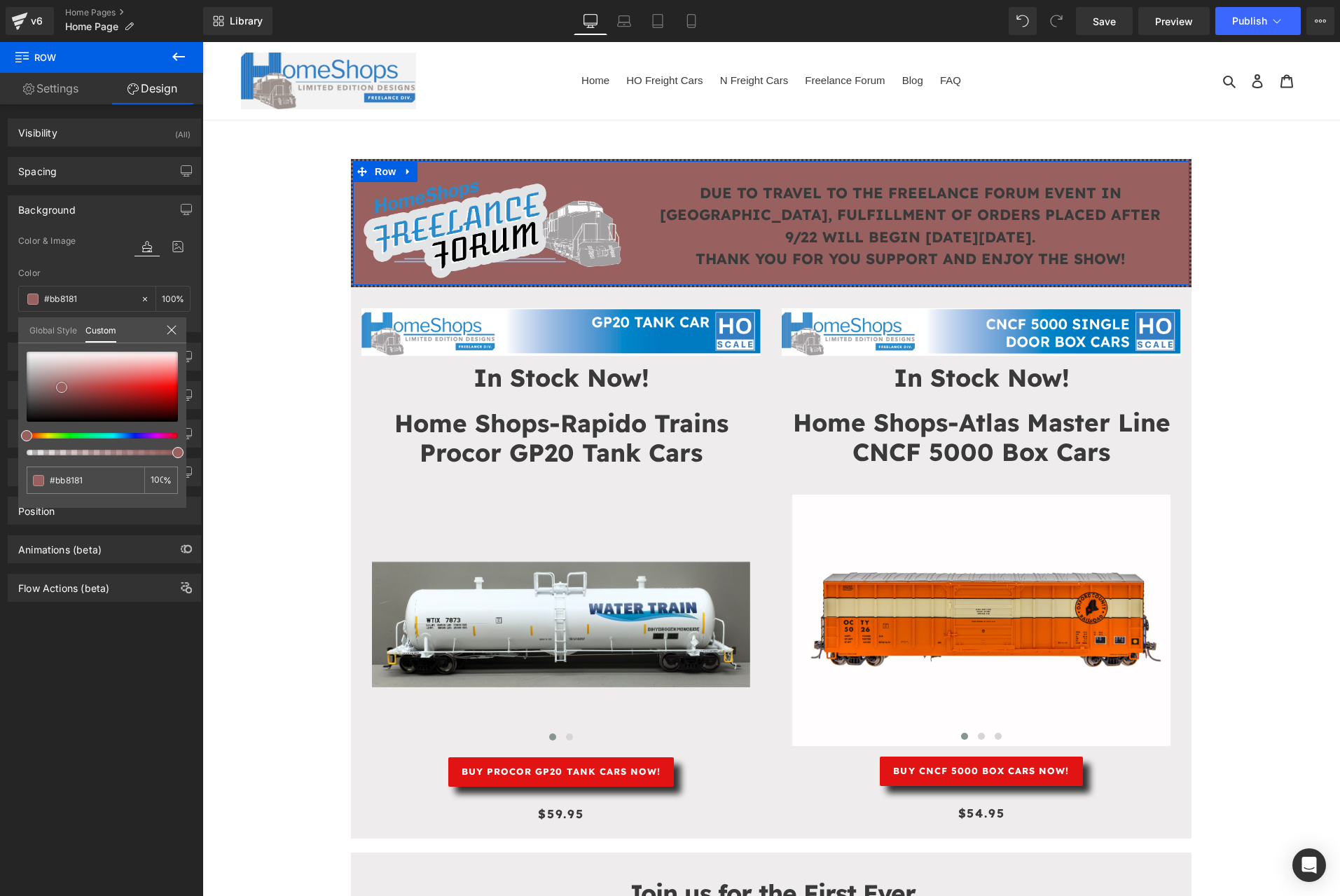
click at [61, 387] on div at bounding box center [101, 387] width 151 height 70
click at [68, 371] on div at bounding box center [101, 387] width 151 height 70
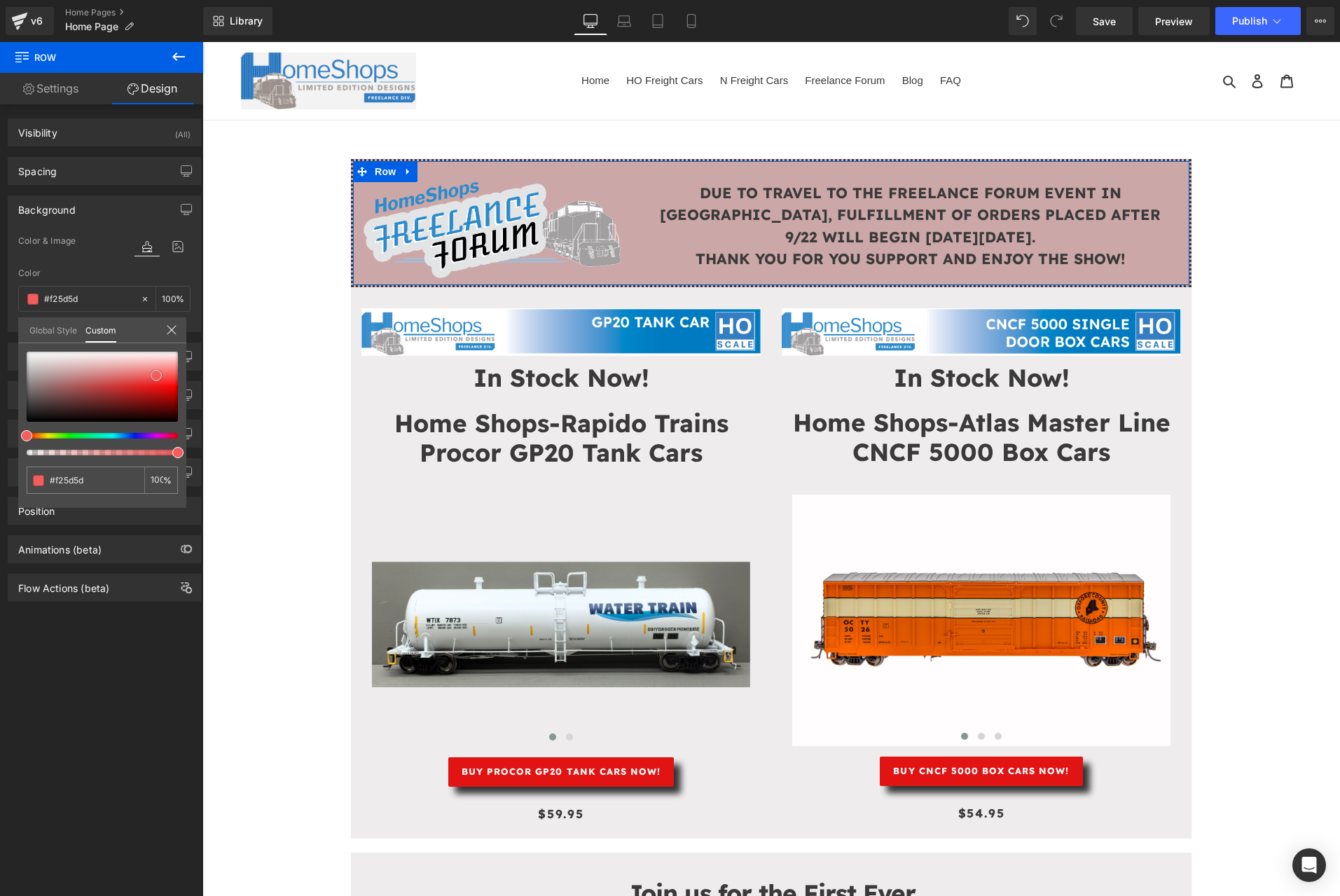
click at [157, 375] on div at bounding box center [101, 387] width 151 height 70
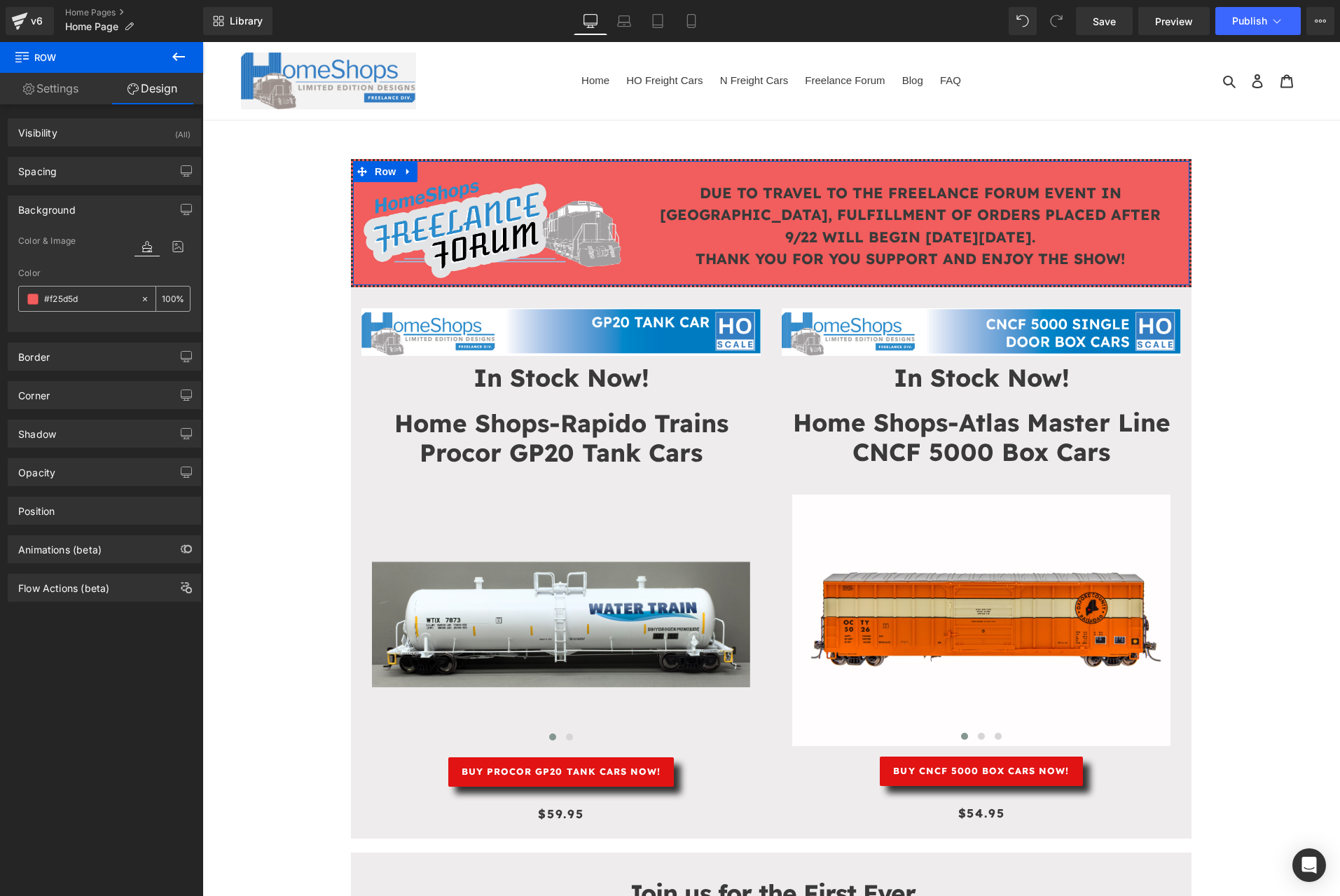
click at [140, 297] on icon at bounding box center [145, 299] width 10 height 10
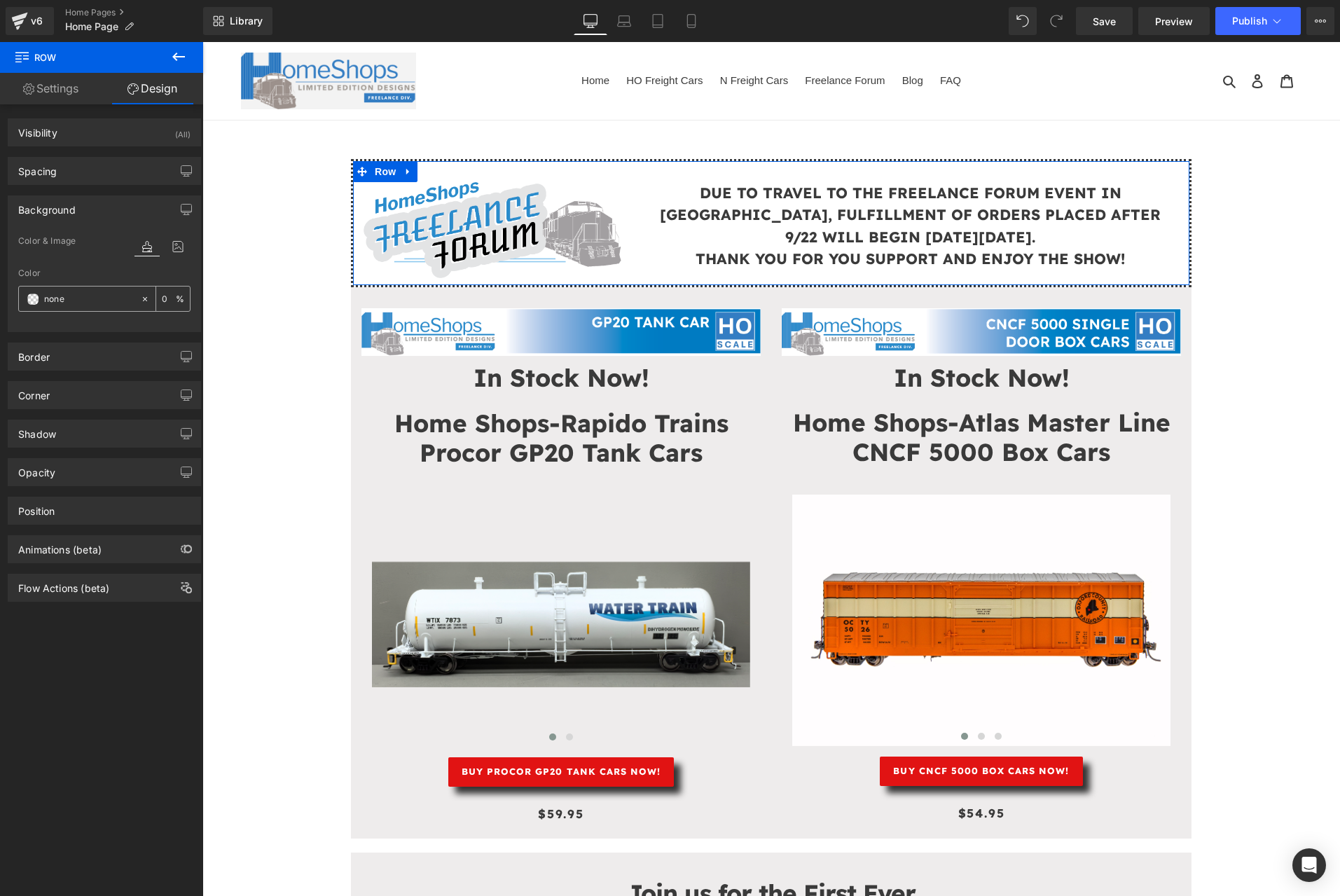
click at [143, 299] on icon at bounding box center [145, 298] width 4 height 4
click at [31, 302] on span at bounding box center [33, 299] width 11 height 11
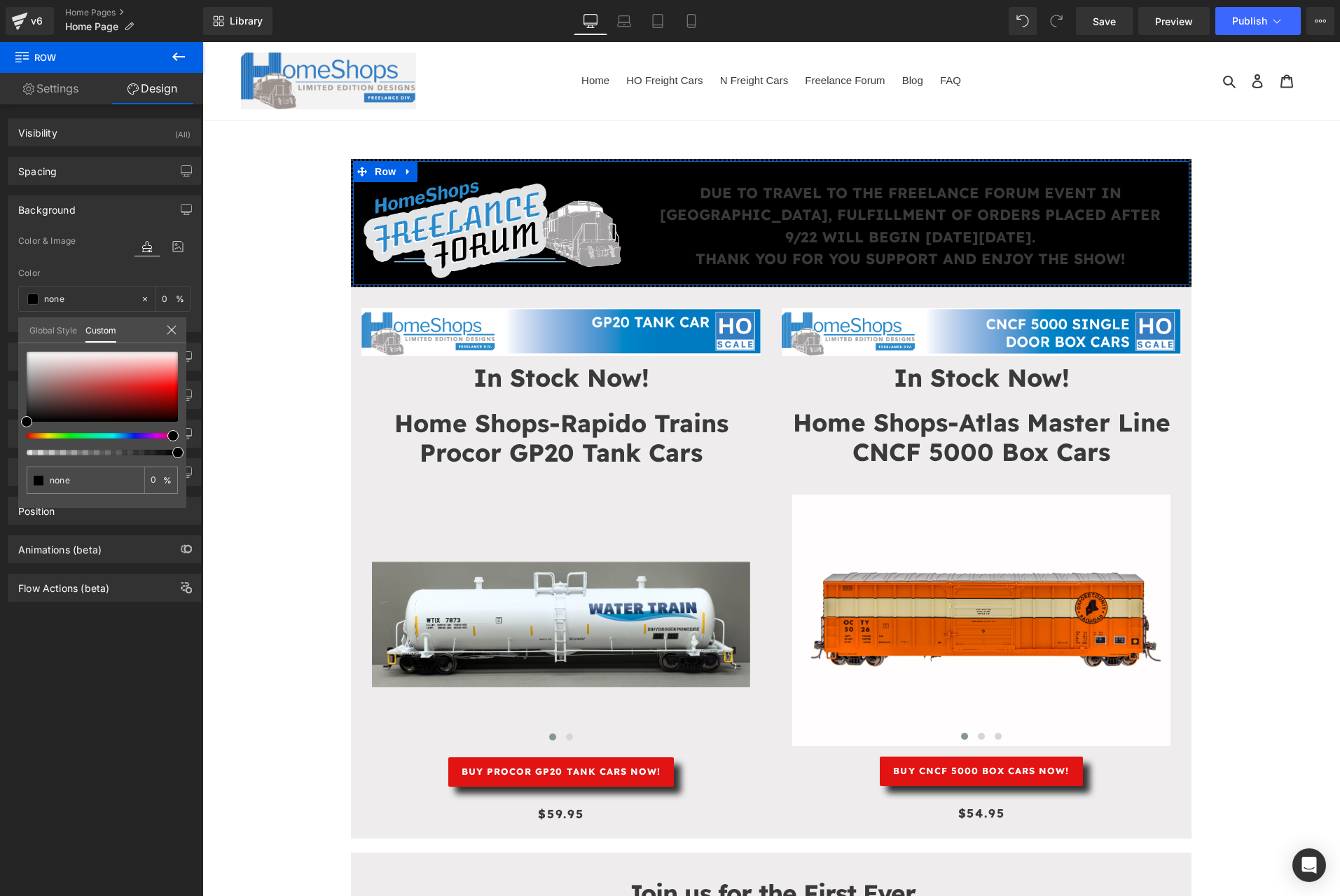
click at [168, 436] on div at bounding box center [96, 435] width 151 height 6
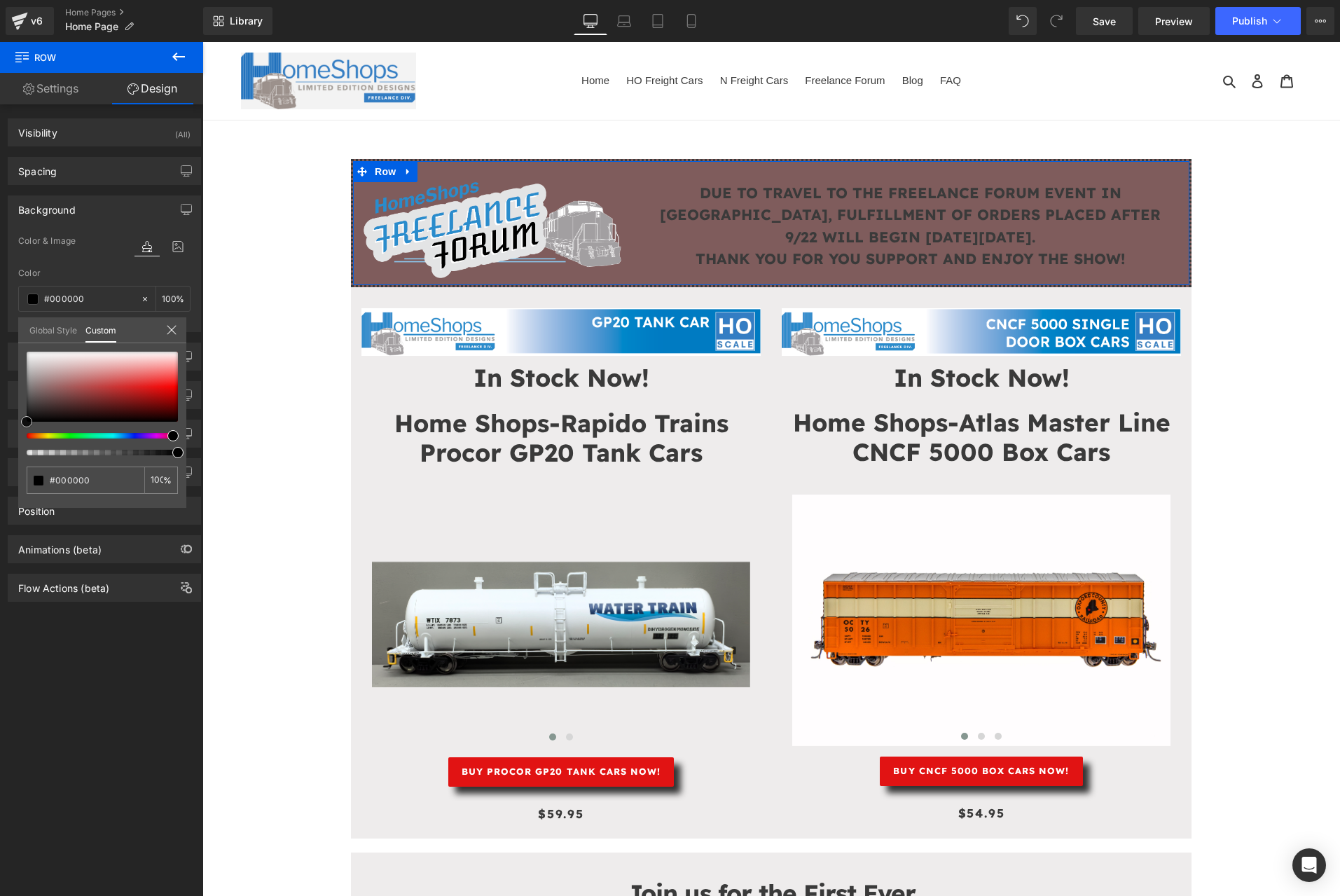
click at [51, 391] on div at bounding box center [101, 387] width 151 height 70
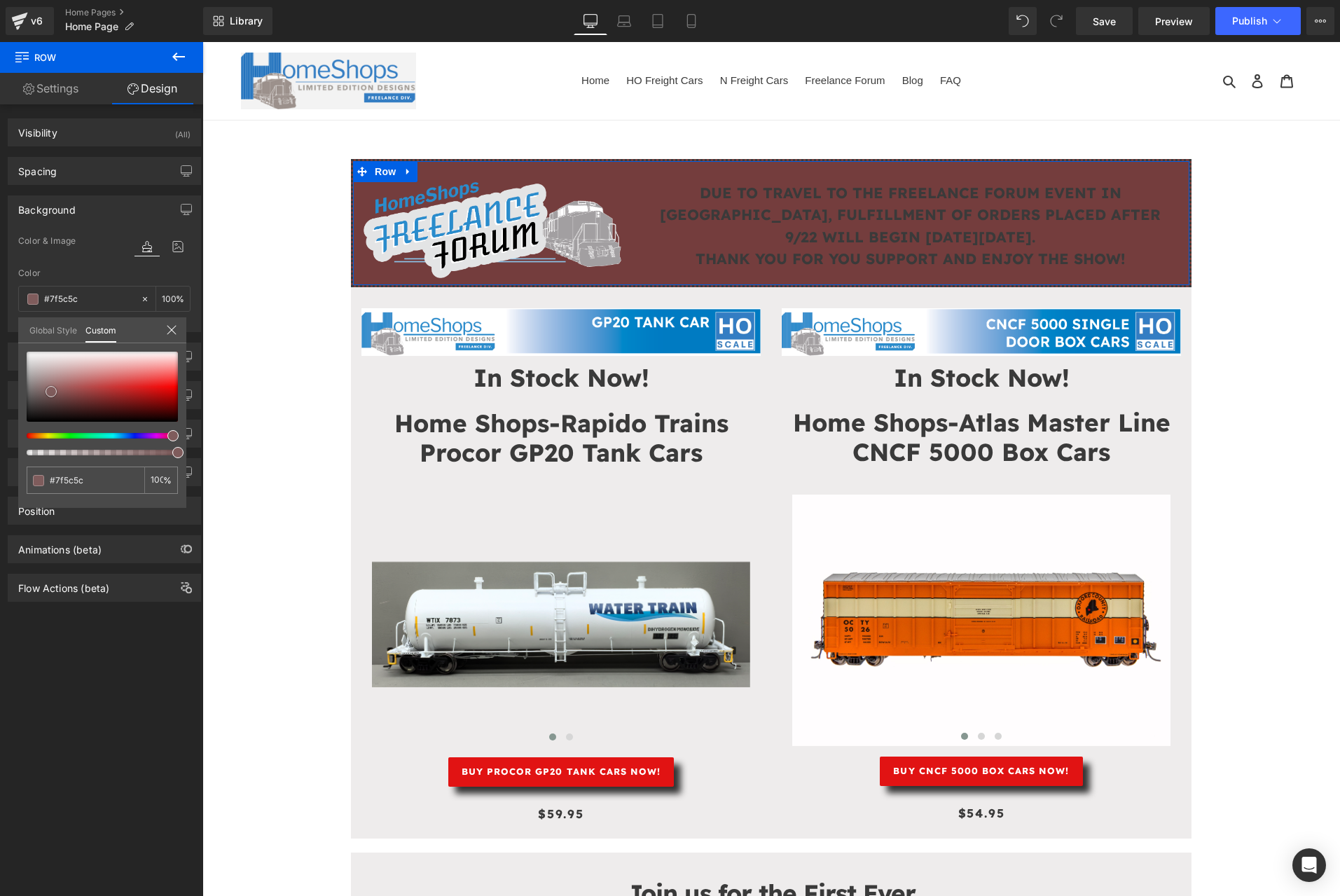
click at [73, 397] on div at bounding box center [101, 387] width 151 height 70
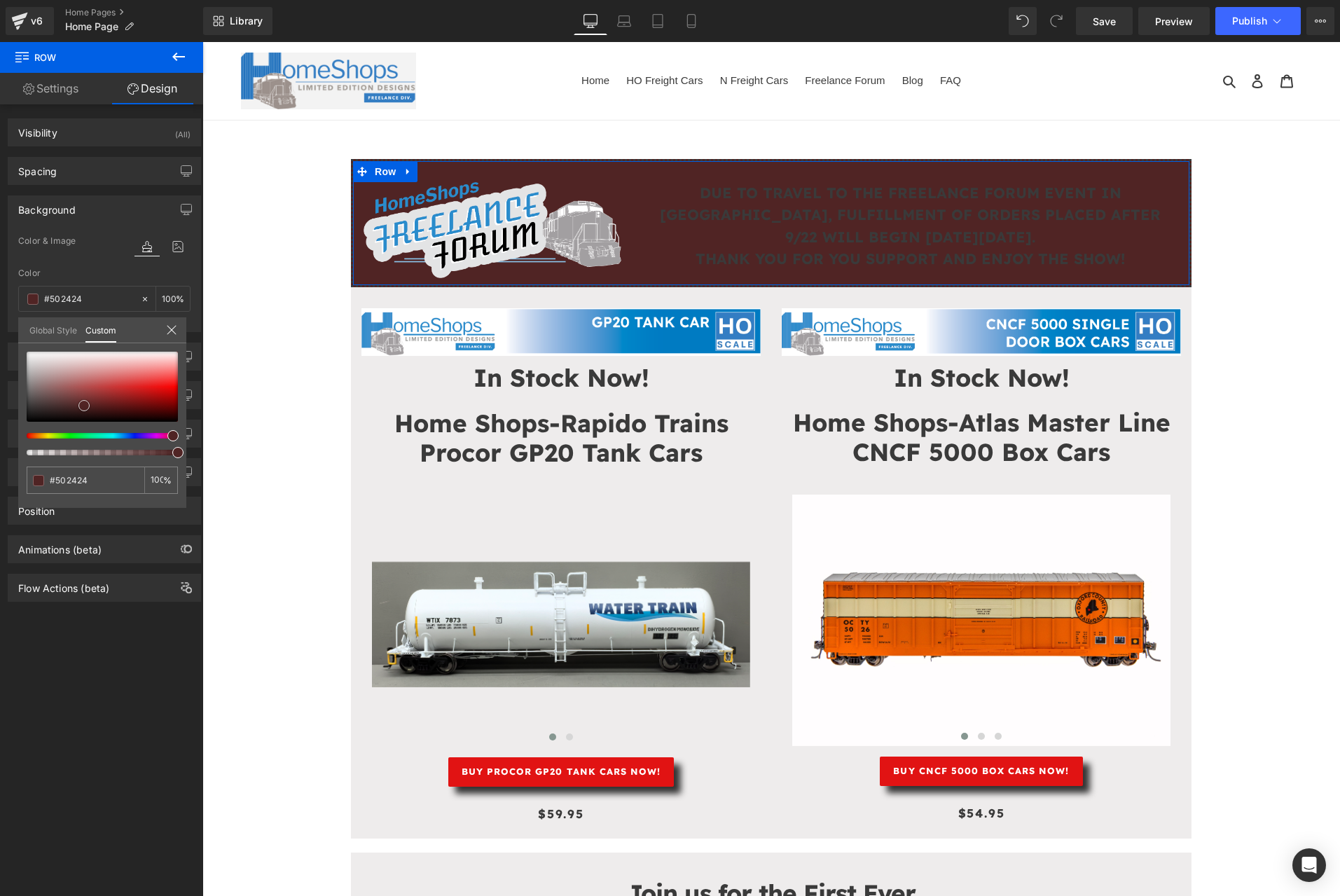
click at [84, 406] on div at bounding box center [101, 387] width 151 height 70
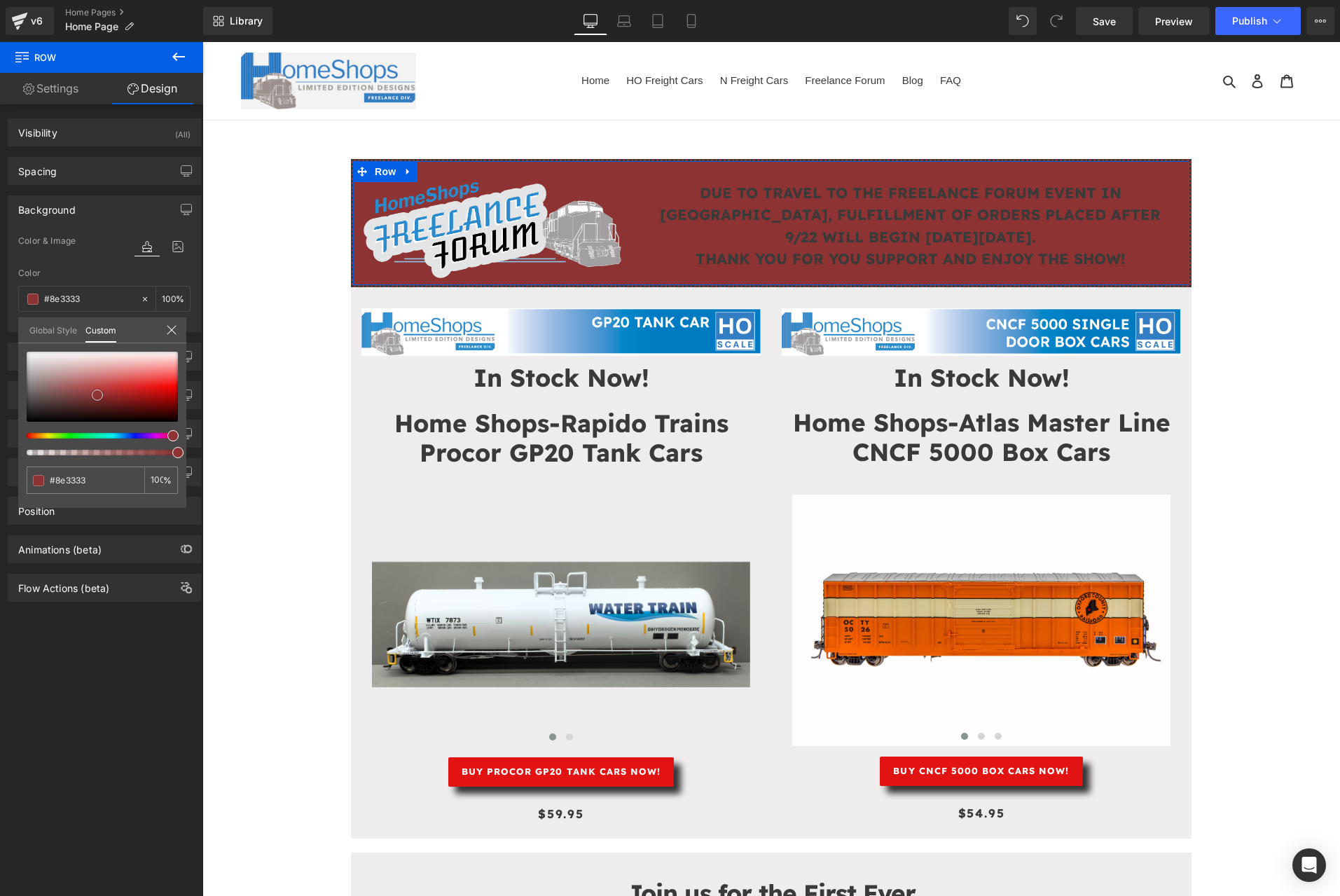
drag, startPoint x: 85, startPoint y: 404, endPoint x: 98, endPoint y: 394, distance: 16.4
click at [98, 394] on span at bounding box center [97, 395] width 11 height 11
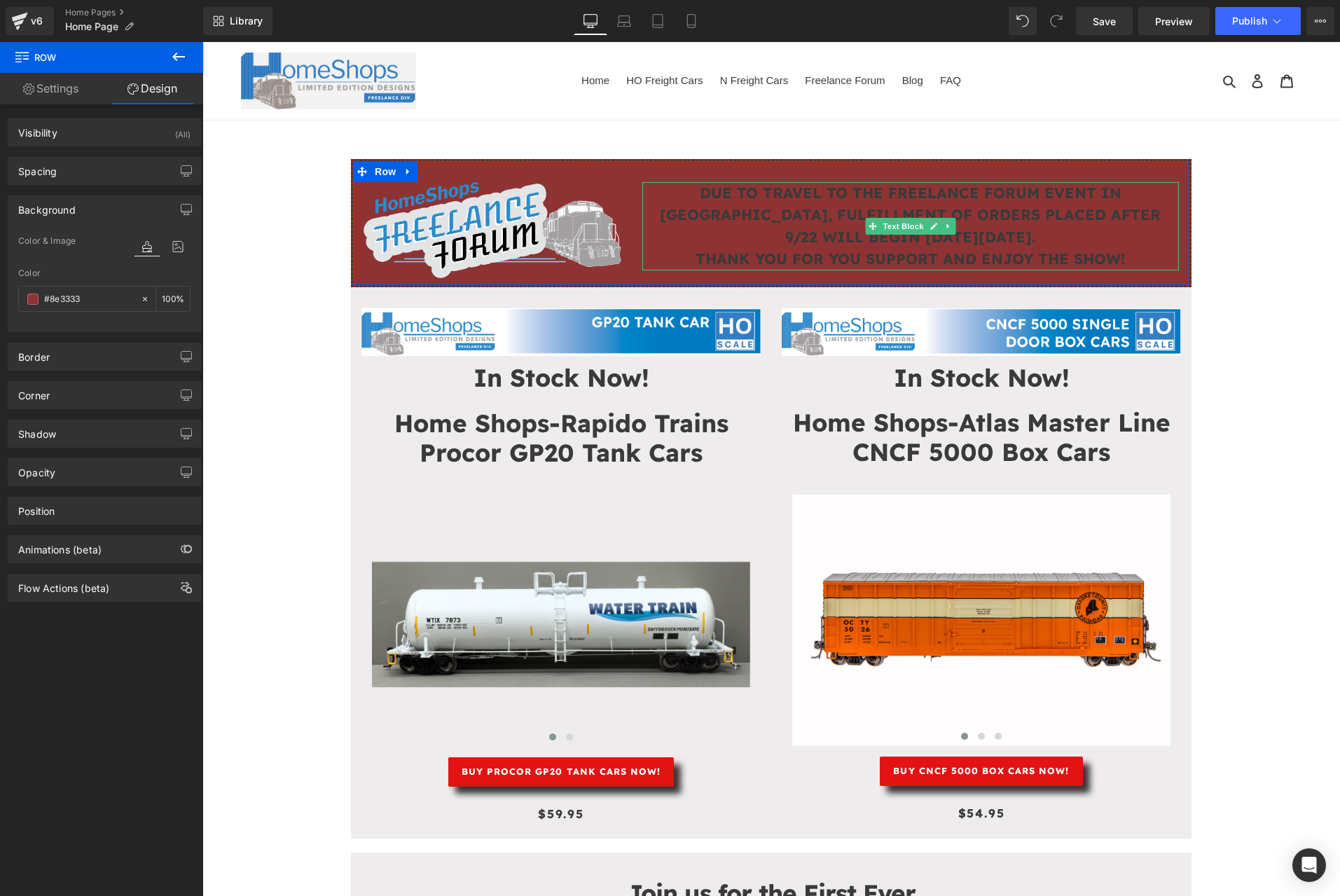
click at [716, 208] on strong "DUE TO TRAVEL TO THE FREELANCE FORUM EVENT IN [GEOGRAPHIC_DATA], FULFILLMENT OF…" at bounding box center [910, 215] width 501 height 62
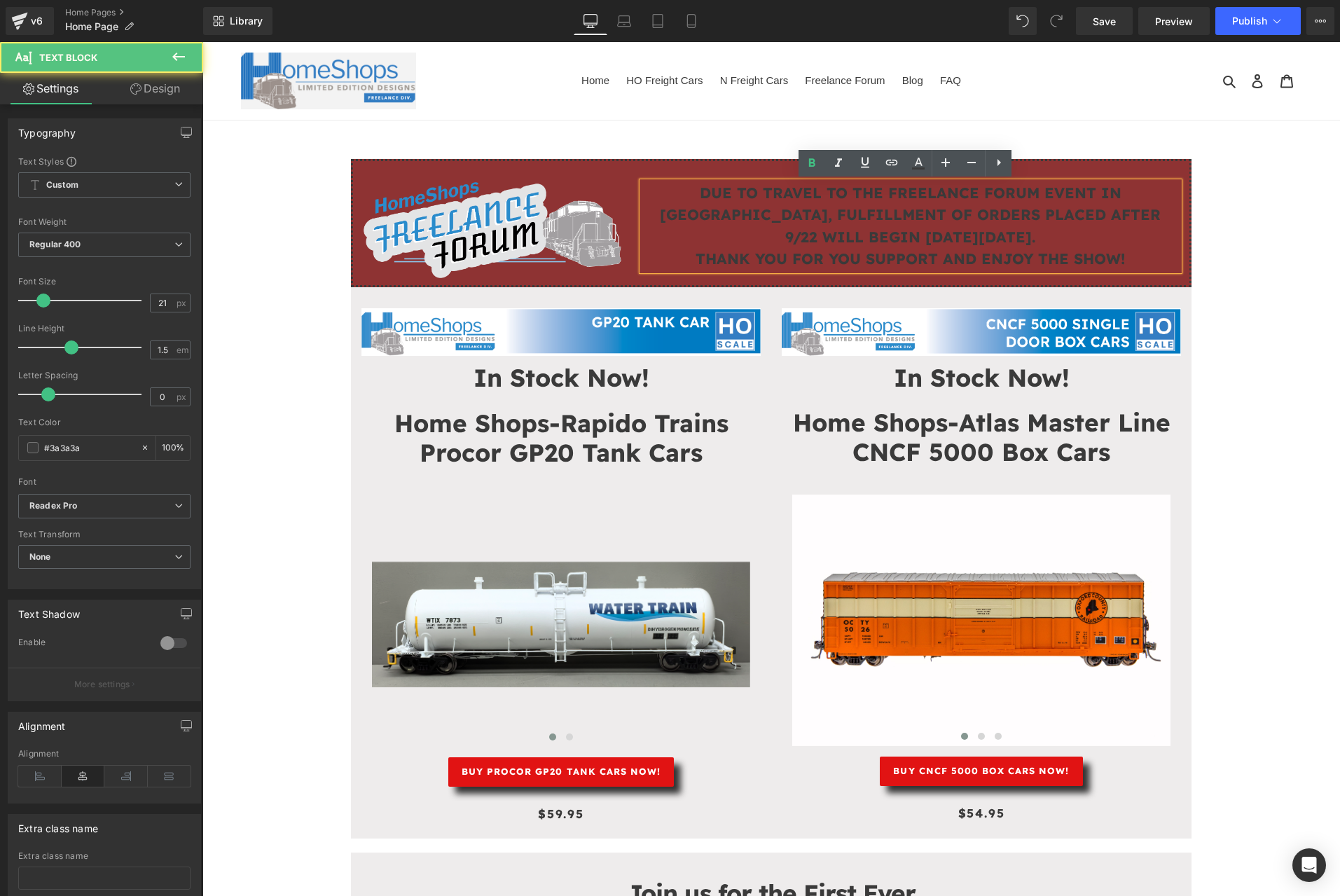
drag, startPoint x: 1133, startPoint y: 261, endPoint x: 621, endPoint y: 169, distance: 520.2
click at [621, 170] on div "Image DUE TO TRAVEL TO THE FREELANCE FORUM EVENT IN GREELEY, FULFILLMENT OF ORD…" at bounding box center [771, 223] width 840 height 128
click at [918, 153] on link at bounding box center [918, 163] width 26 height 26
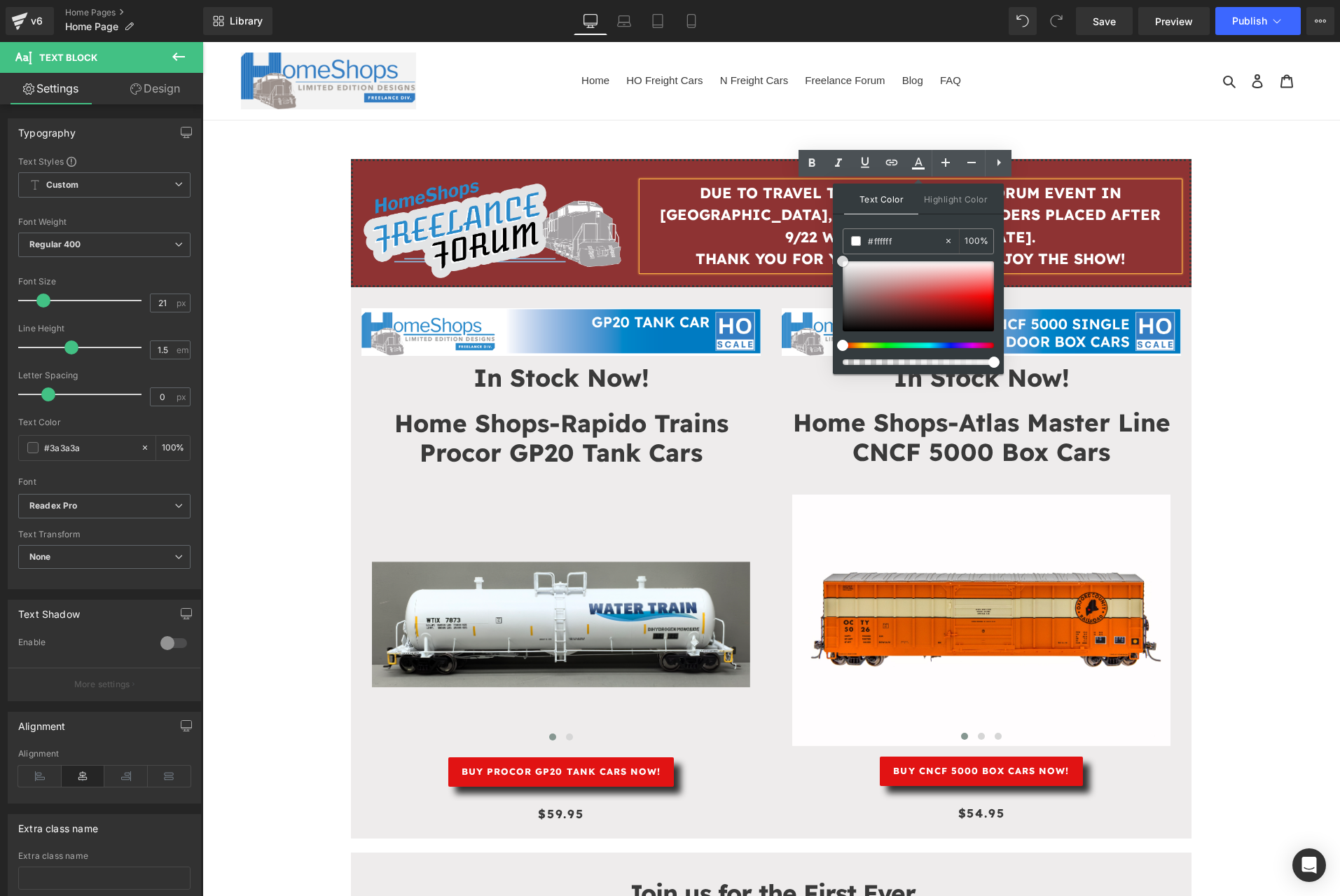
drag, startPoint x: 841, startPoint y: 316, endPoint x: 833, endPoint y: 239, distance: 77.4
click at [833, 240] on div "Text Color Highlight Color #333333 #3a3a3a 100 % transparent 0 %" at bounding box center [918, 279] width 171 height 191
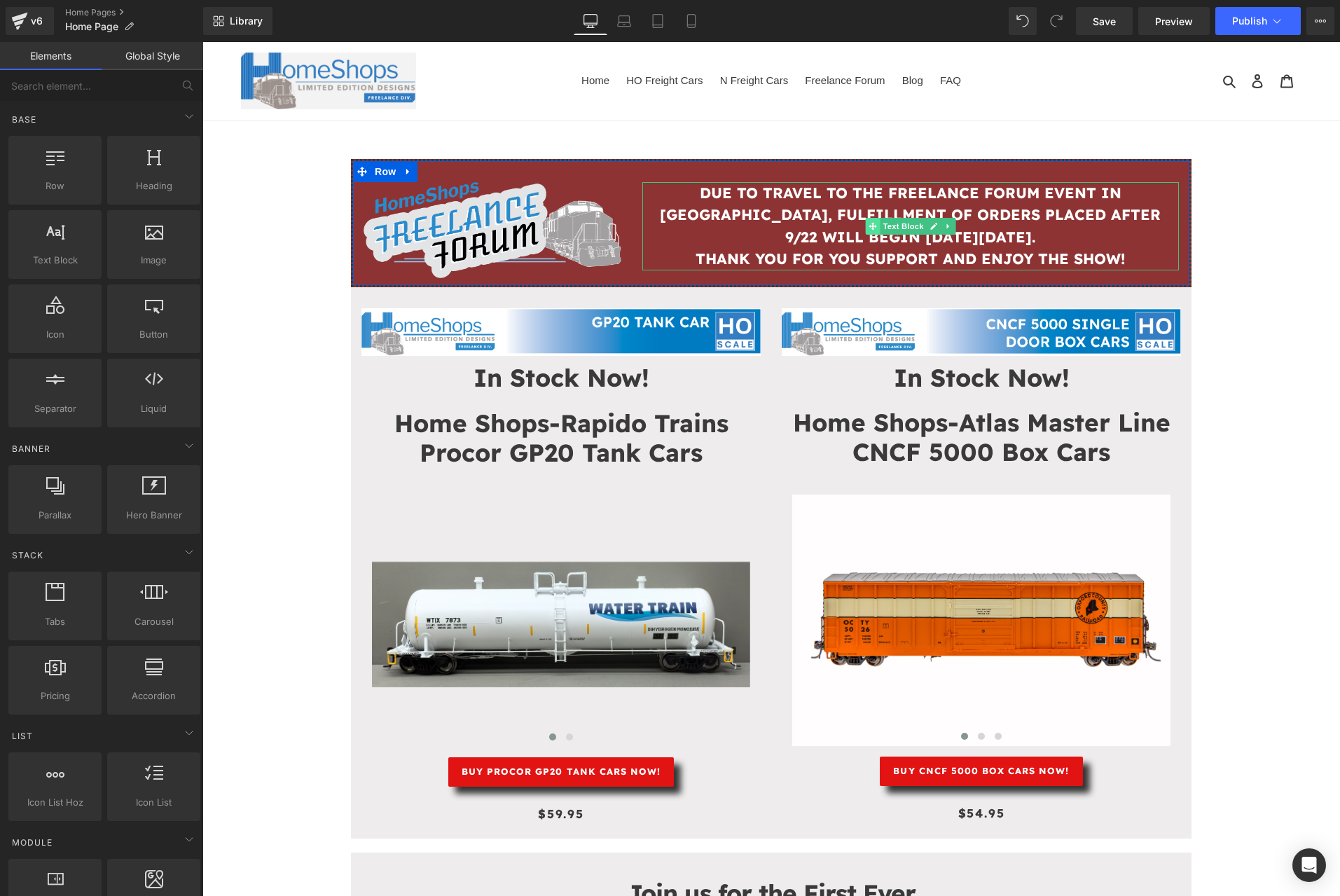
click at [869, 230] on icon at bounding box center [873, 226] width 8 height 9
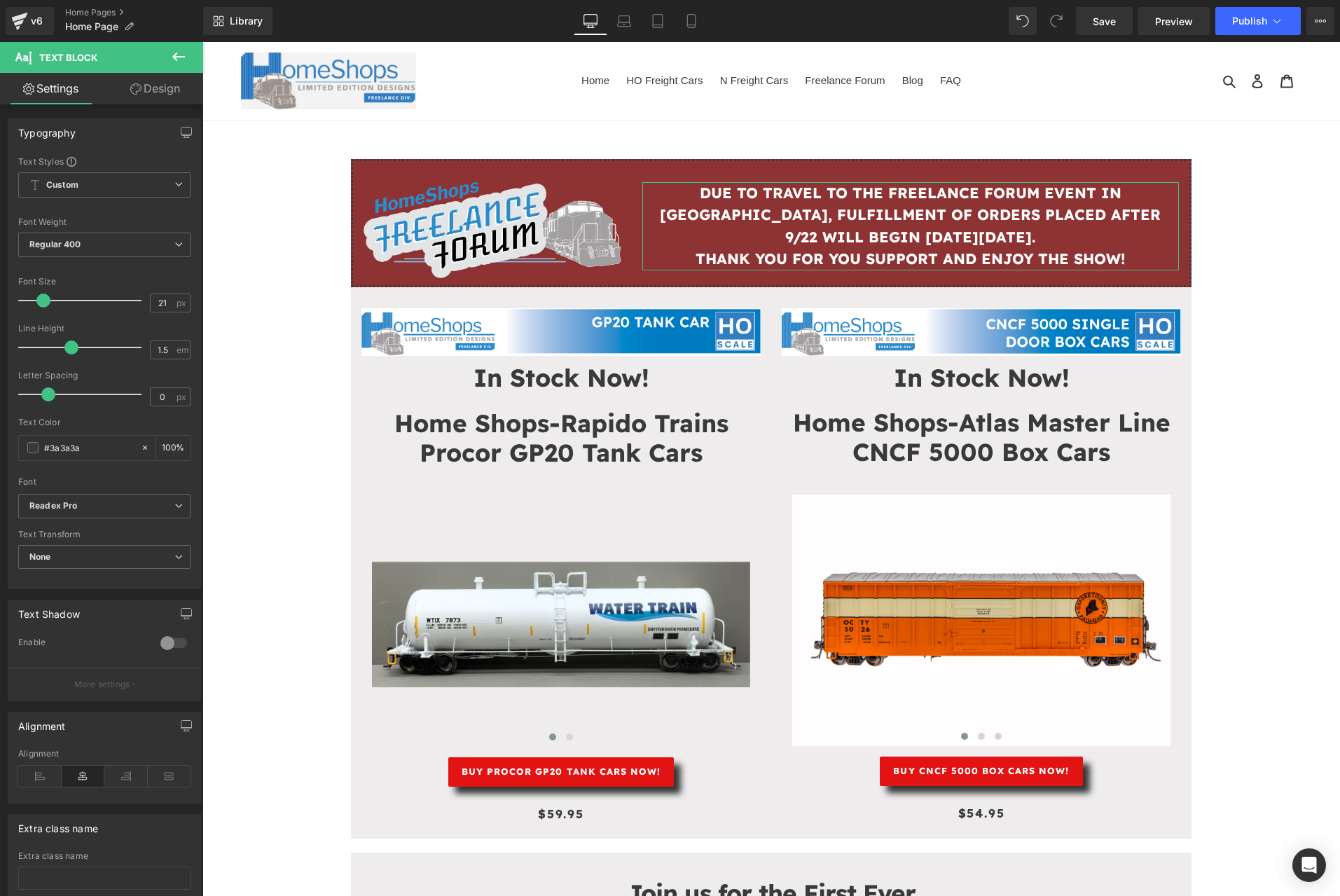
click at [172, 87] on link "Design" at bounding box center [155, 88] width 101 height 31
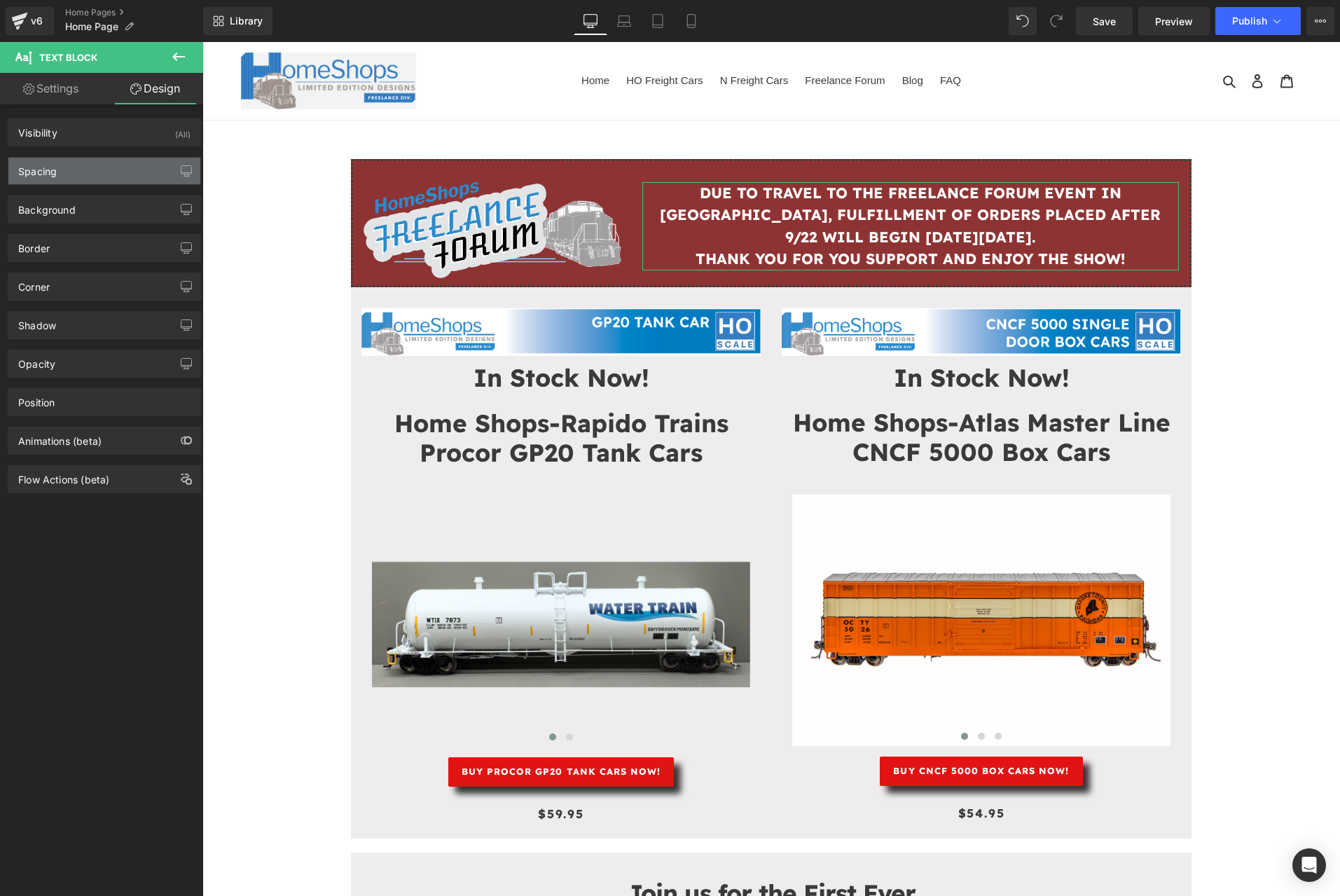
click at [98, 160] on div "Spacing" at bounding box center [105, 170] width 192 height 26
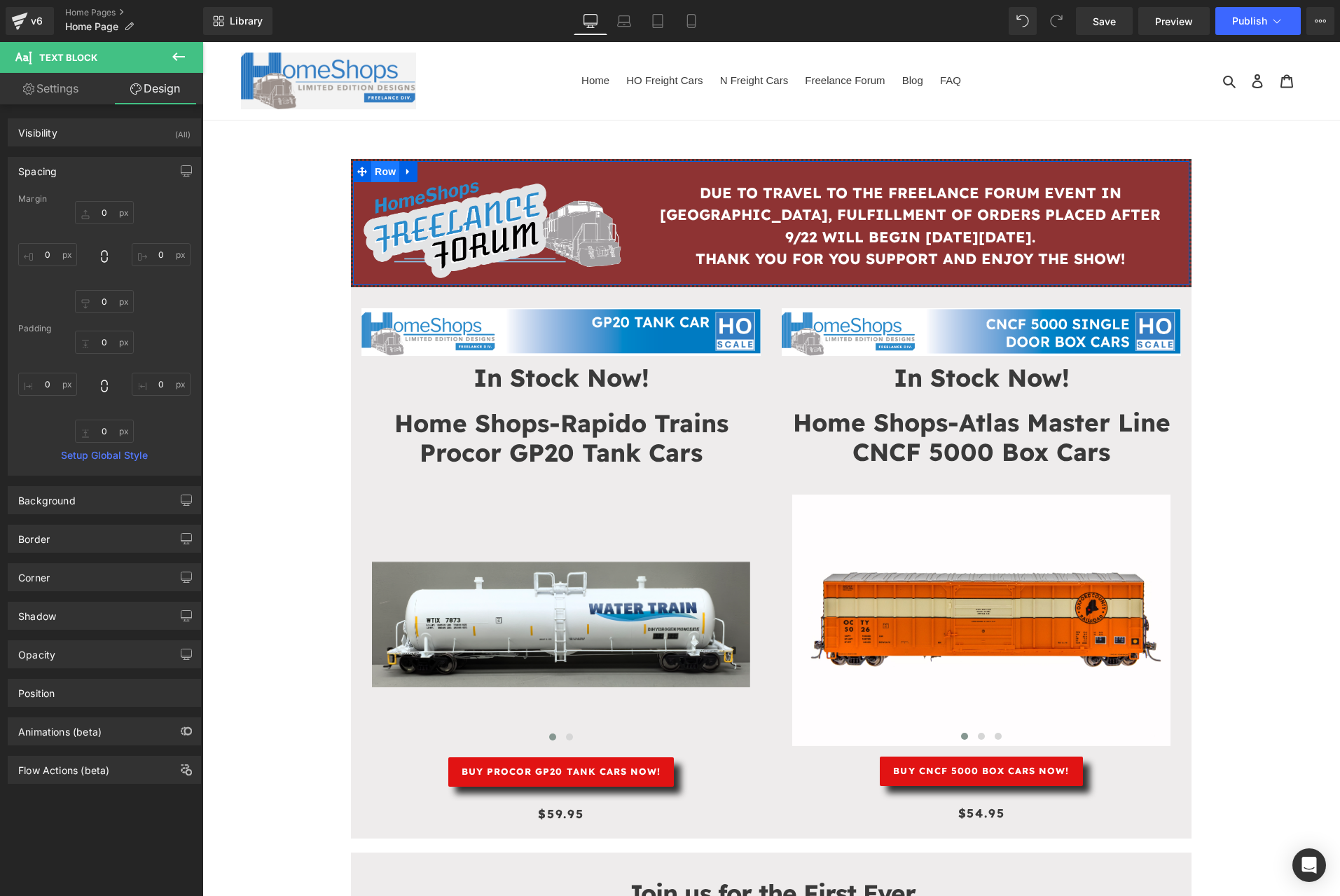
click at [379, 166] on span "Row" at bounding box center [385, 172] width 28 height 21
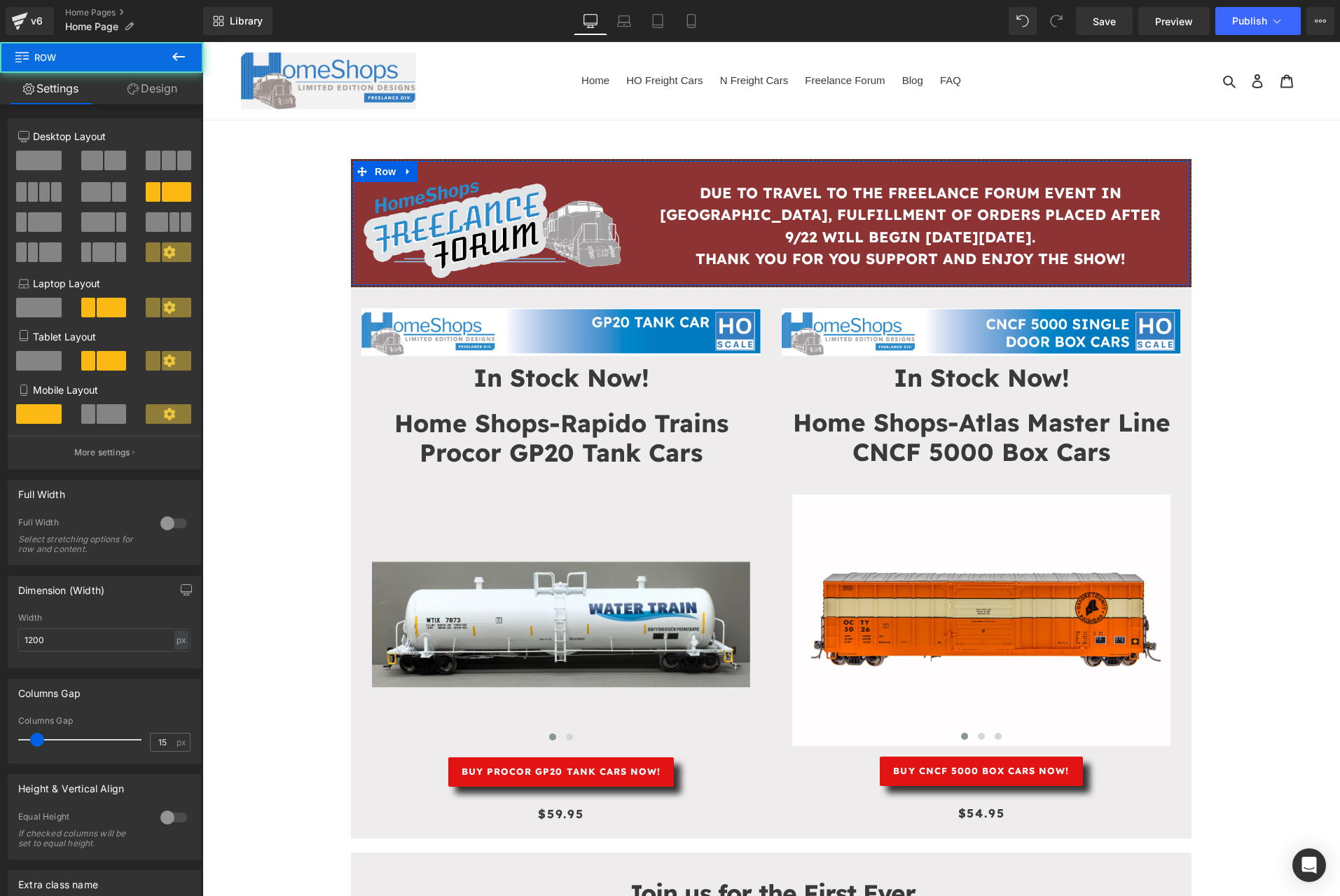
click at [148, 89] on link "Design" at bounding box center [152, 88] width 101 height 31
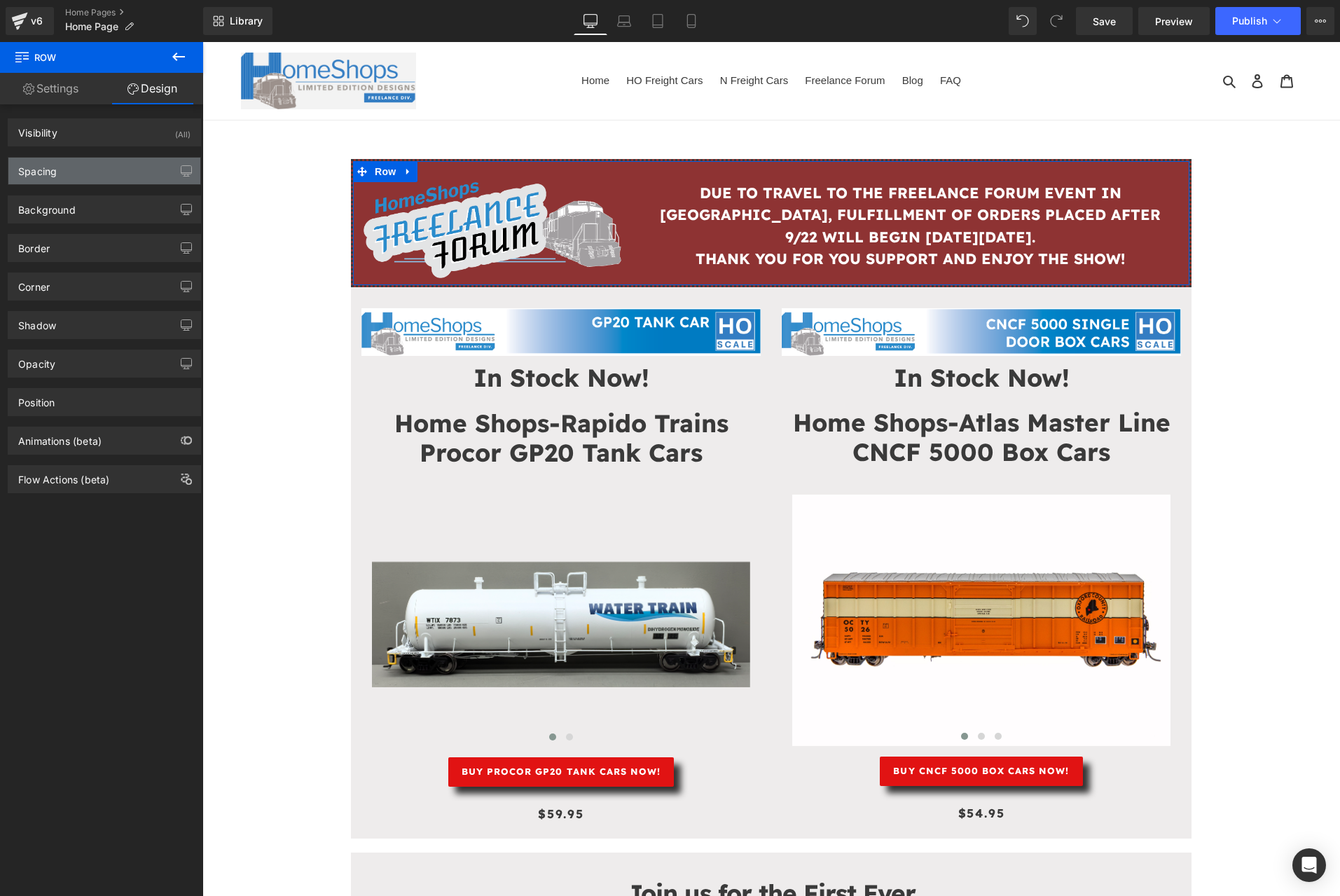
click at [125, 179] on div "Spacing" at bounding box center [105, 170] width 192 height 26
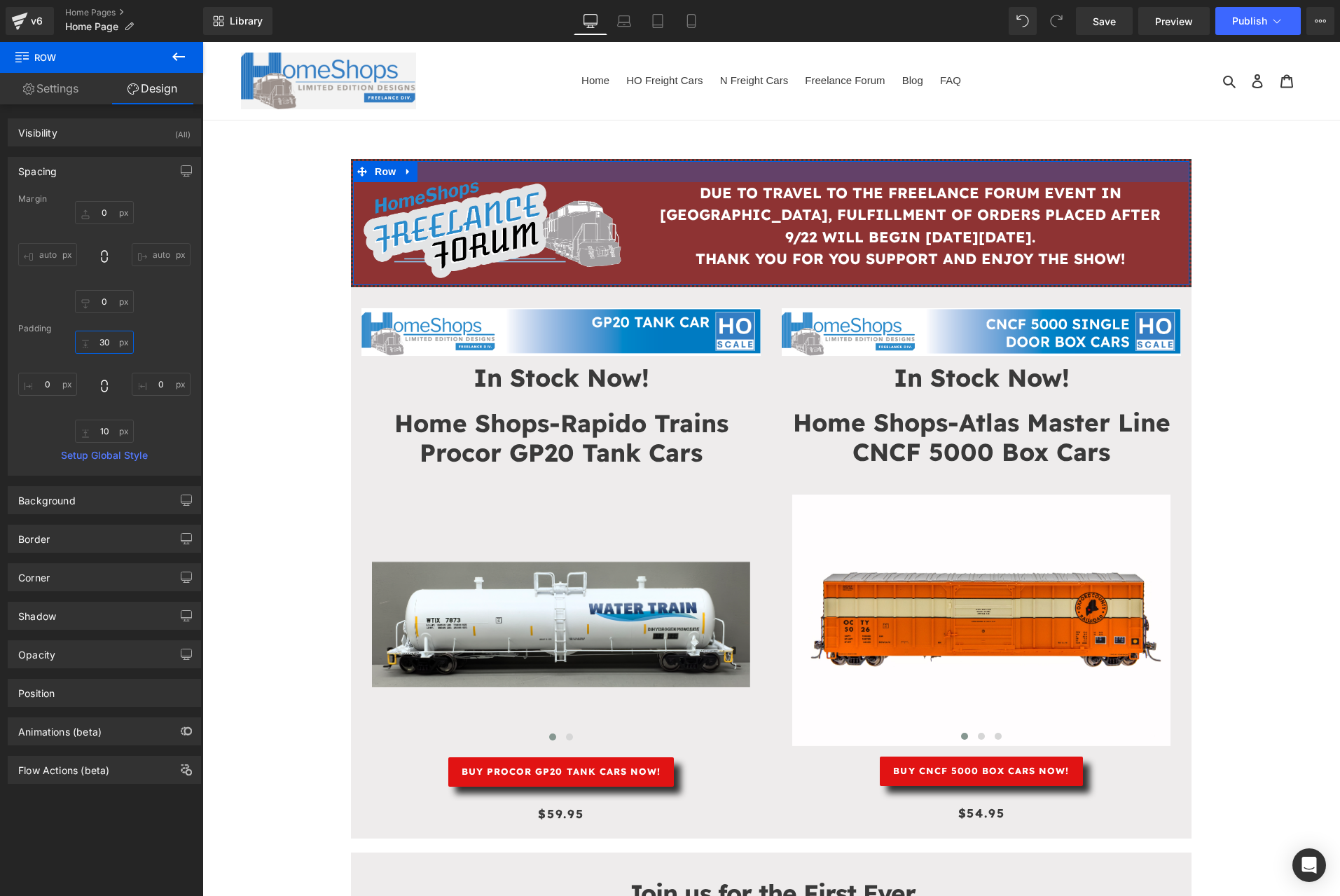
click at [111, 345] on input "30" at bounding box center [105, 342] width 59 height 23
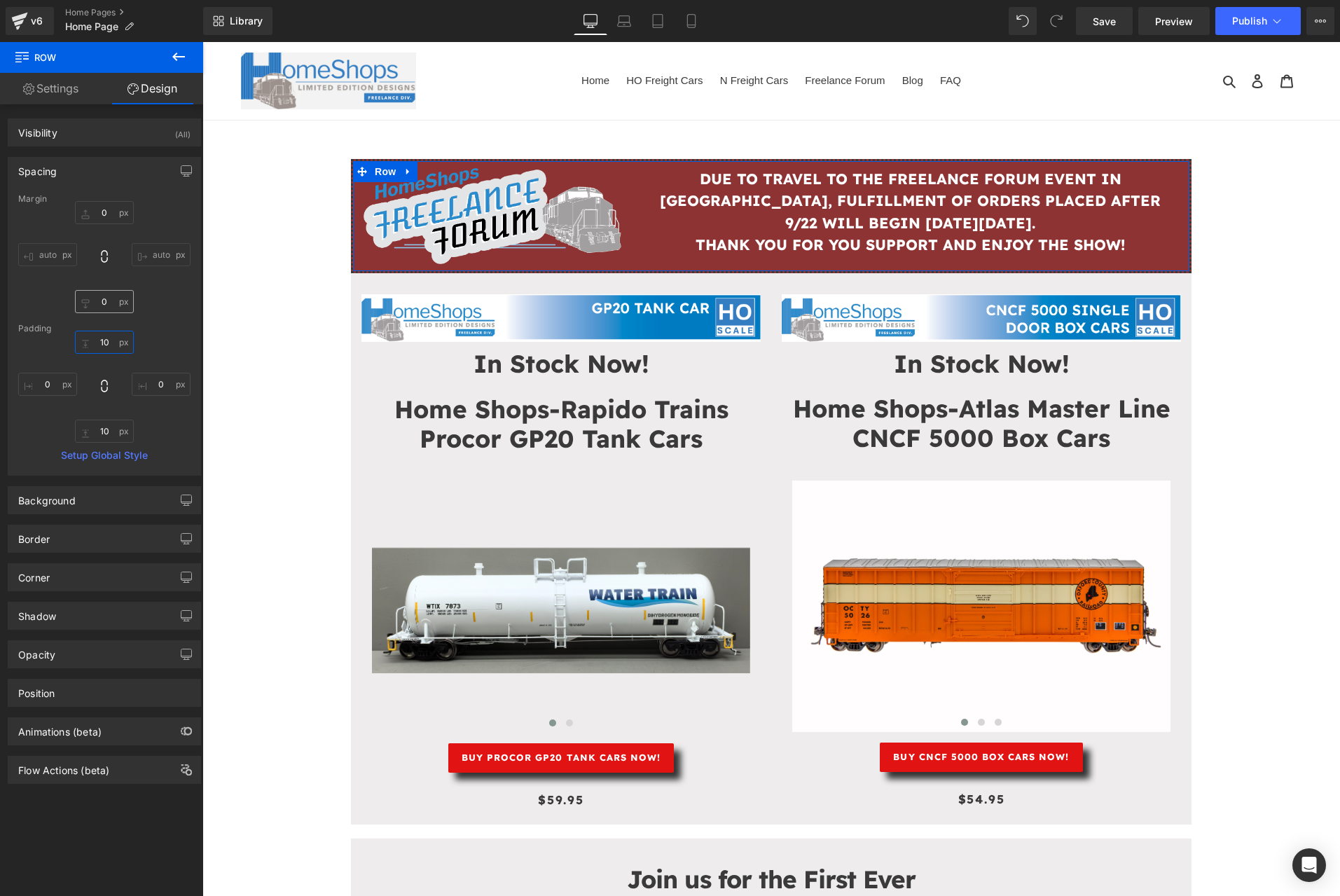
type input "10"
click at [100, 305] on input "0" at bounding box center [105, 301] width 59 height 23
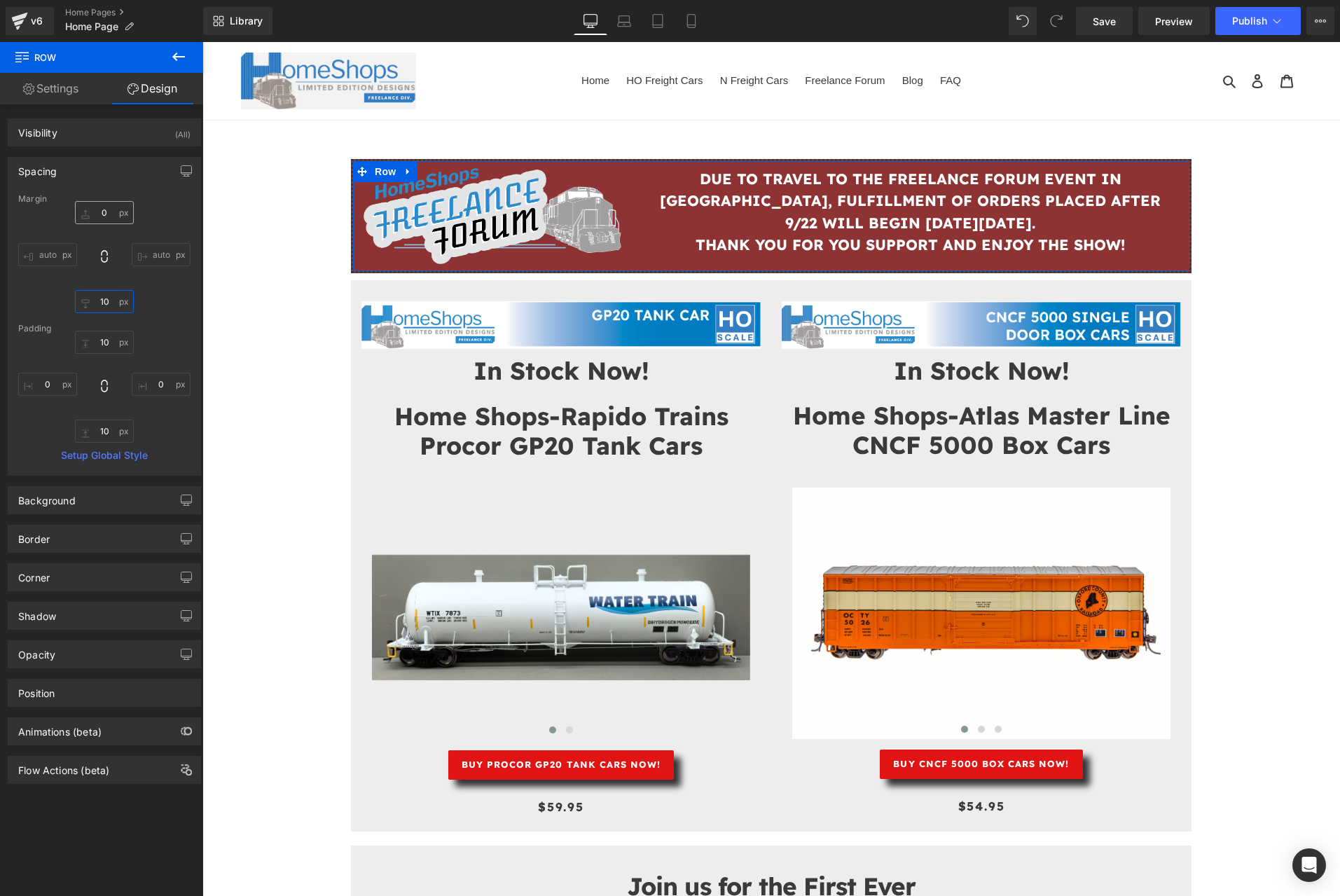
type input "10"
click at [109, 215] on input "0" at bounding box center [105, 212] width 59 height 23
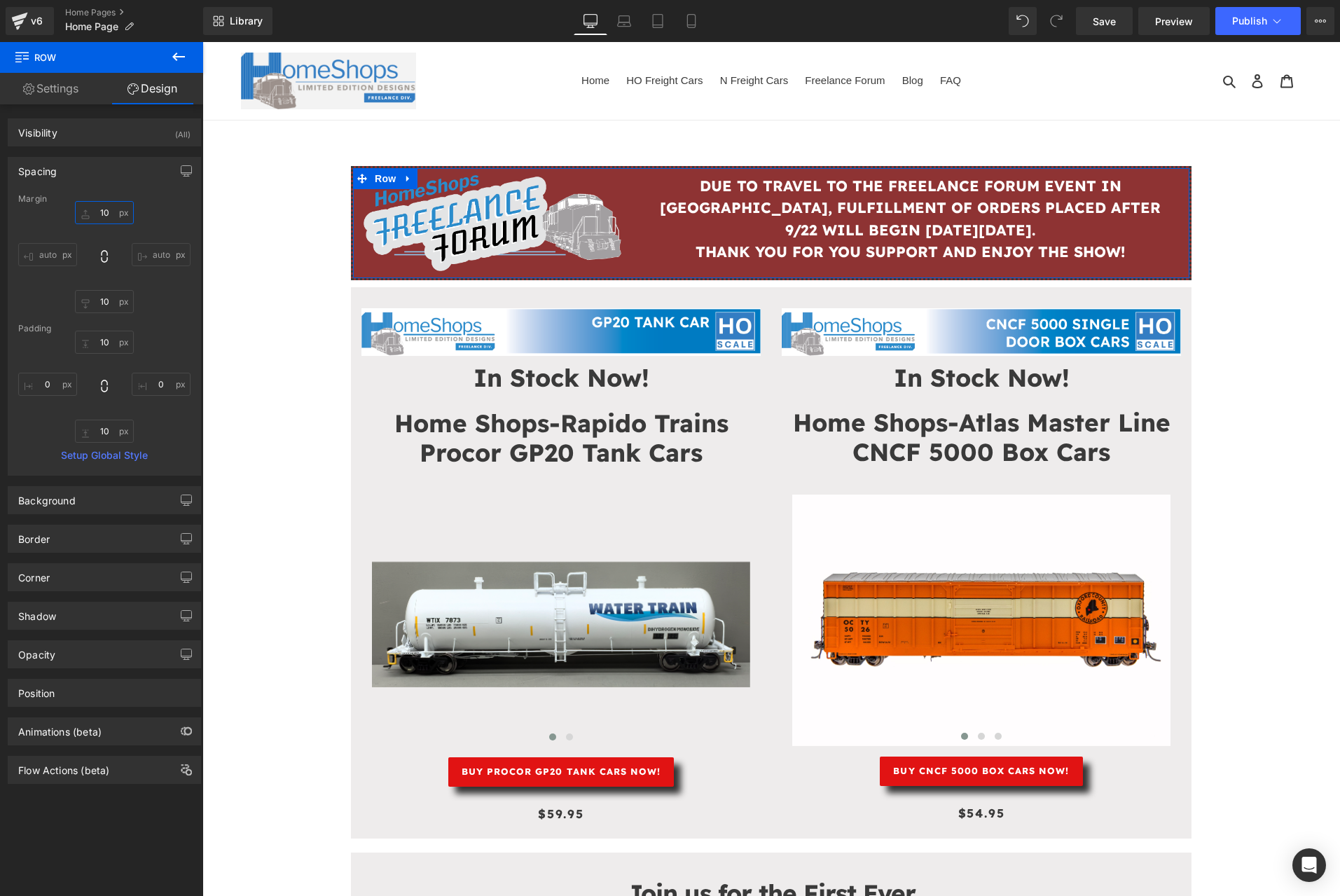
type input "1"
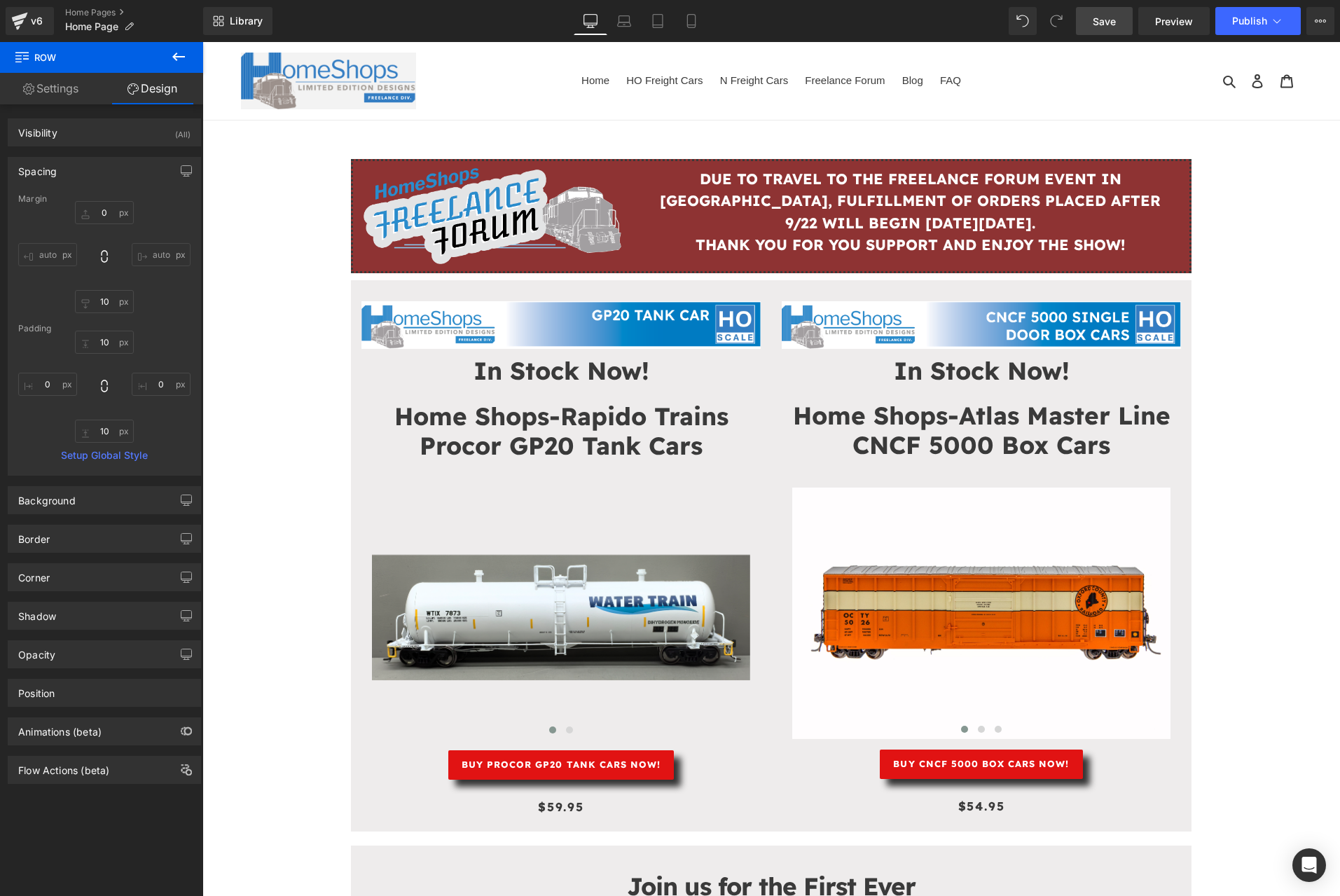
click at [1096, 26] on span "Save" at bounding box center [1104, 22] width 23 height 14
click at [406, 172] on icon at bounding box center [408, 172] width 3 height 6
click at [403, 173] on icon at bounding box center [408, 172] width 10 height 10
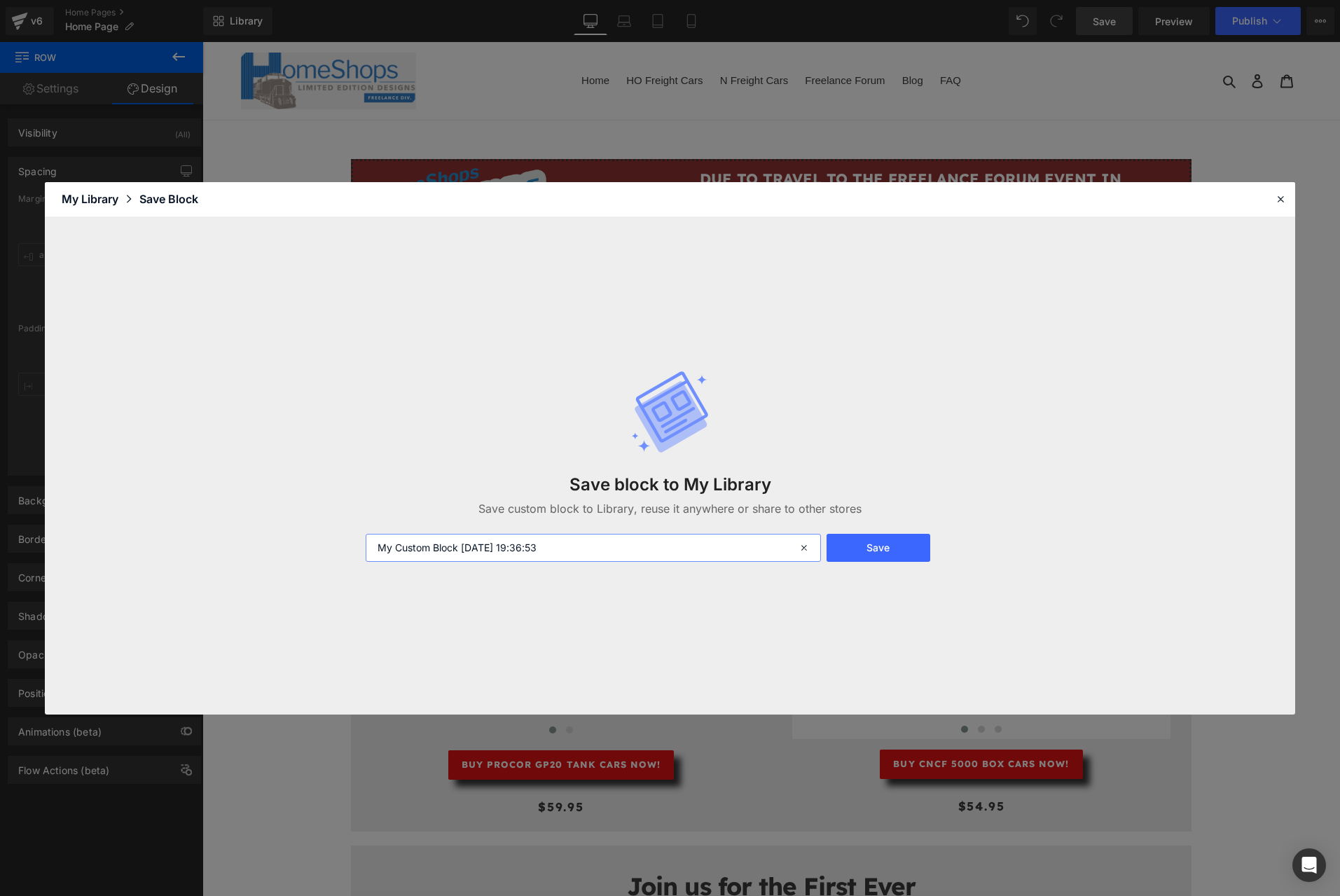
drag, startPoint x: 597, startPoint y: 554, endPoint x: 205, endPoint y: 542, distance: 392.2
click at [207, 543] on div "Save block to My Library Save custom block to Library, reuse it anywhere or sha…" at bounding box center [670, 466] width 1251 height 498
type input "FREELANCE FORUM FULFILLMENT BANNER"
click at [903, 545] on button "Save" at bounding box center [878, 547] width 105 height 28
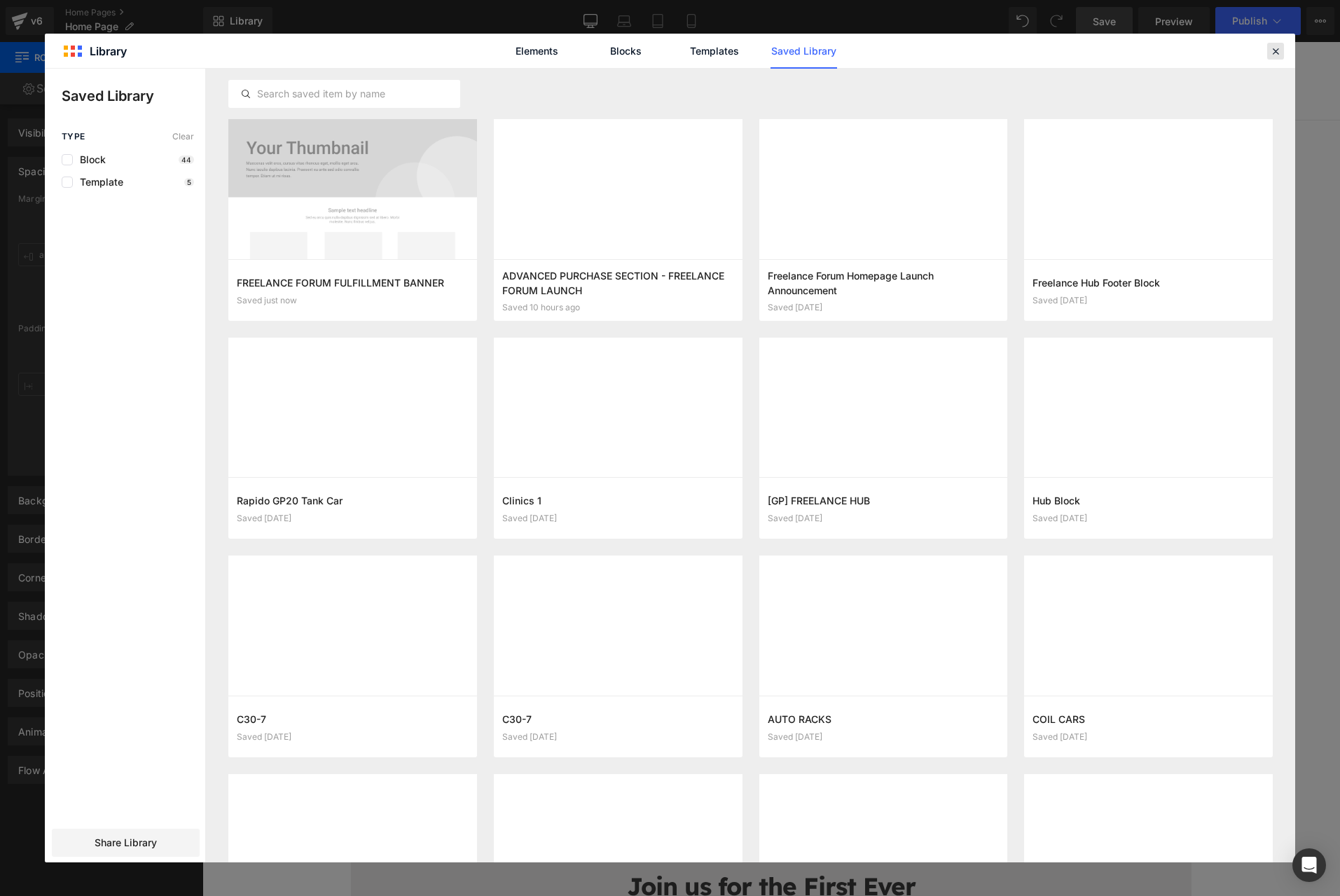
click at [1267, 54] on div at bounding box center [1275, 50] width 17 height 17
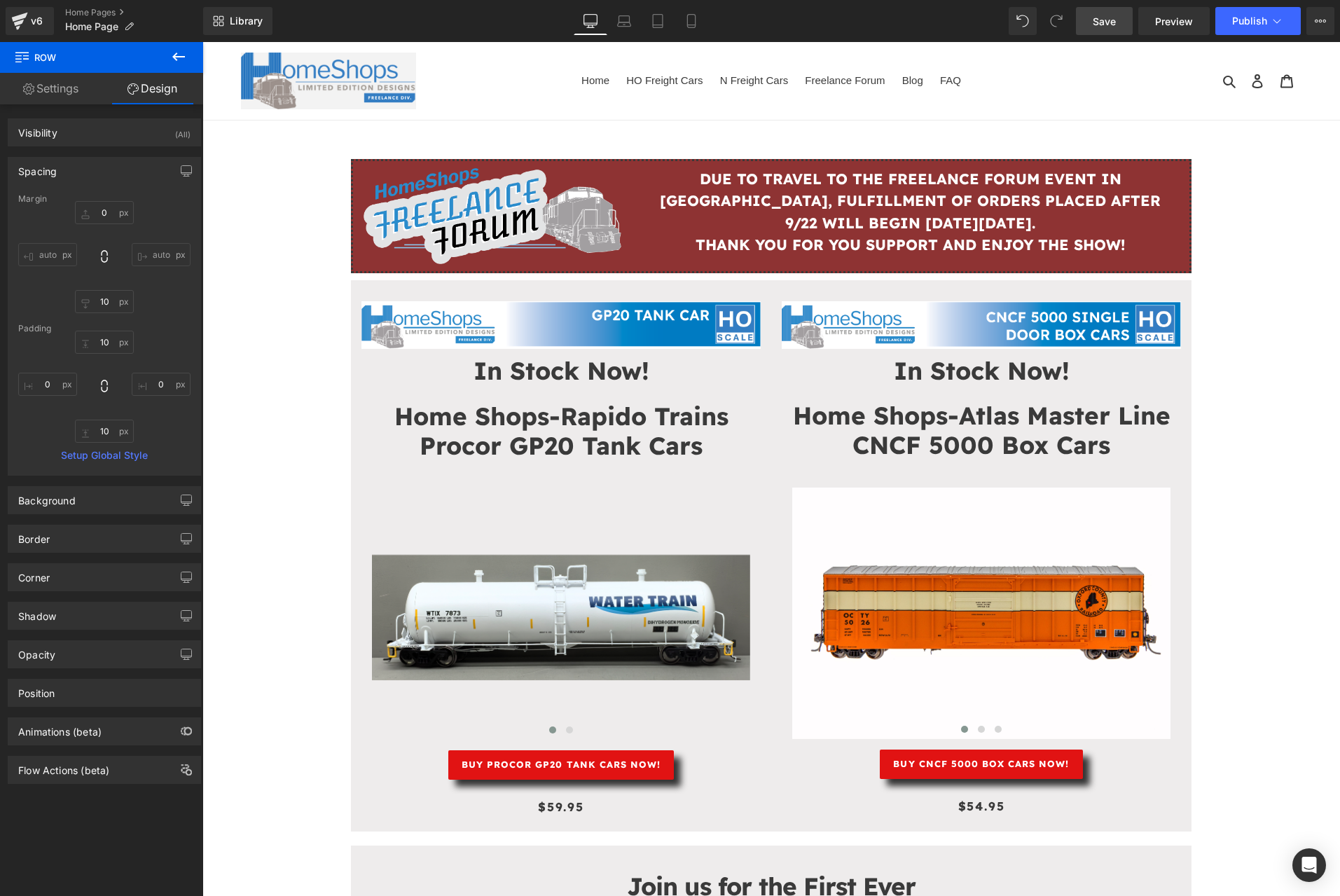
click at [1102, 11] on link "Save" at bounding box center [1104, 21] width 57 height 28
click at [1271, 24] on icon at bounding box center [1277, 22] width 14 height 14
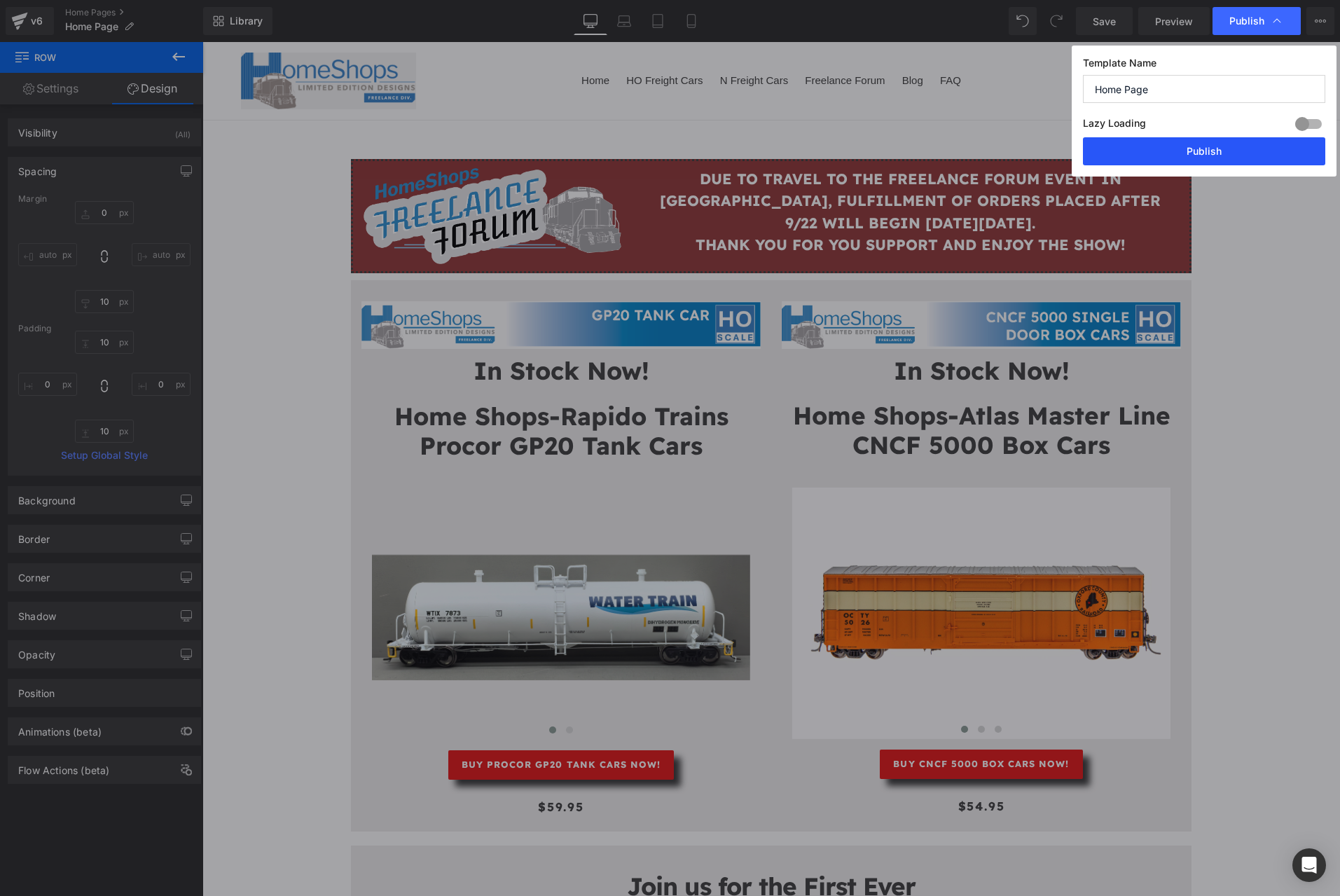
click at [1217, 155] on button "Publish" at bounding box center [1203, 151] width 242 height 28
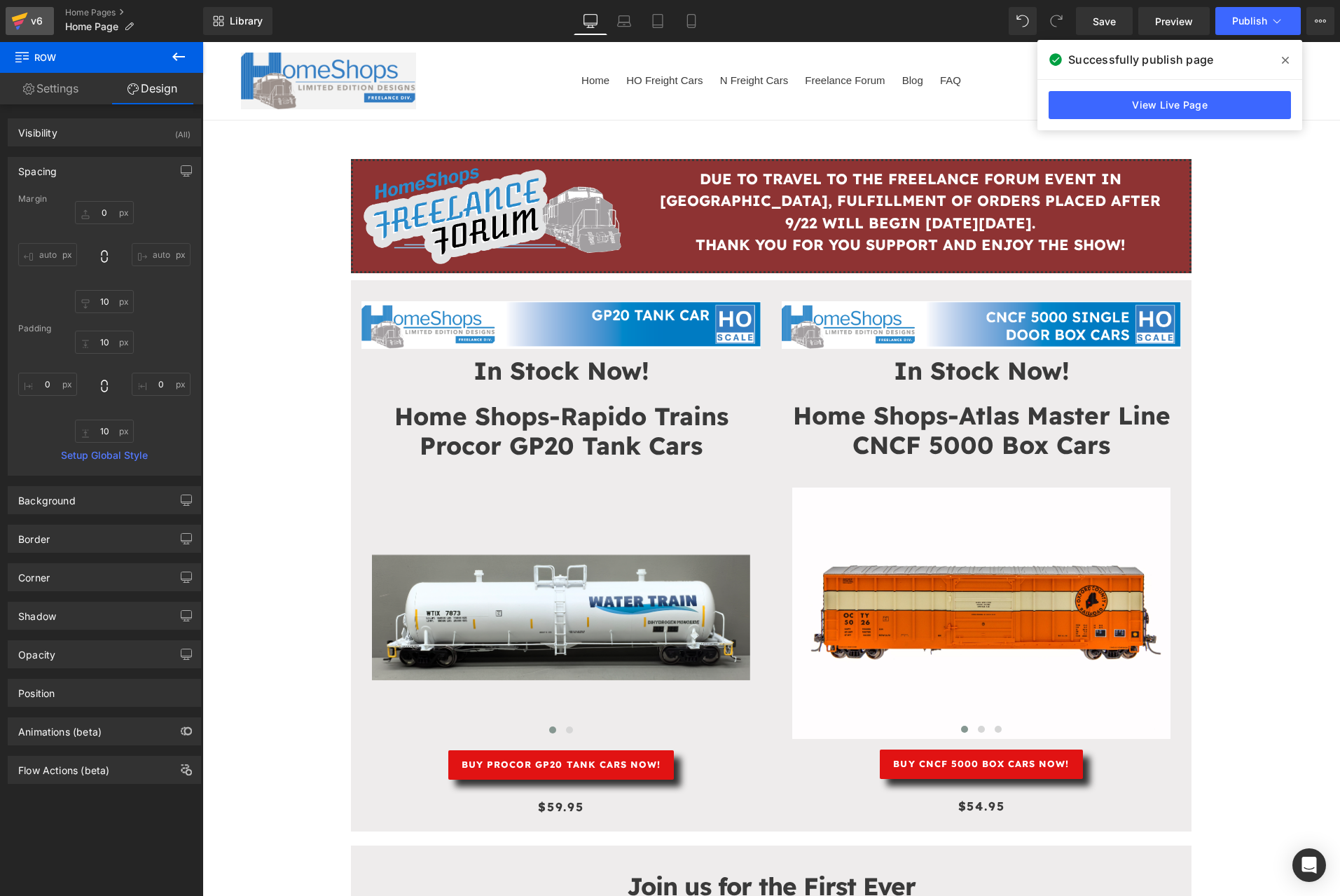
click at [34, 15] on div "v6" at bounding box center [37, 21] width 18 height 18
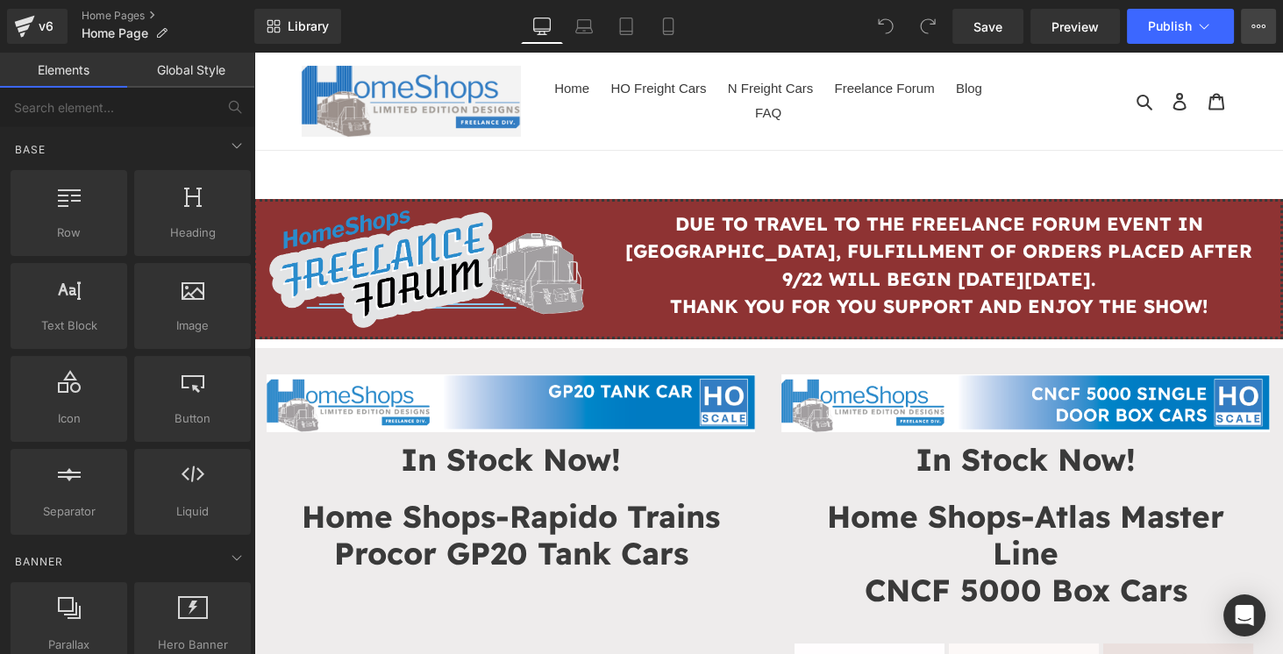
click at [1259, 22] on icon at bounding box center [1259, 26] width 14 height 14
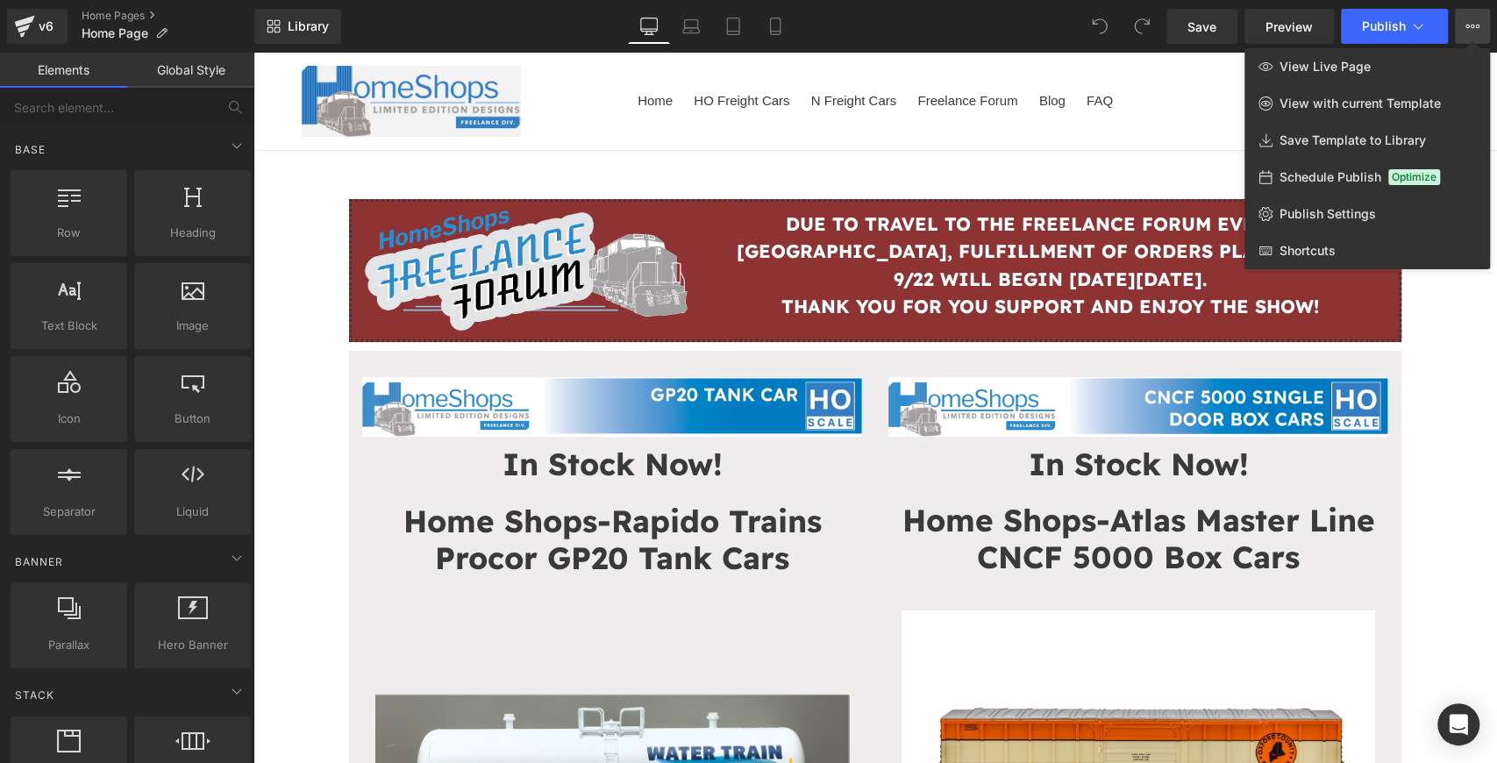
click at [1456, 339] on div at bounding box center [875, 408] width 1244 height 710
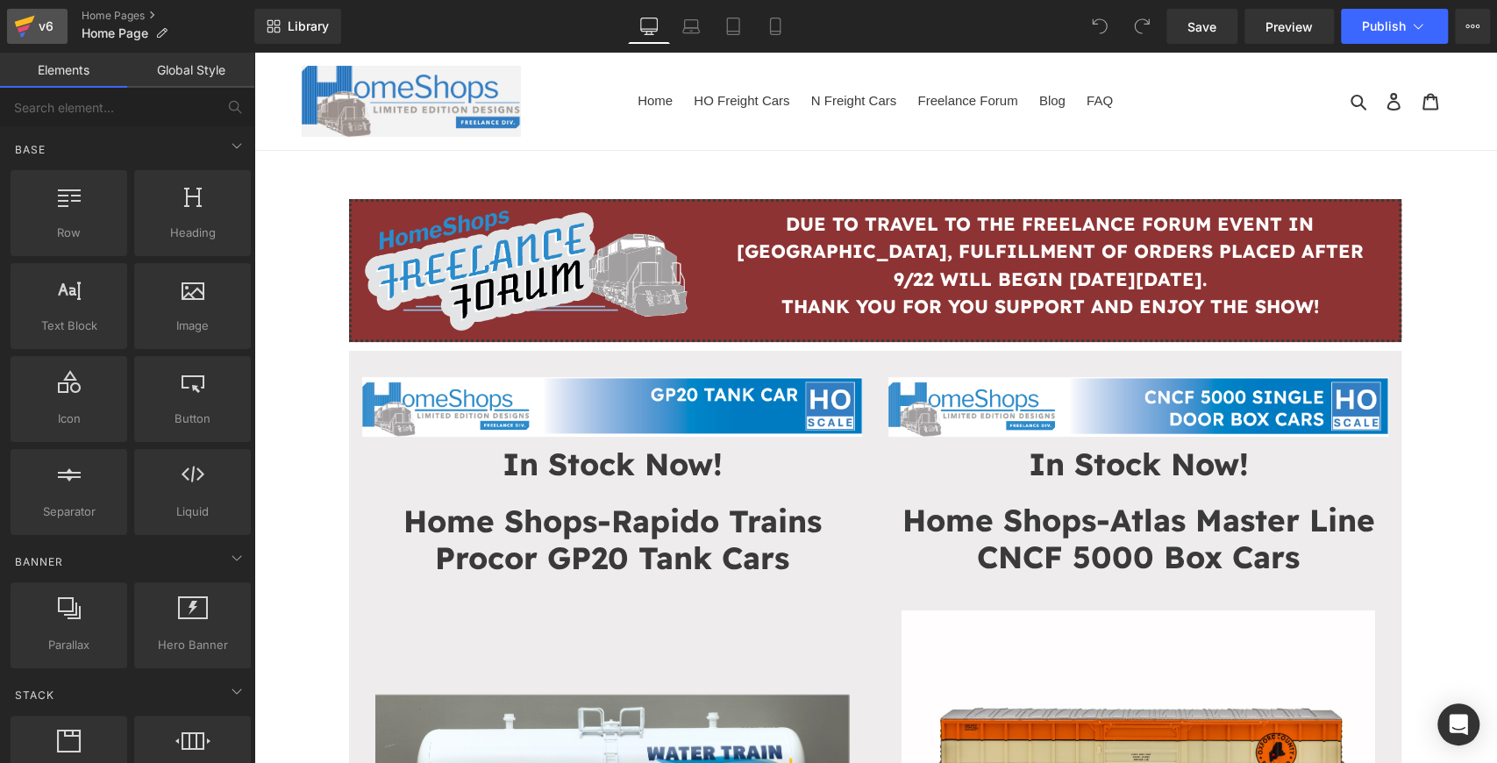
click at [31, 28] on icon at bounding box center [24, 26] width 21 height 44
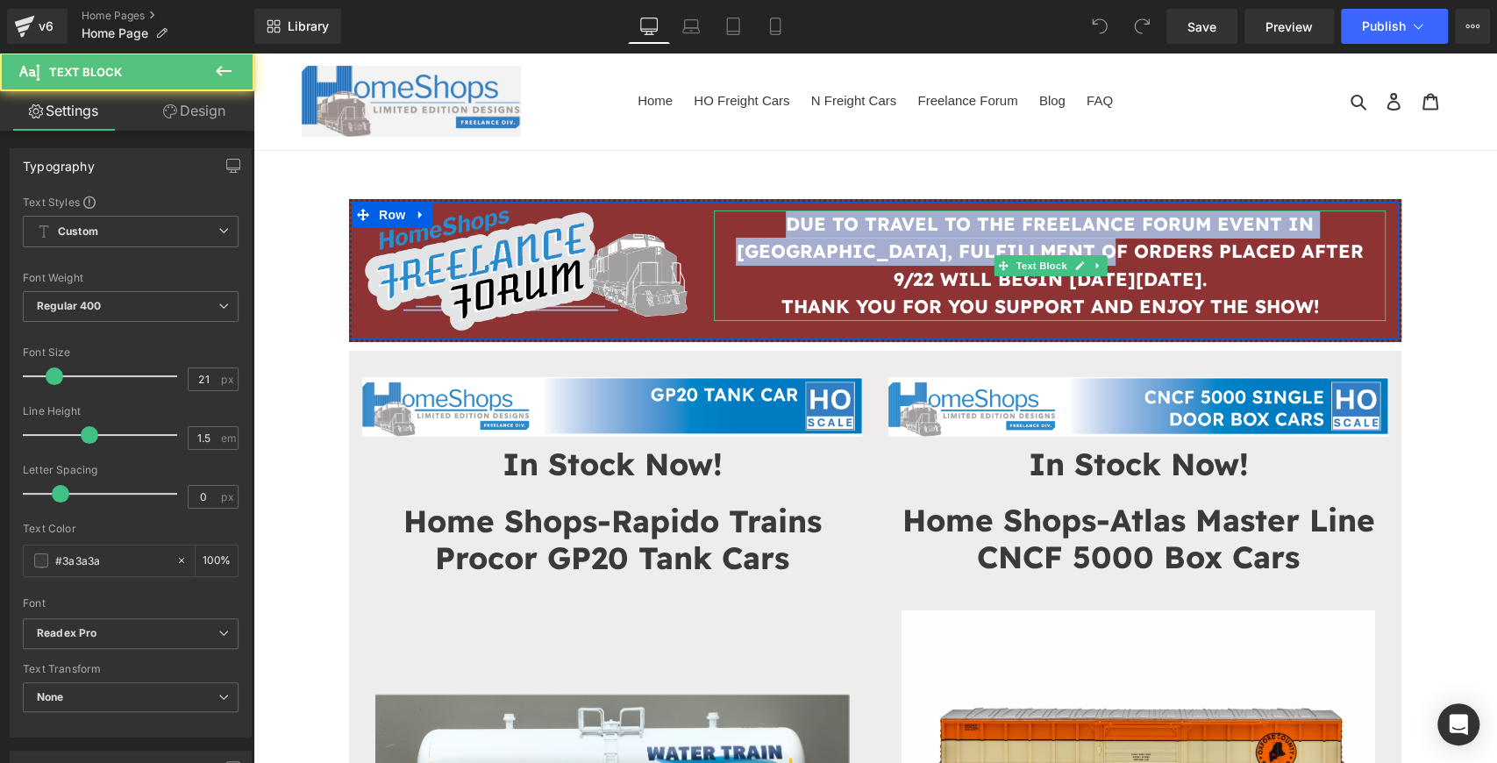
drag, startPoint x: 738, startPoint y: 219, endPoint x: 1008, endPoint y: 240, distance: 270.1
click at [1008, 240] on strong "DUE TO TRAVEL TO THE FREELANCE FORUM EVENT IN [GEOGRAPHIC_DATA], FULFILLMENT OF…" at bounding box center [1049, 251] width 627 height 78
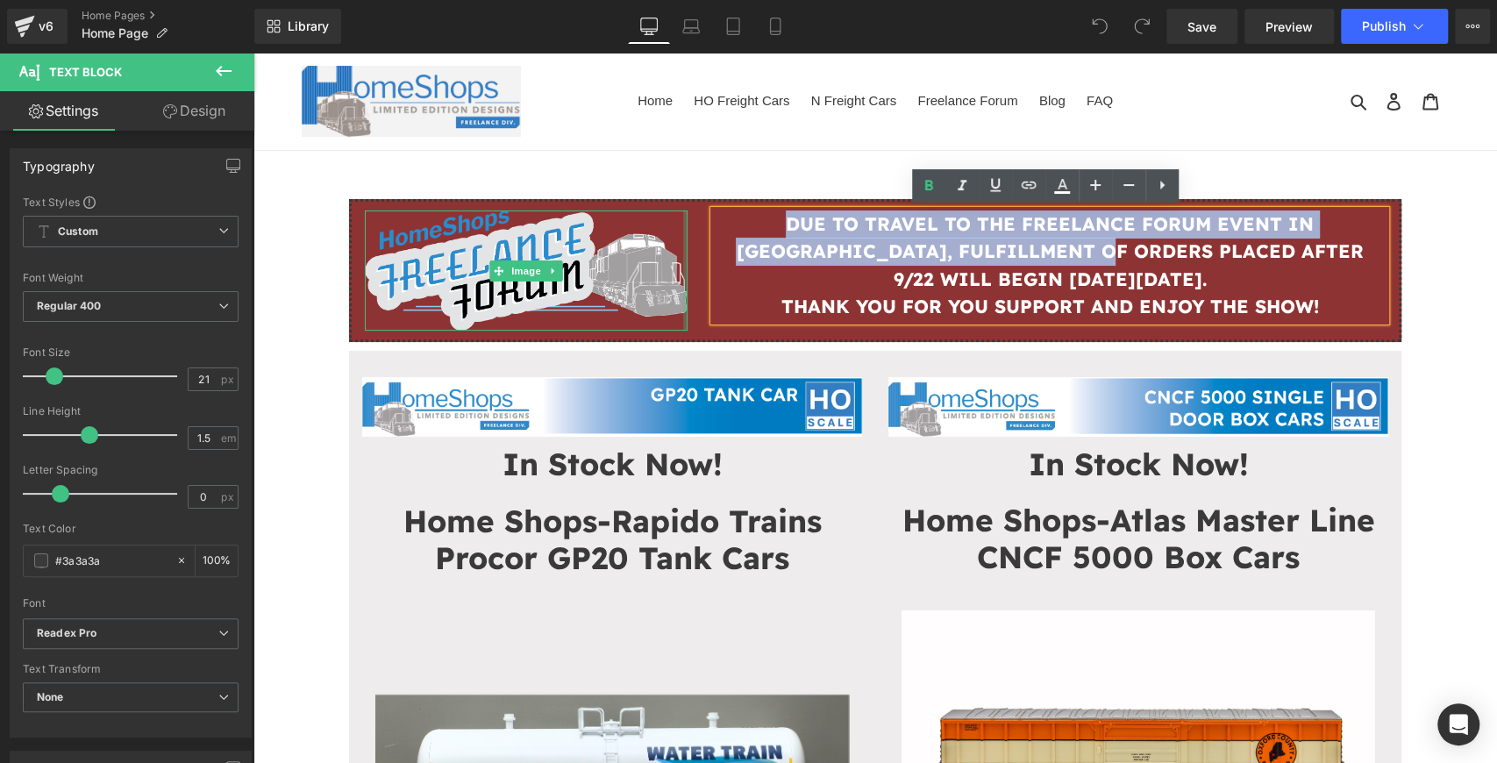
click at [690, 272] on div "Image" at bounding box center [526, 270] width 349 height 120
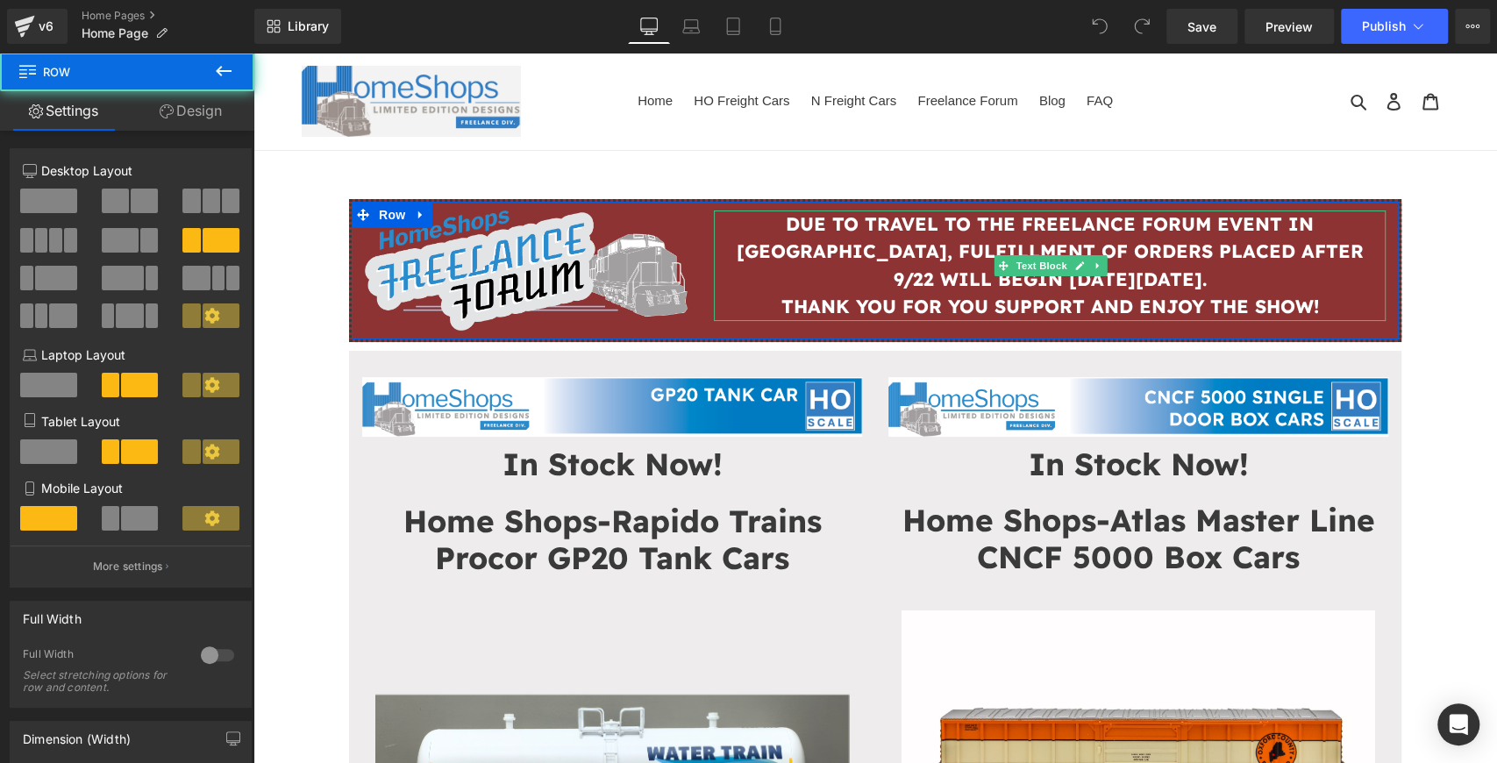
click at [732, 268] on p "DUE TO TRAVEL TO THE FREELANCE FORUM EVENT IN [GEOGRAPHIC_DATA], FULFILLMENT OF…" at bounding box center [1050, 251] width 672 height 83
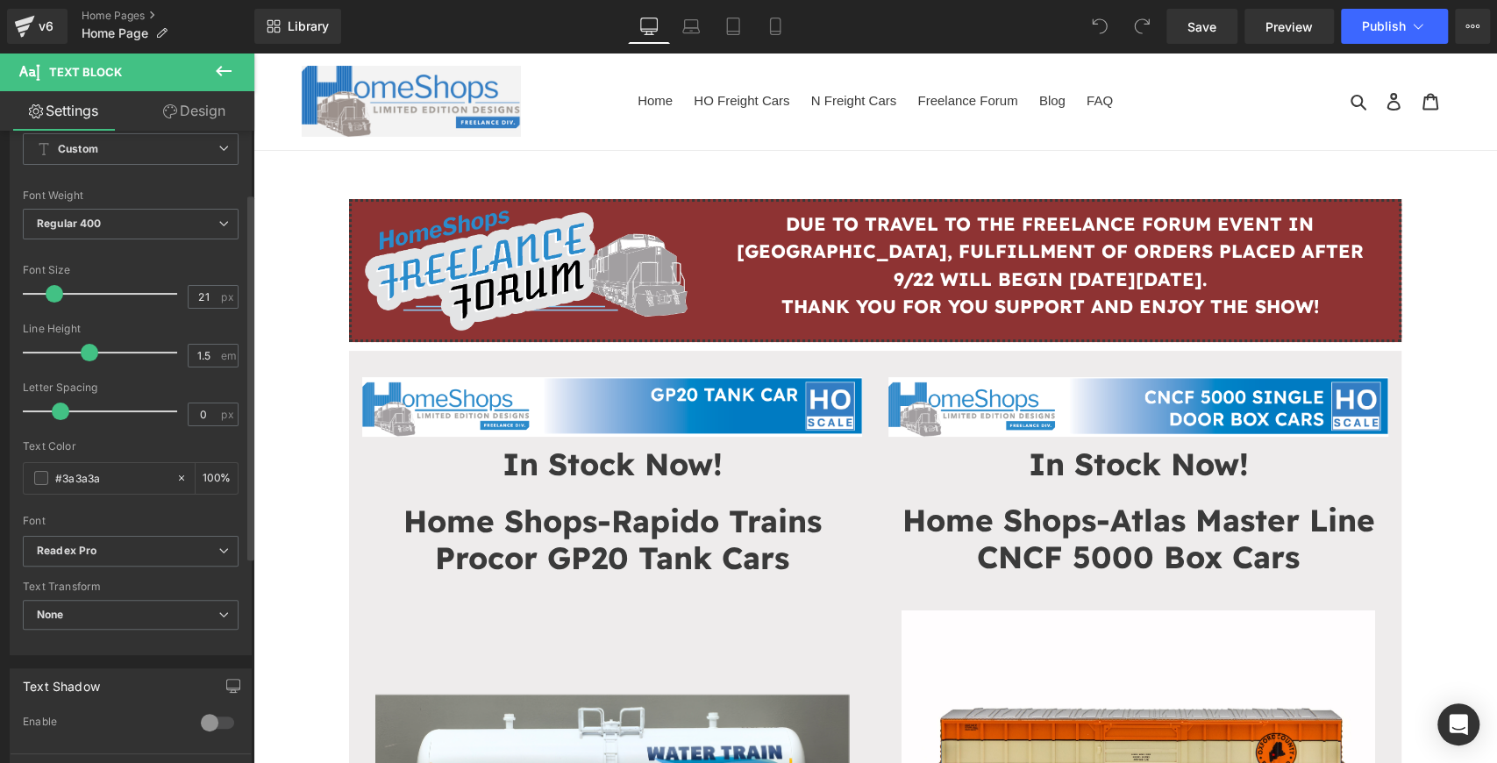
scroll to position [156, 0]
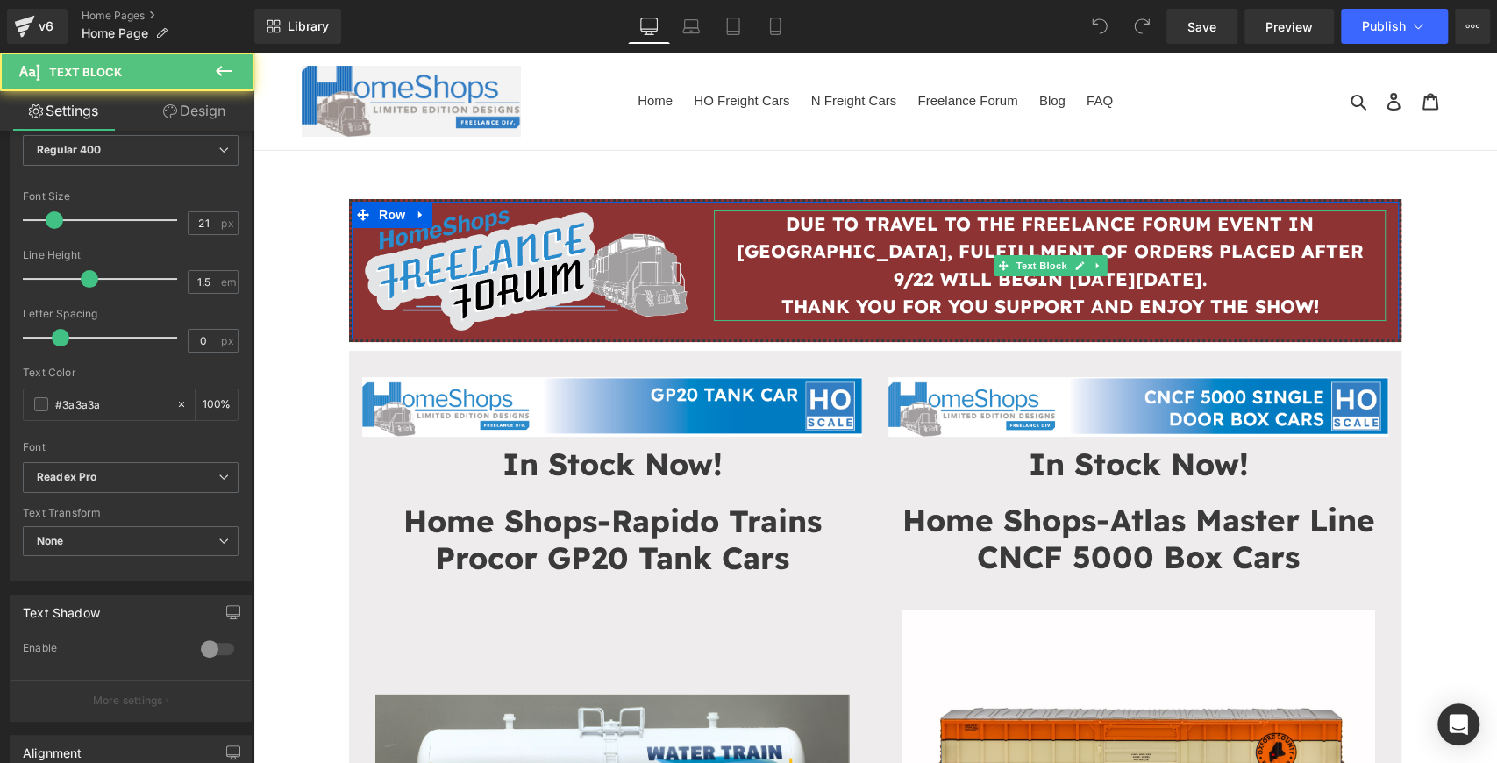
drag, startPoint x: 738, startPoint y: 225, endPoint x: 1340, endPoint y: 295, distance: 605.7
click at [1340, 295] on div "DUE TO TRAVEL TO THE FREELANCE FORUM EVENT IN GREELEY, FULFILLMENT OF ORDERS PL…" at bounding box center [1050, 265] width 672 height 111
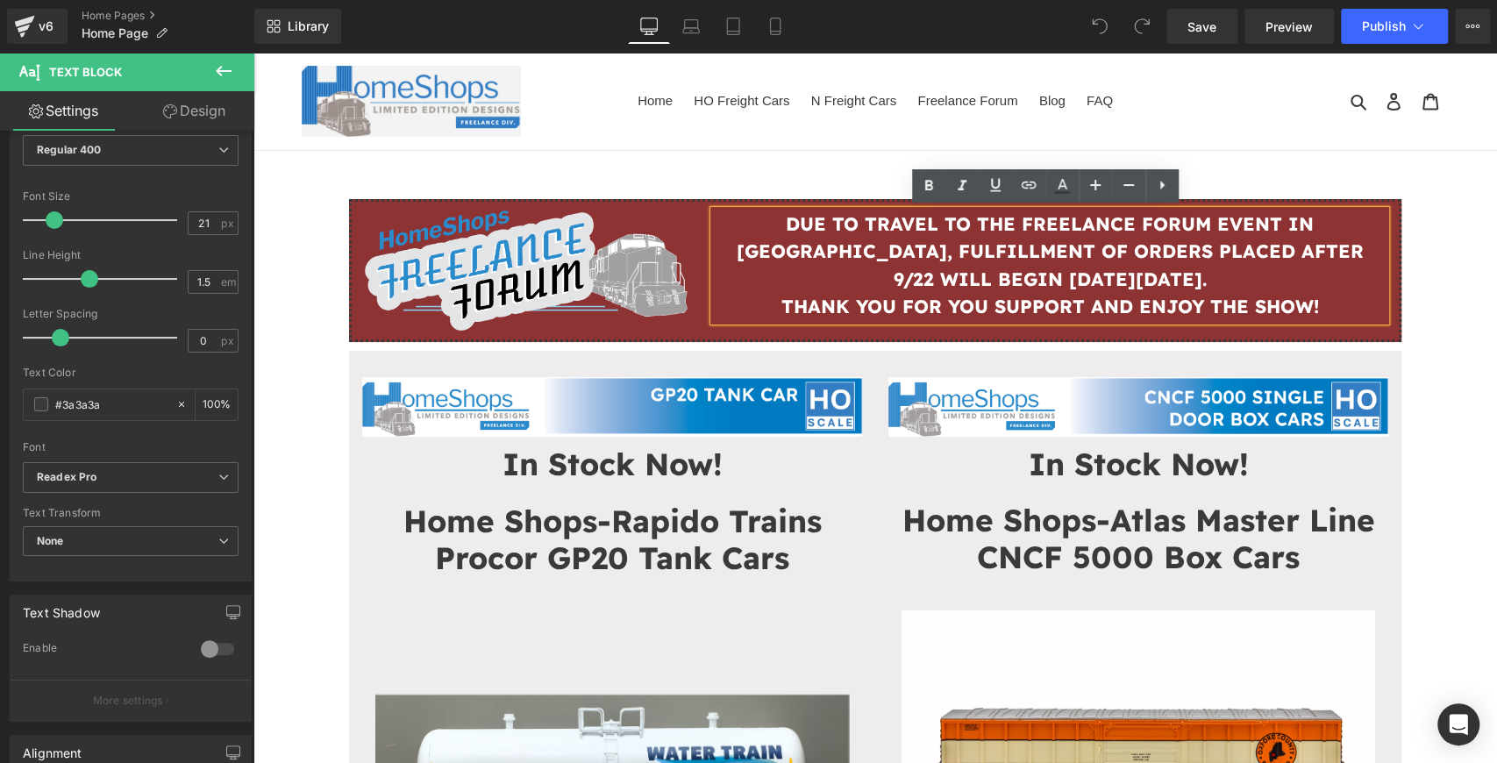
copy div "DUE TO TRAVEL TO THE FREELANCE FORUM EVENT IN GREELEY, FULFILLMENT OF ORDERS PL…"
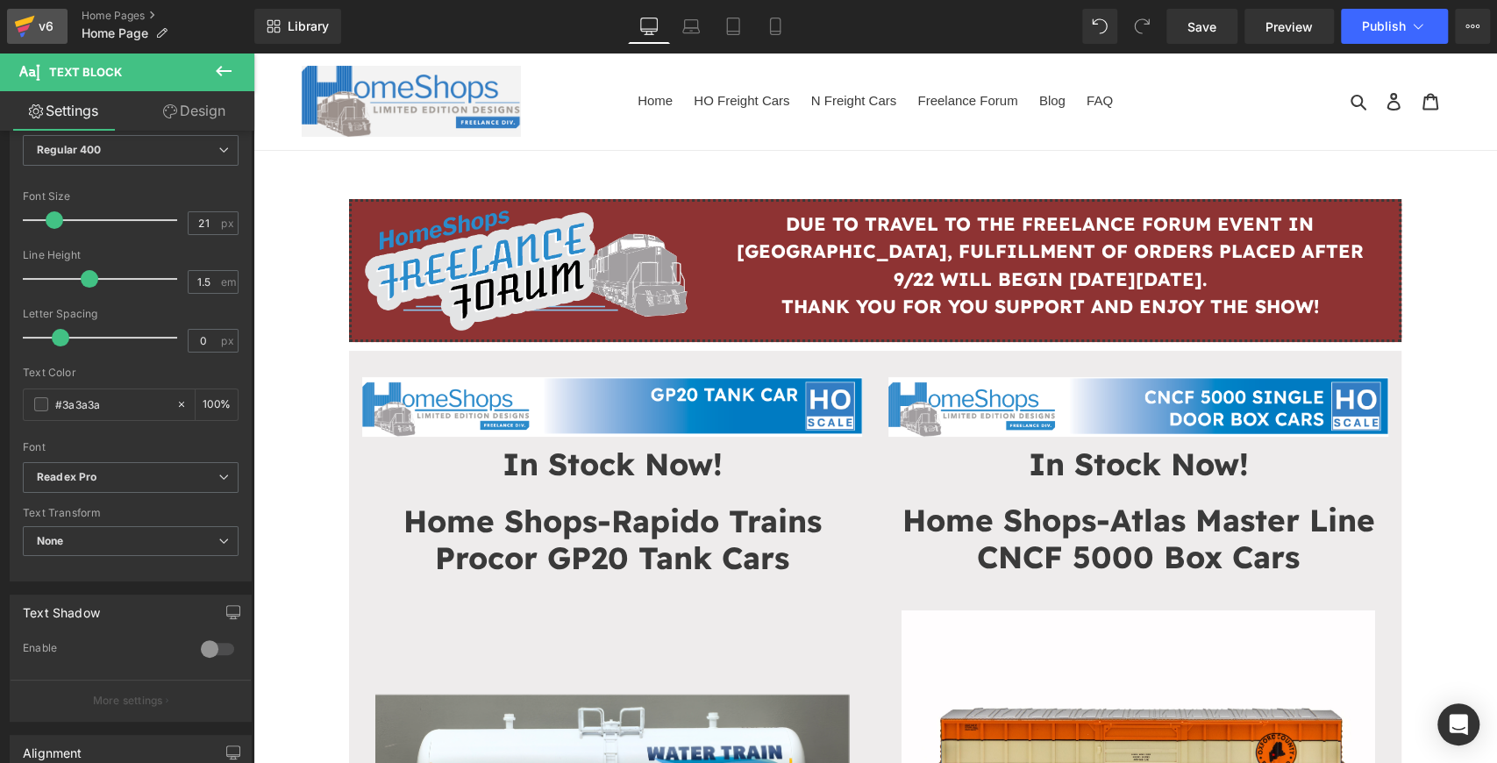
click at [34, 33] on icon at bounding box center [24, 26] width 21 height 44
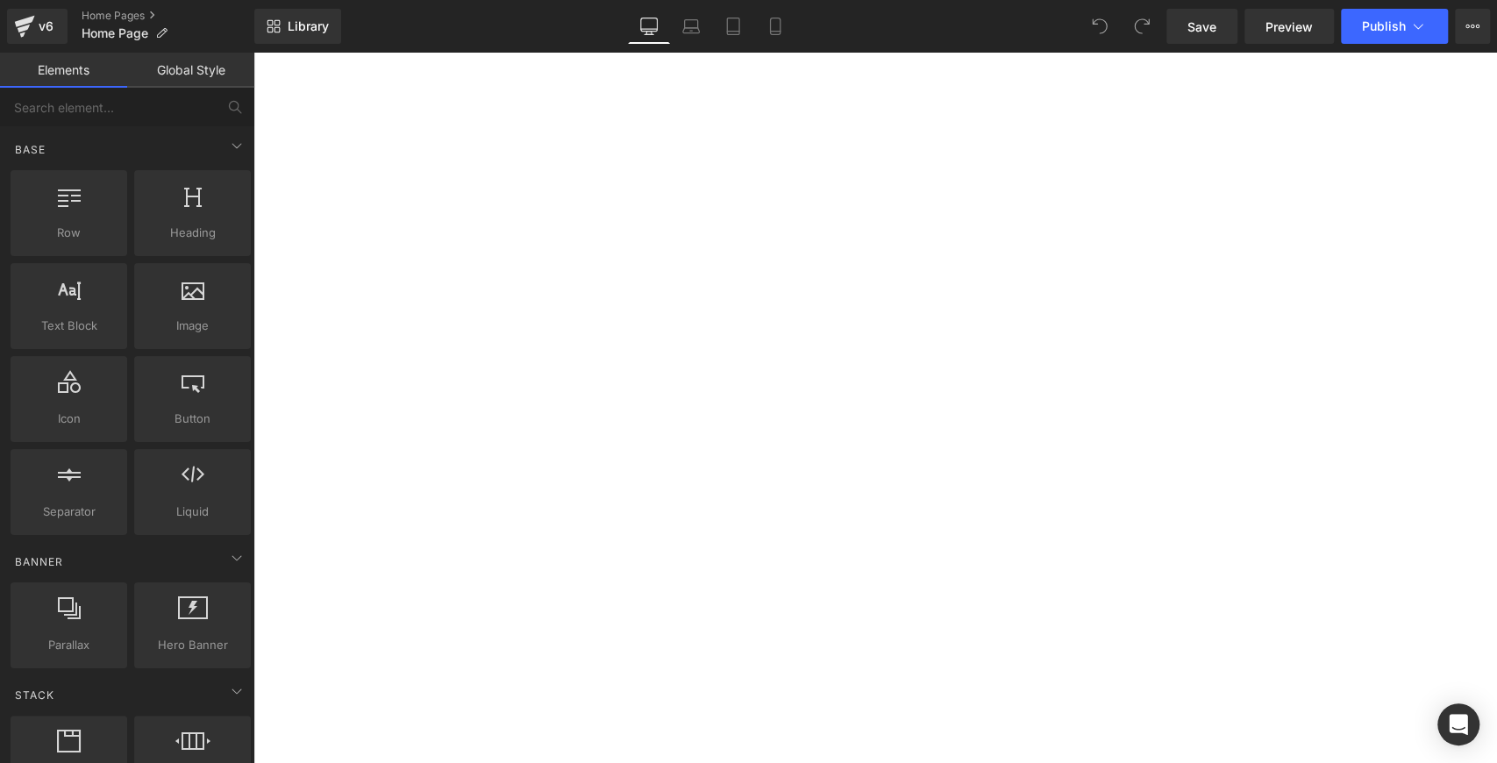
click at [253, 53] on p "DUE TO TRAVEL TO THE FREELANCE FORUM EVENT IN [GEOGRAPHIC_DATA], FULFILLMENT OF…" at bounding box center [253, 53] width 0 height 0
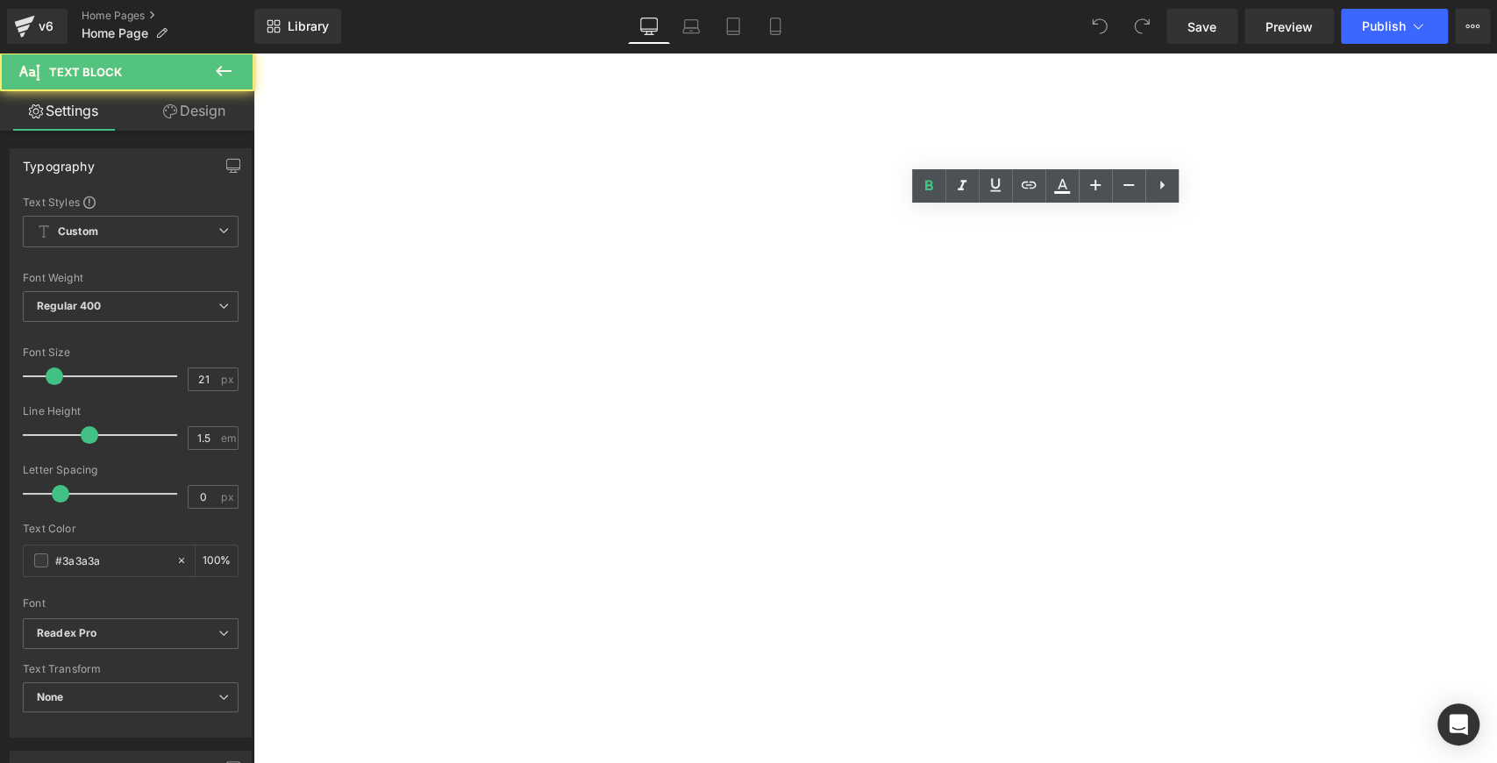
click at [253, 53] on img at bounding box center [253, 53] width 0 height 0
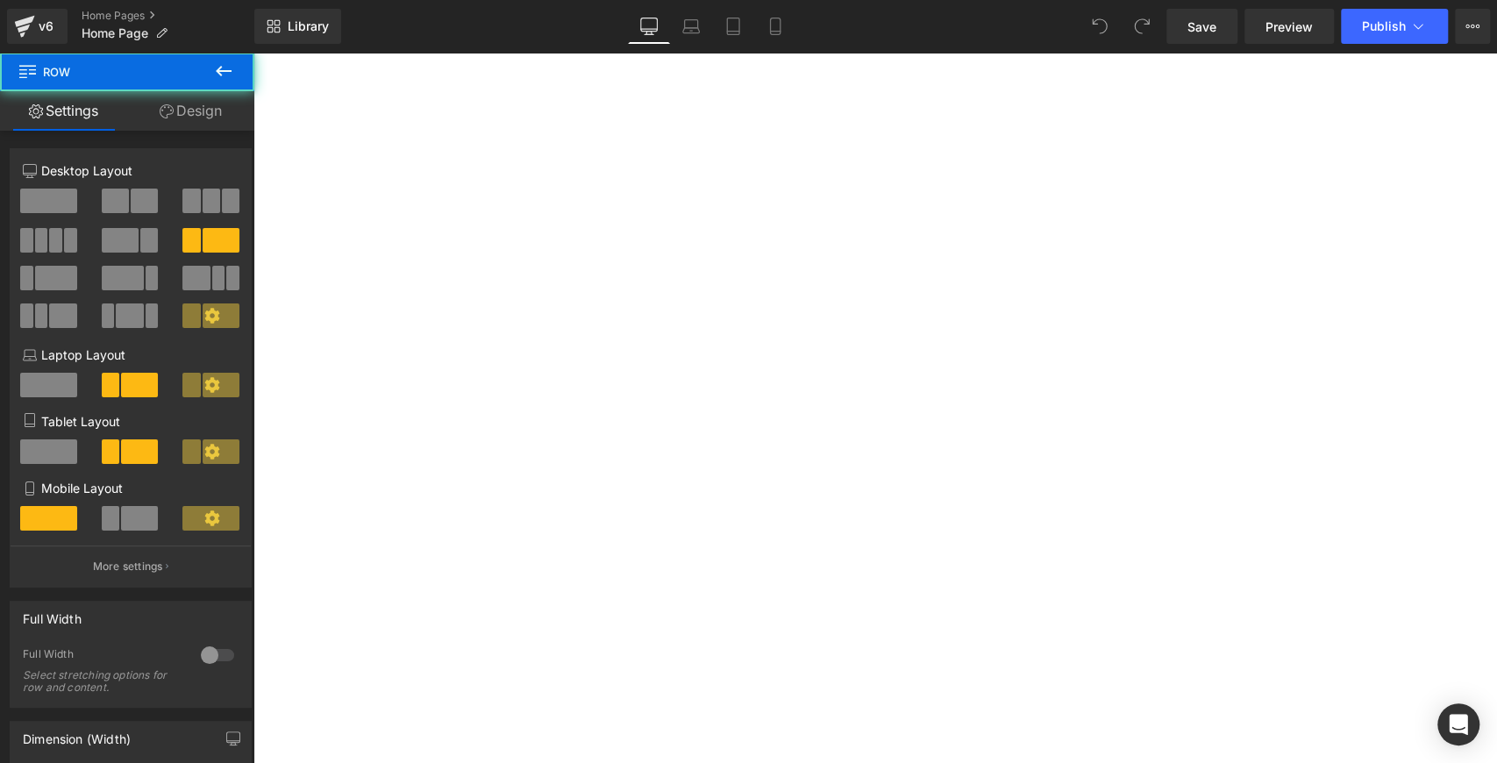
click at [253, 53] on div "Image" at bounding box center [253, 53] width 0 height 0
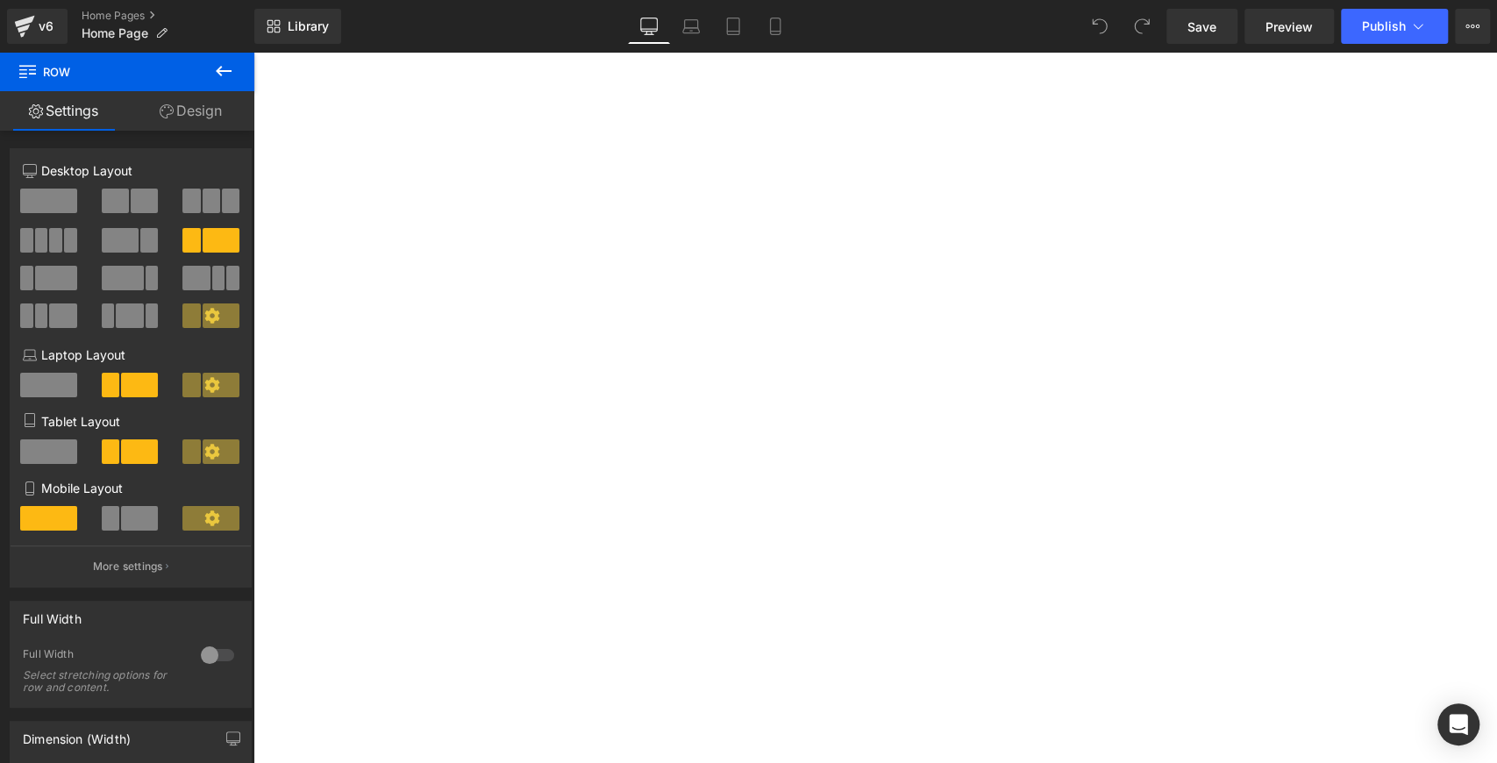
click at [253, 53] on div "Image DUE TO TRAVEL TO THE FREELANCE FORUM EVENT IN GREELEY, FULFILLMENT OF ORD…" at bounding box center [253, 53] width 0 height 0
click at [253, 53] on div "DUE TO TRAVEL TO THE FREELANCE FORUM EVENT IN GREELEY, FULFILLMENT OF ORDERS PL…" at bounding box center [253, 53] width 0 height 0
click at [253, 53] on span "Row" at bounding box center [253, 53] width 0 height 0
click at [175, 116] on link "Design" at bounding box center [190, 110] width 127 height 39
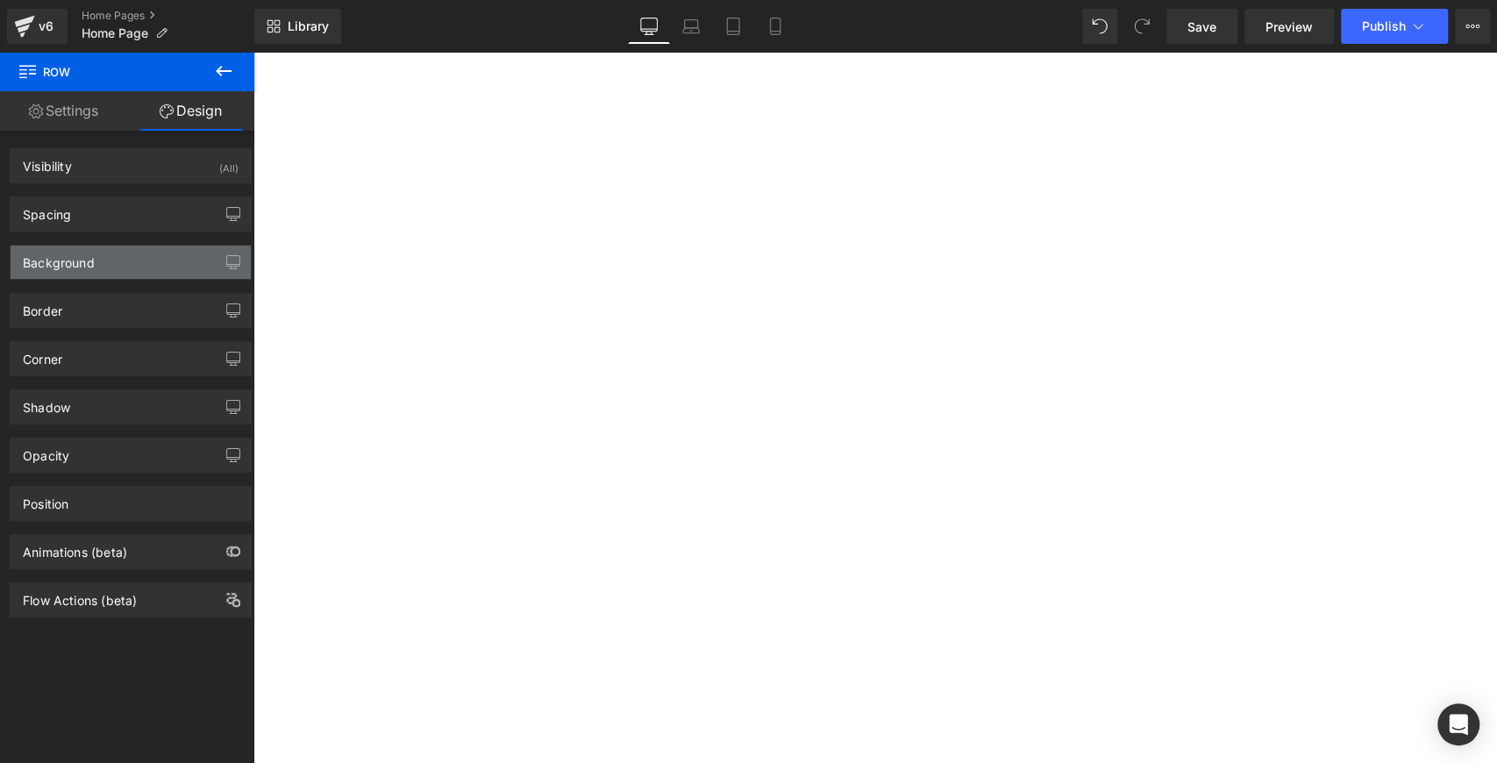
click at [123, 265] on div "Background" at bounding box center [131, 262] width 240 height 33
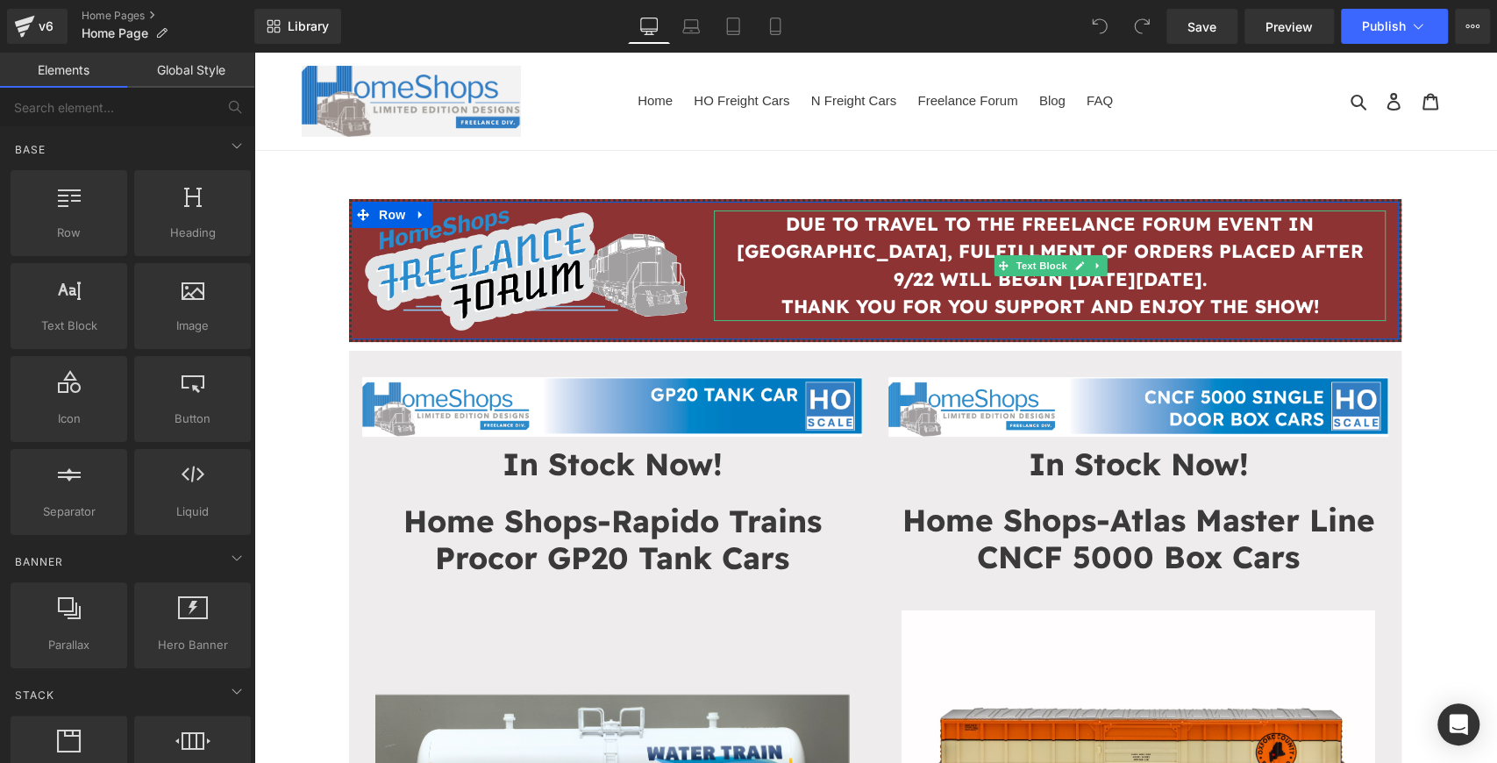
click at [1174, 273] on p "DUE TO TRAVEL TO THE FREELANCE FORUM EVENT IN [GEOGRAPHIC_DATA], FULFILLMENT OF…" at bounding box center [1050, 251] width 672 height 83
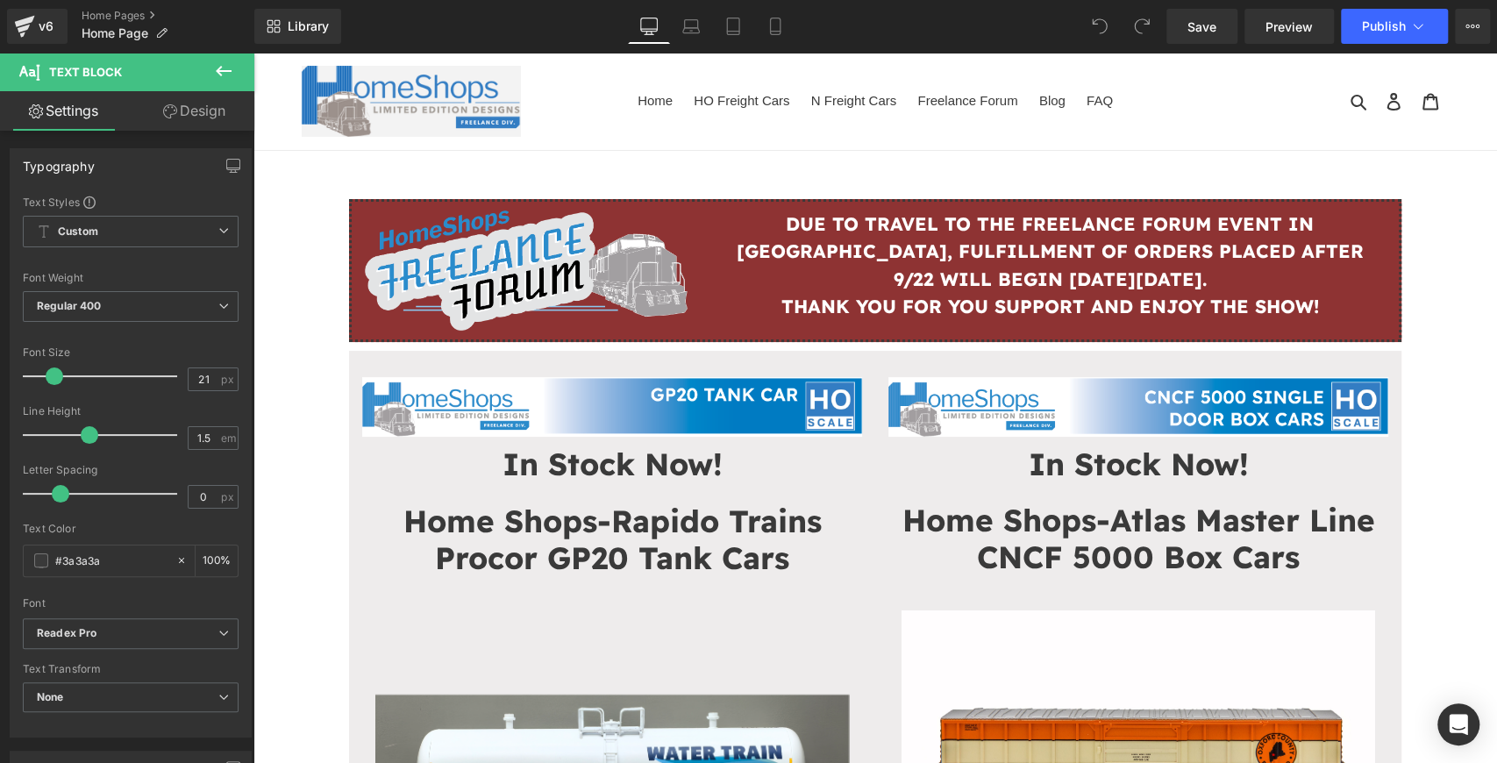
click at [210, 118] on link "Design" at bounding box center [194, 110] width 127 height 39
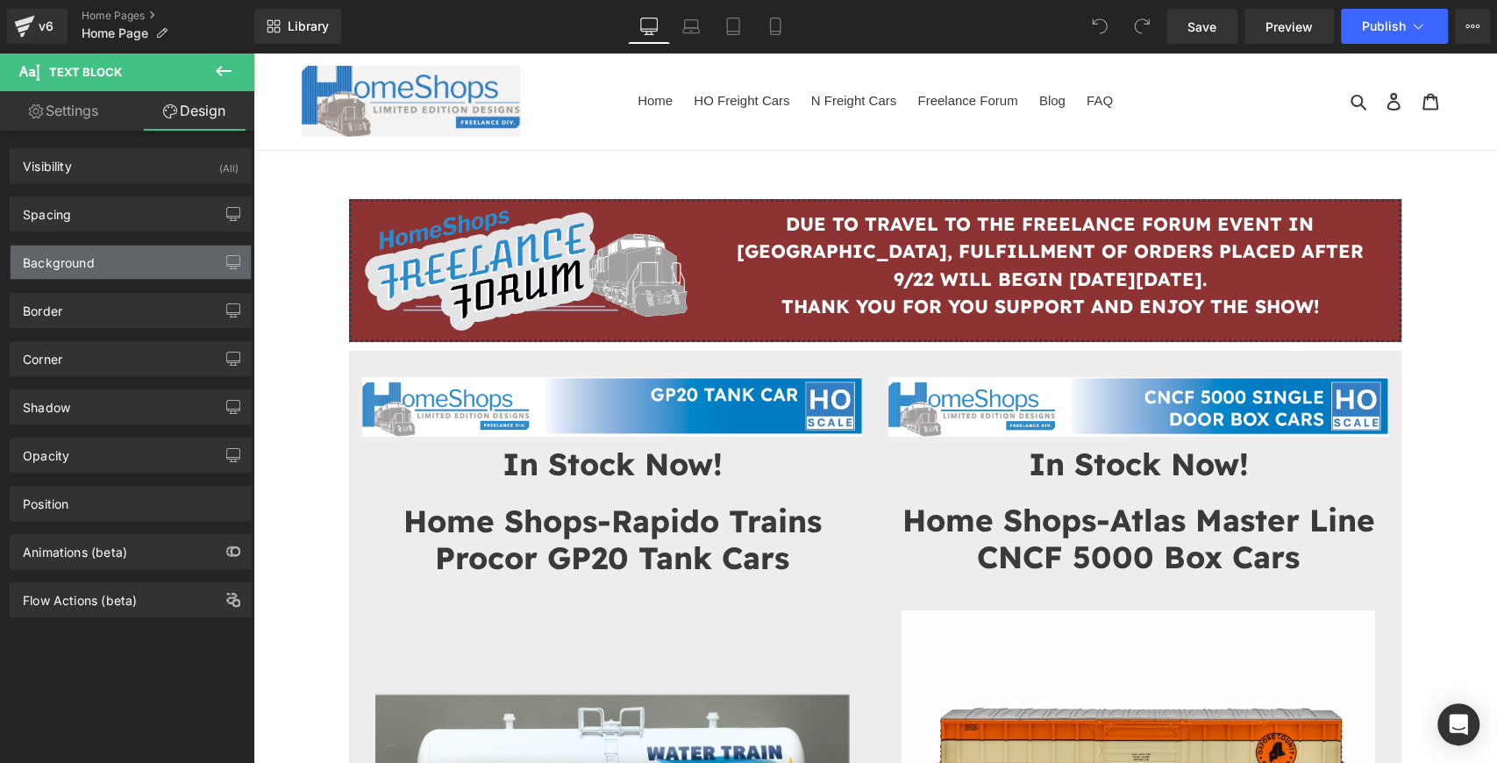
click at [63, 260] on div "Background" at bounding box center [59, 258] width 72 height 25
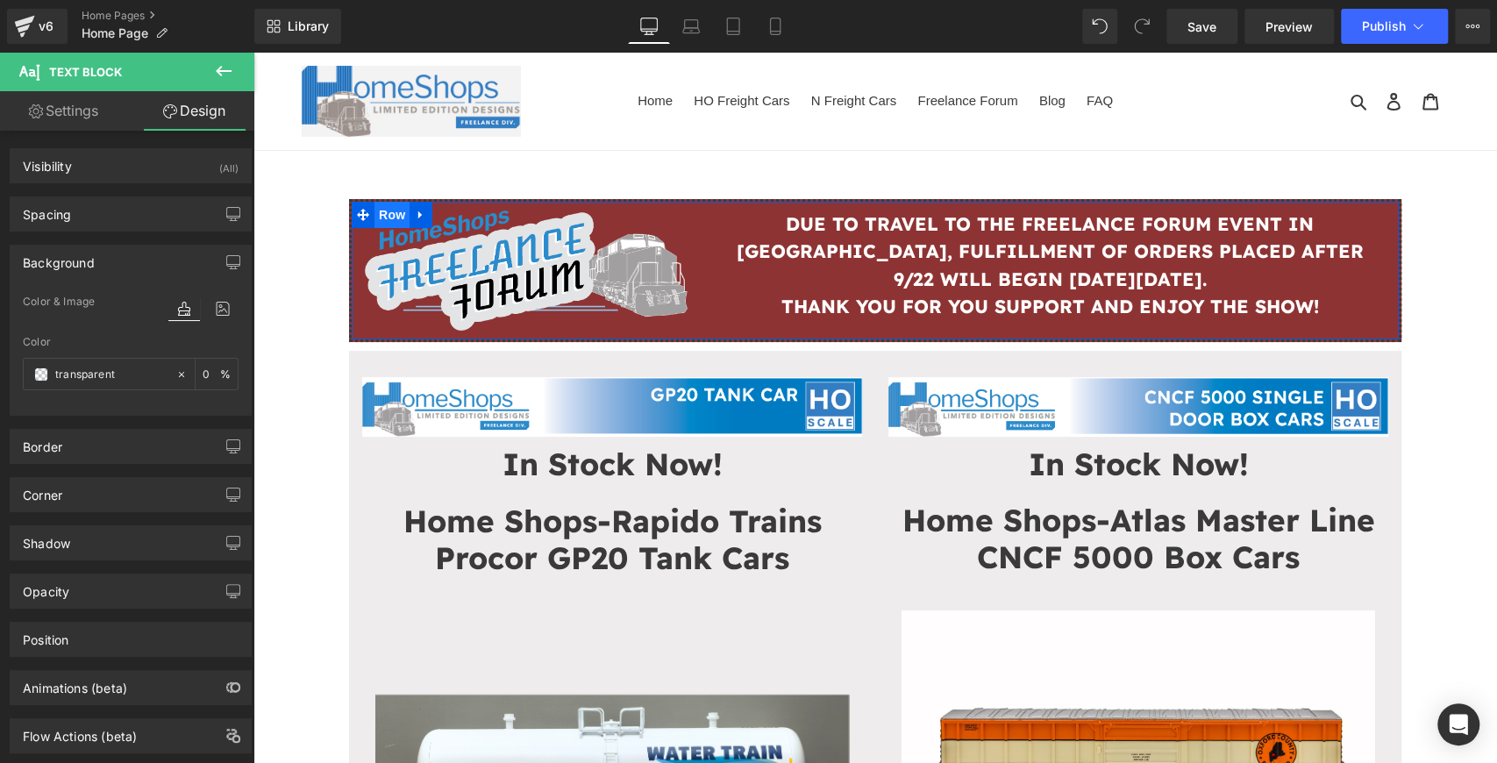
click at [374, 219] on span "Row" at bounding box center [391, 215] width 35 height 26
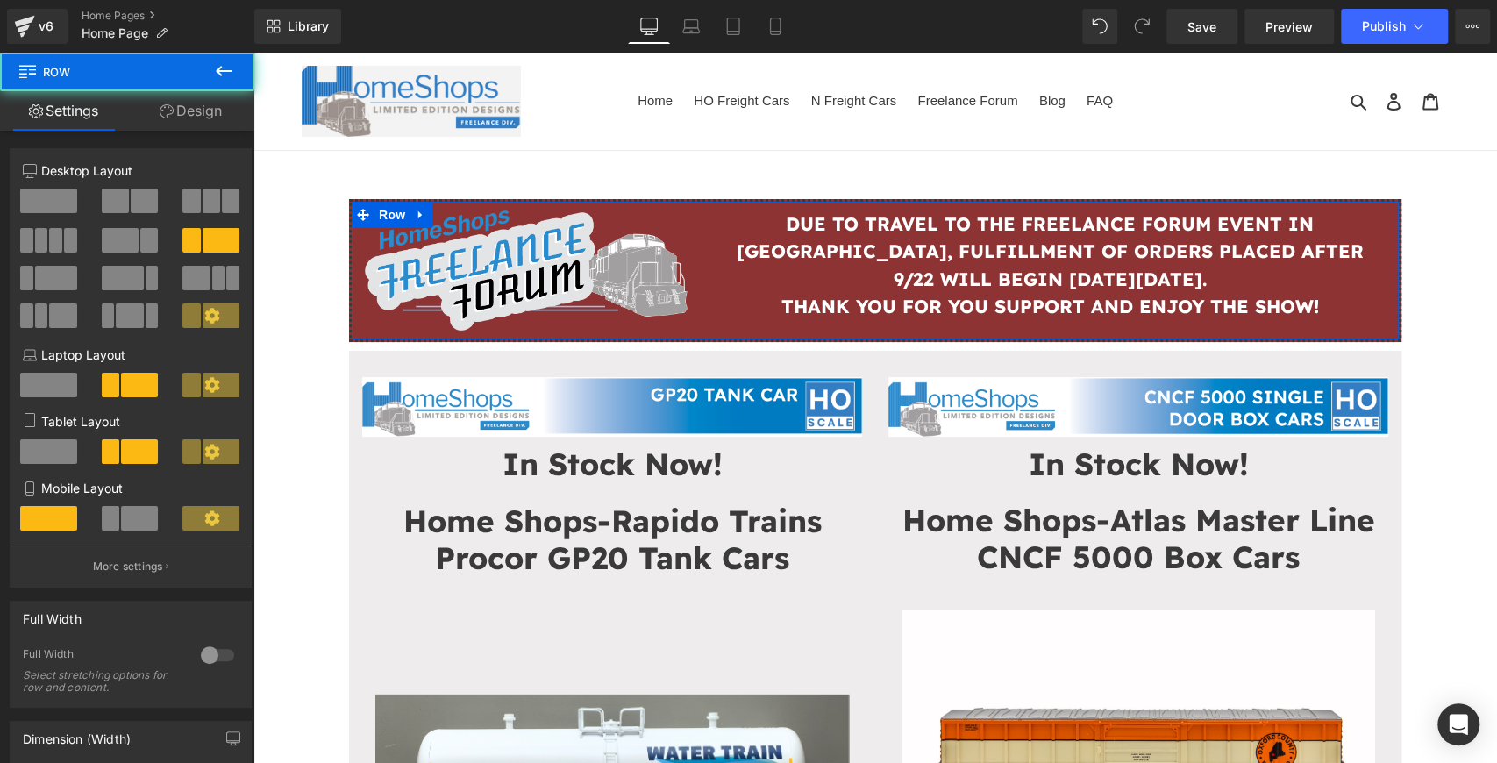
click at [182, 108] on link "Design" at bounding box center [190, 110] width 127 height 39
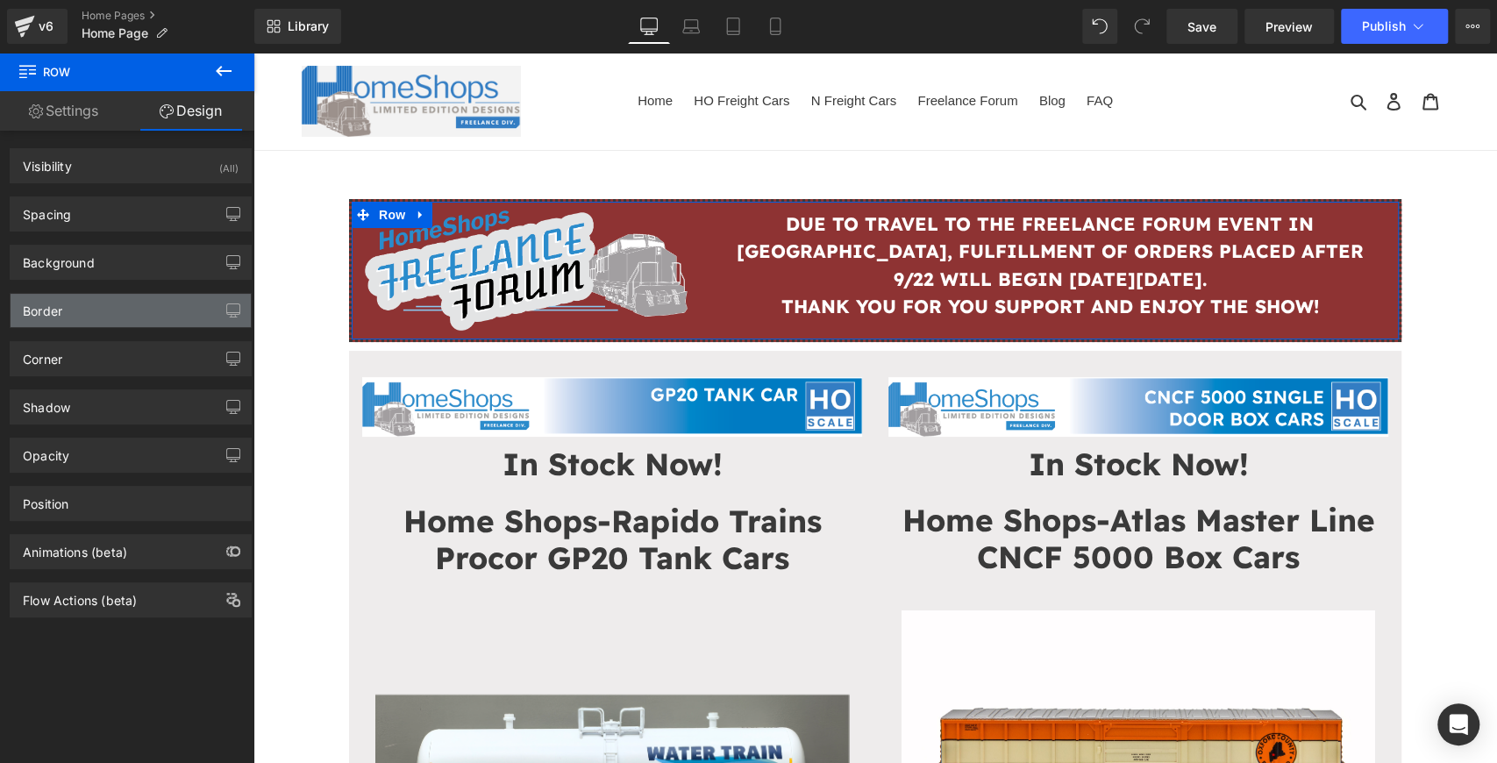
click at [77, 312] on div "Border" at bounding box center [131, 310] width 240 height 33
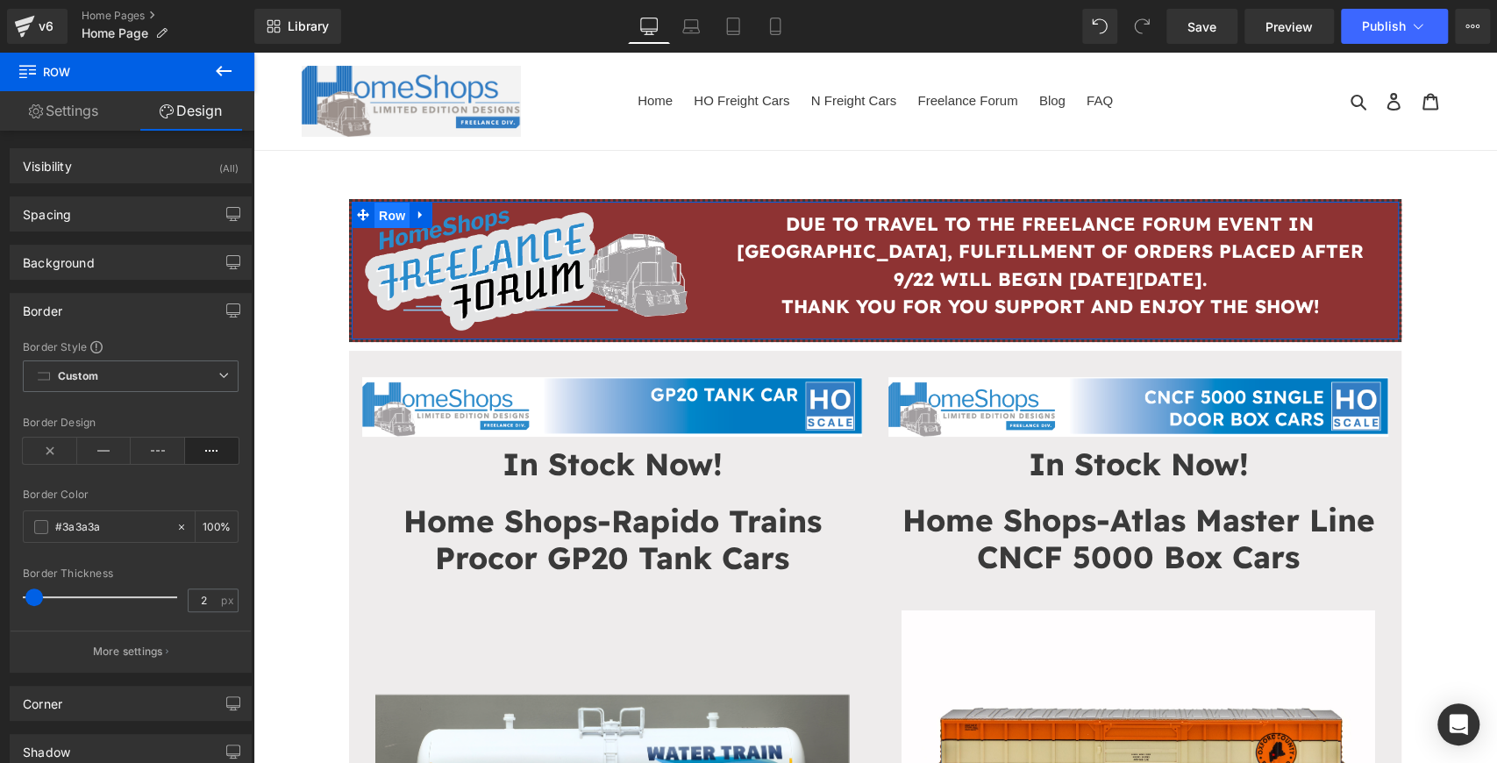
click at [375, 214] on span "Row" at bounding box center [391, 216] width 35 height 26
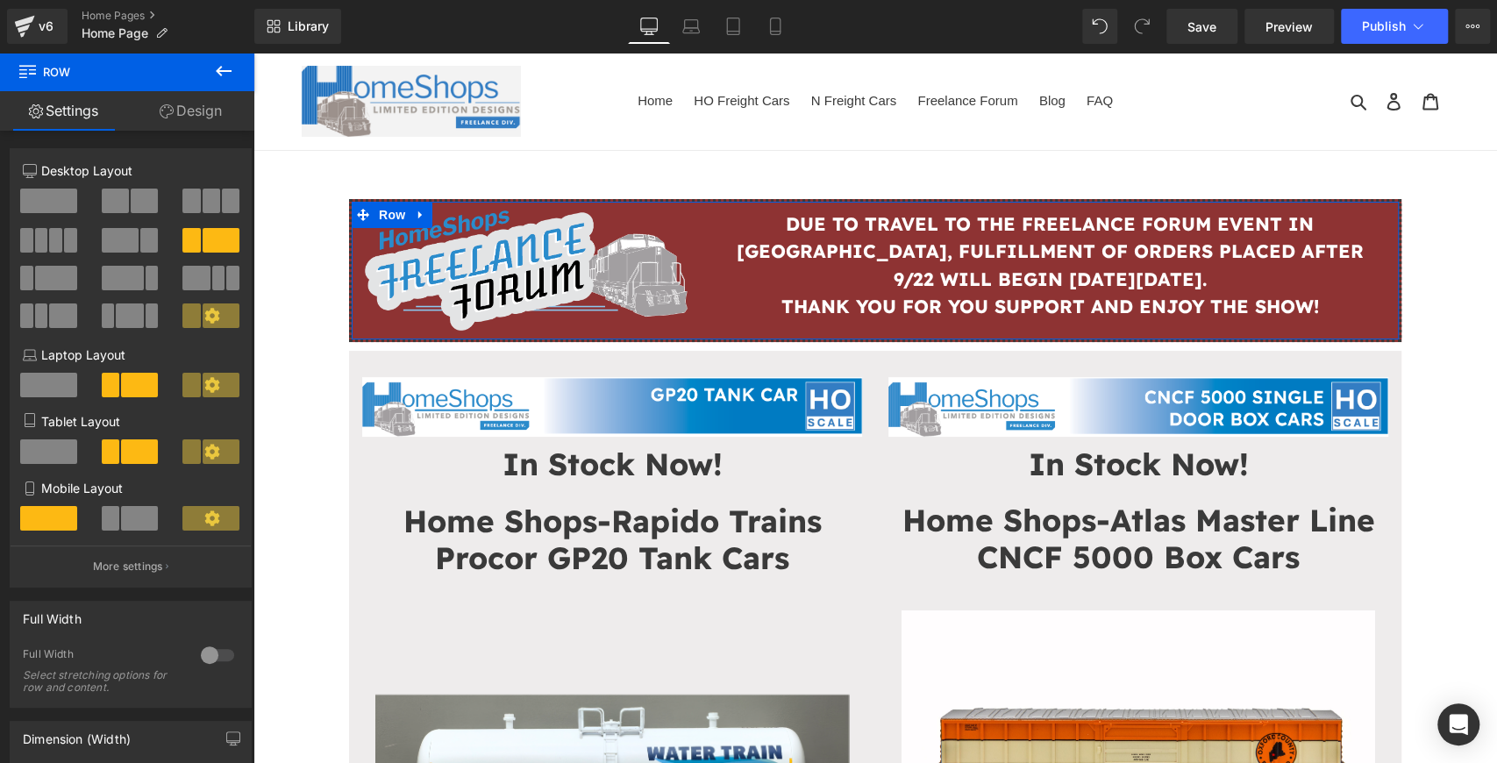
click at [187, 114] on link "Design" at bounding box center [190, 110] width 127 height 39
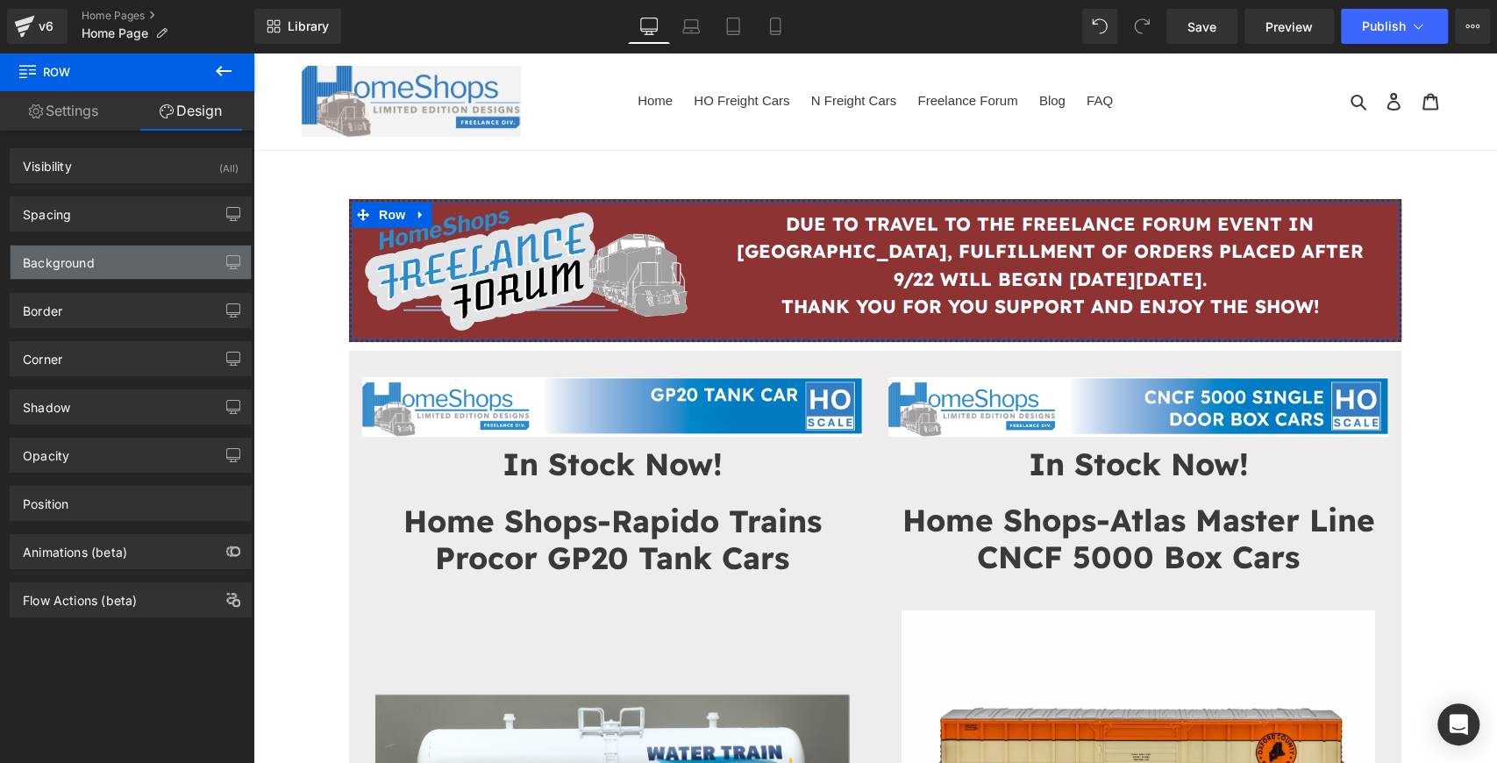
click at [132, 251] on div "Background" at bounding box center [131, 262] width 240 height 33
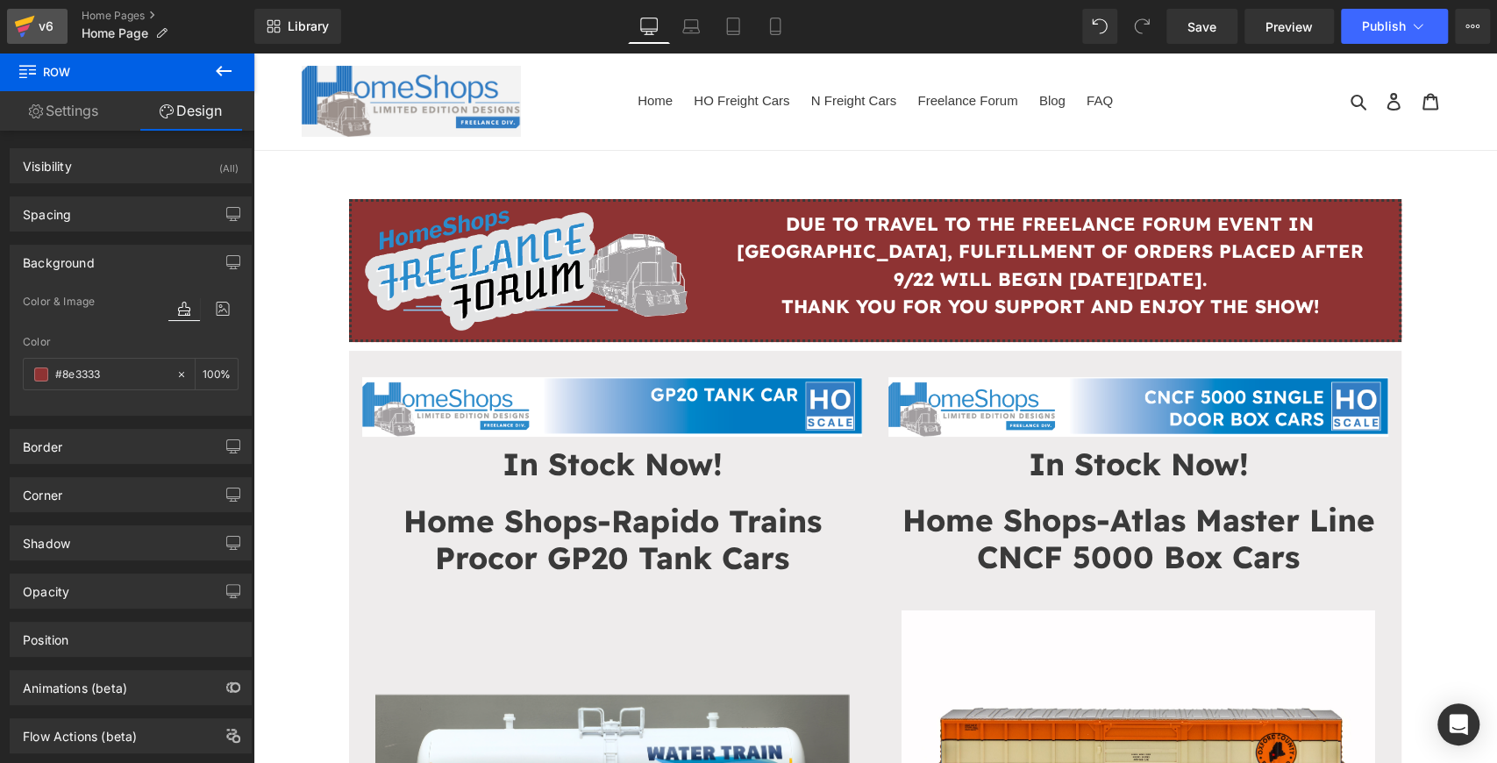
click at [48, 27] on div "v6" at bounding box center [46, 26] width 22 height 23
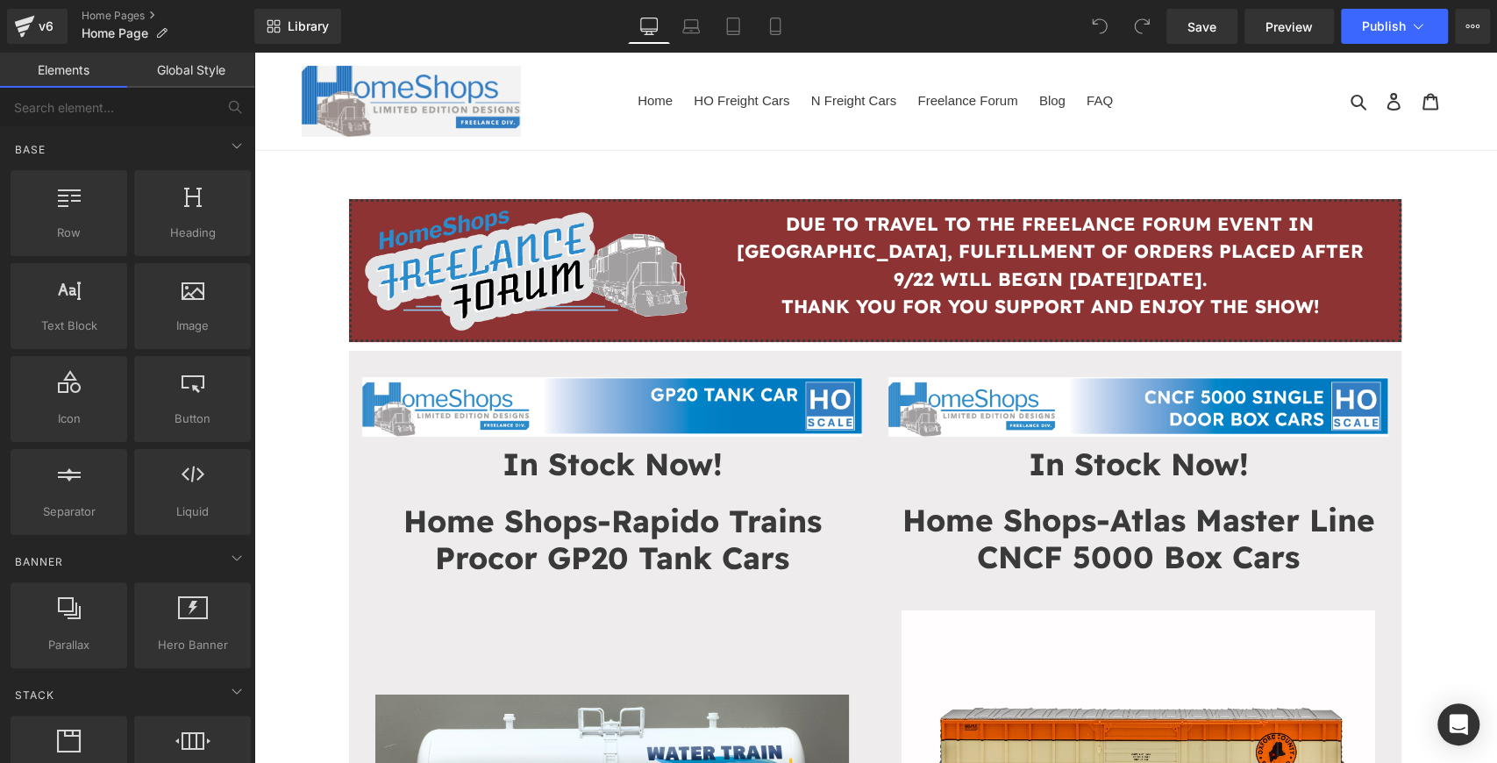
click at [988, 303] on strong "THANK YOU FOR YOU SUPPORT AND ENJOY THE SHOW!" at bounding box center [1050, 306] width 538 height 23
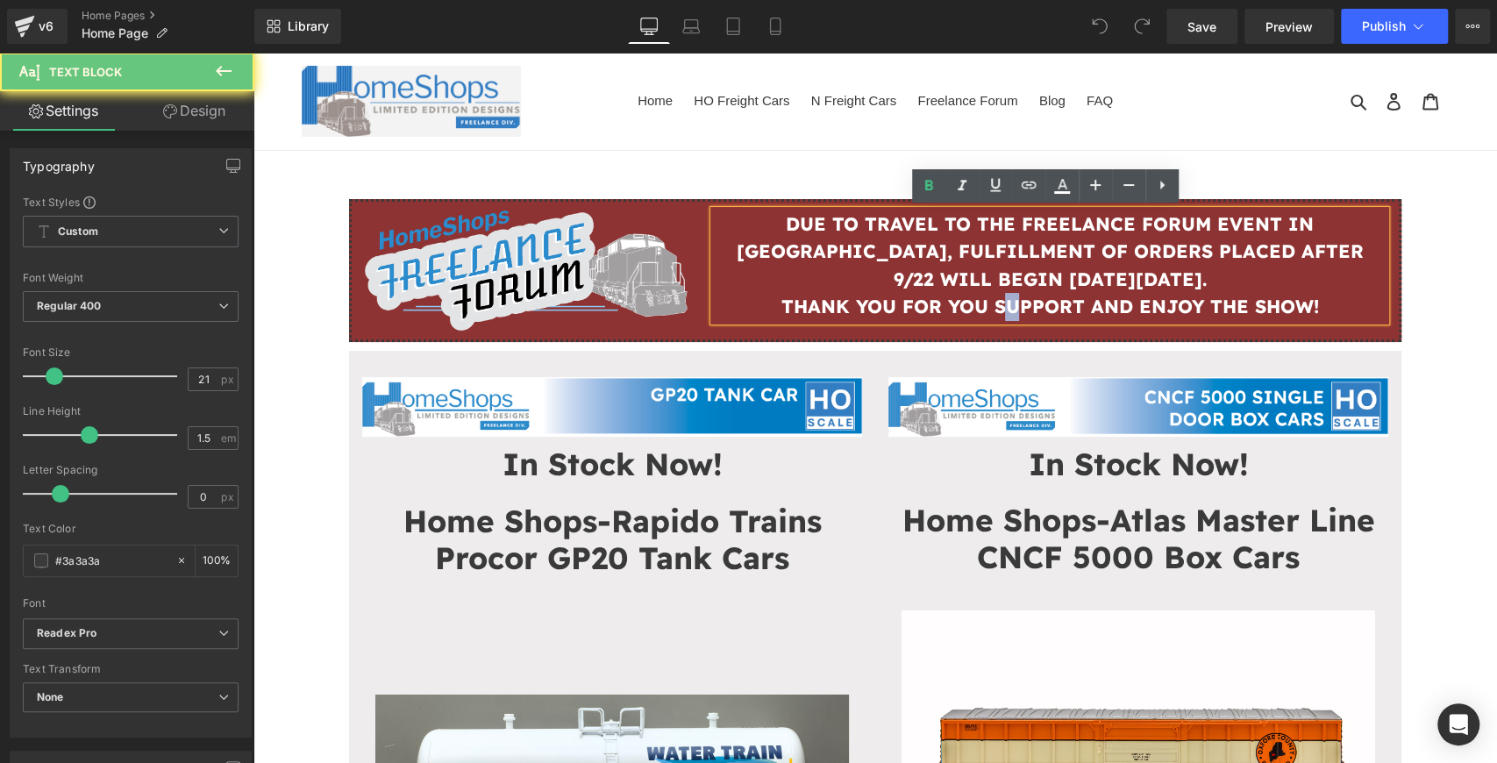
click at [985, 307] on strong "THANK YOU FOR YOU SUPPORT AND ENJOY THE SHOW!" at bounding box center [1050, 306] width 538 height 23
click at [988, 307] on strong "THANK YOU FOR YOU SUPPORT AND ENJOY THE SHOW!" at bounding box center [1050, 306] width 538 height 23
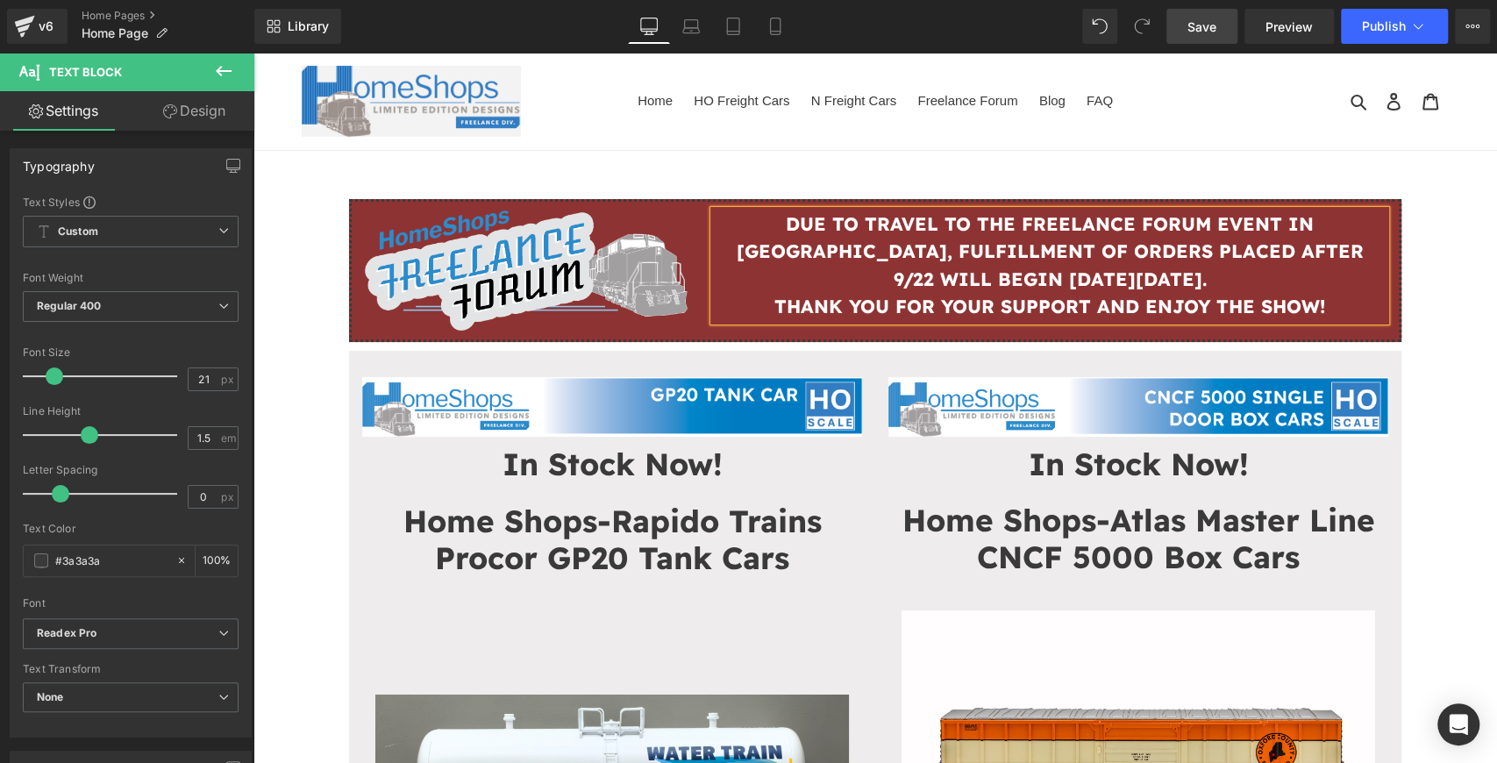
click at [1216, 28] on span "Save" at bounding box center [1202, 27] width 29 height 18
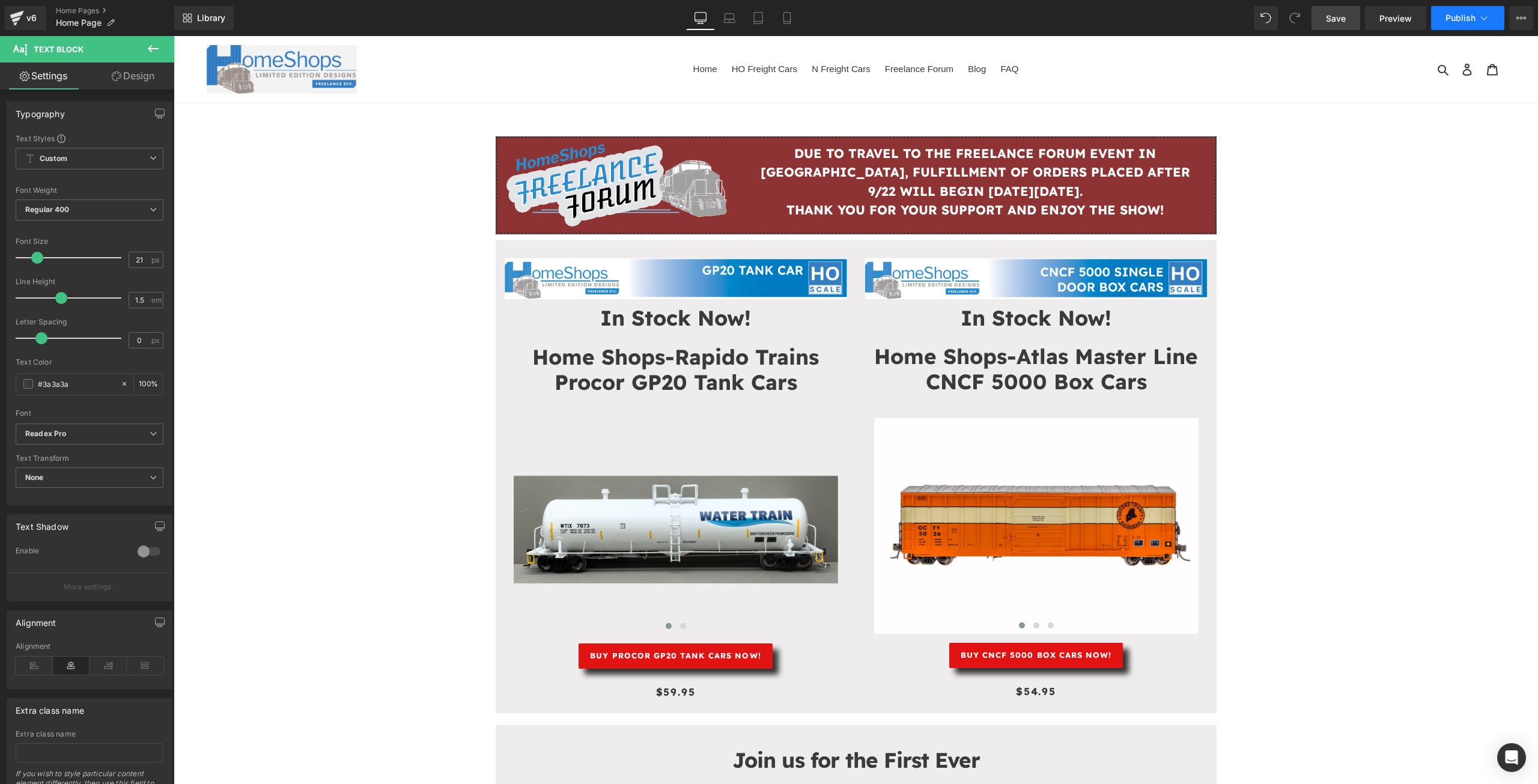
click at [1025, 14] on span "Publish" at bounding box center [1461, 18] width 30 height 10
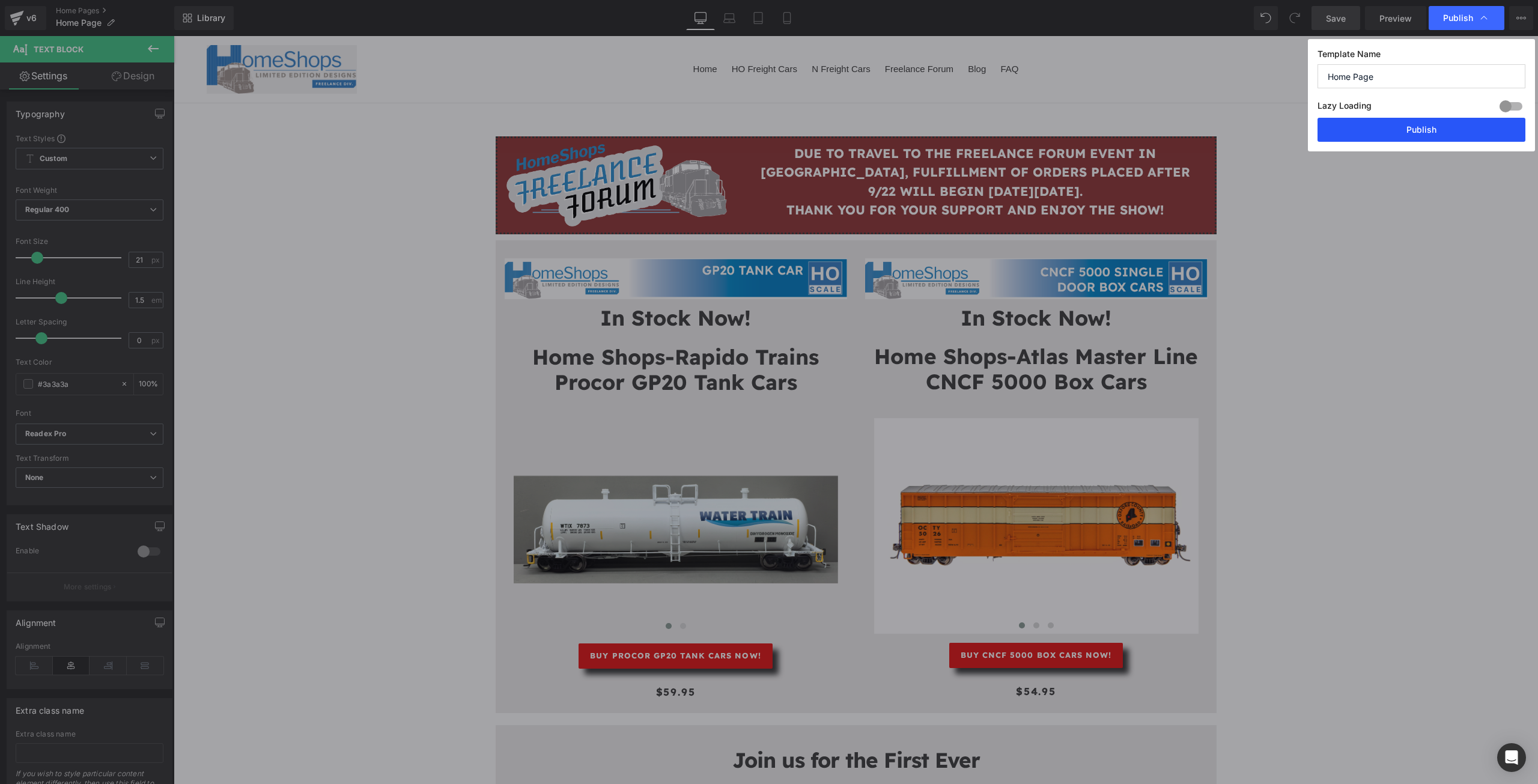
click at [1025, 121] on button "Publish" at bounding box center [1421, 129] width 208 height 24
